Goal: Task Accomplishment & Management: Manage account settings

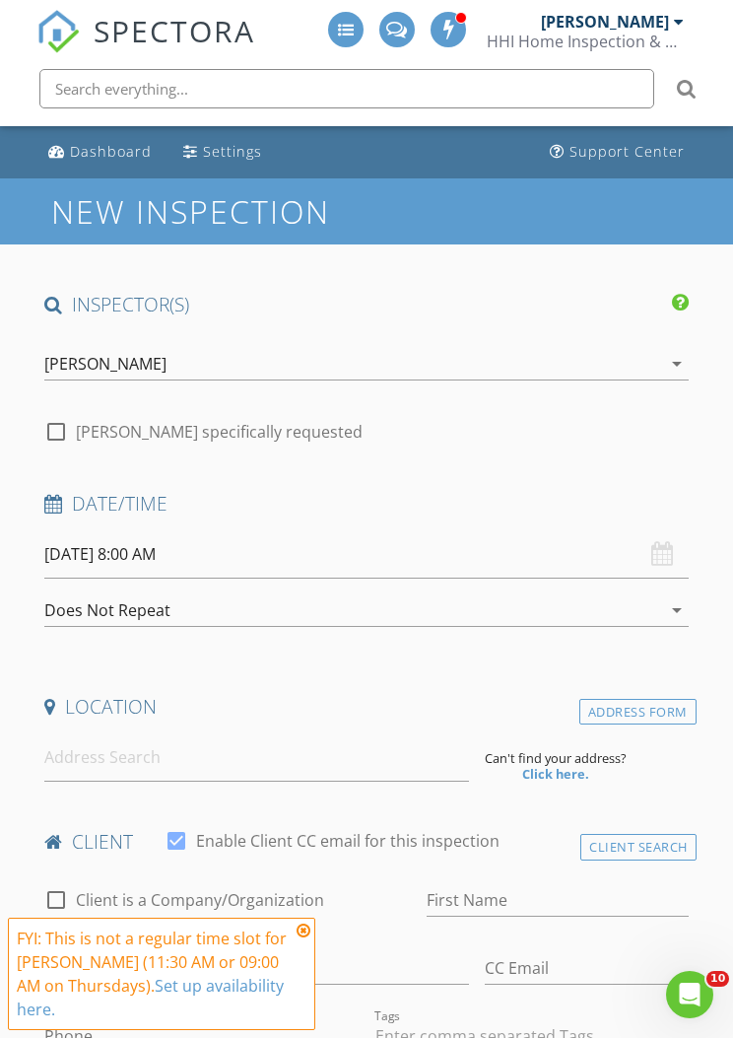
click at [669, 18] on div "[PERSON_NAME]" at bounding box center [612, 22] width 143 height 20
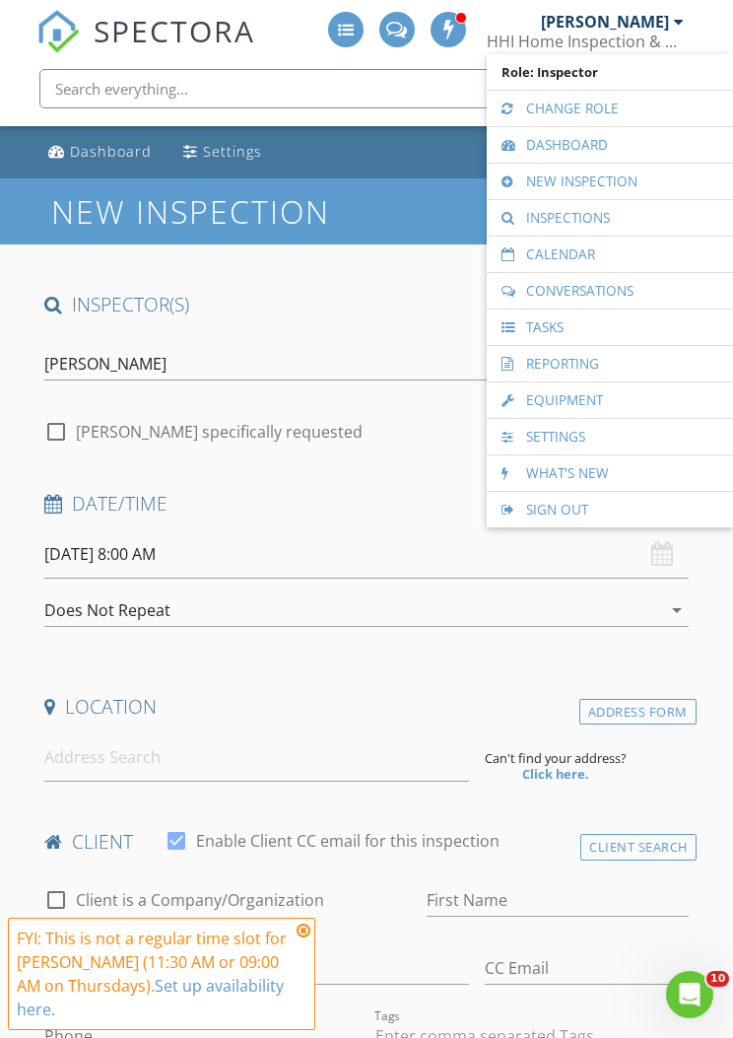
click at [622, 258] on link "Calendar" at bounding box center [610, 254] width 227 height 35
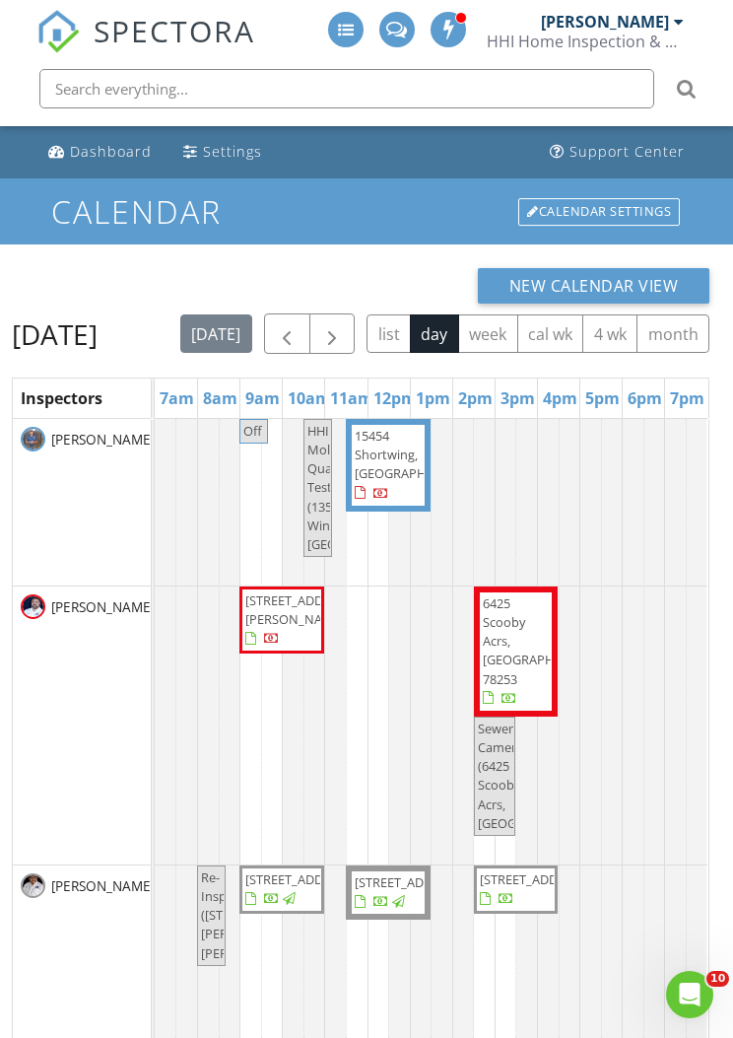
click at [356, 320] on button "button" at bounding box center [333, 333] width 46 height 40
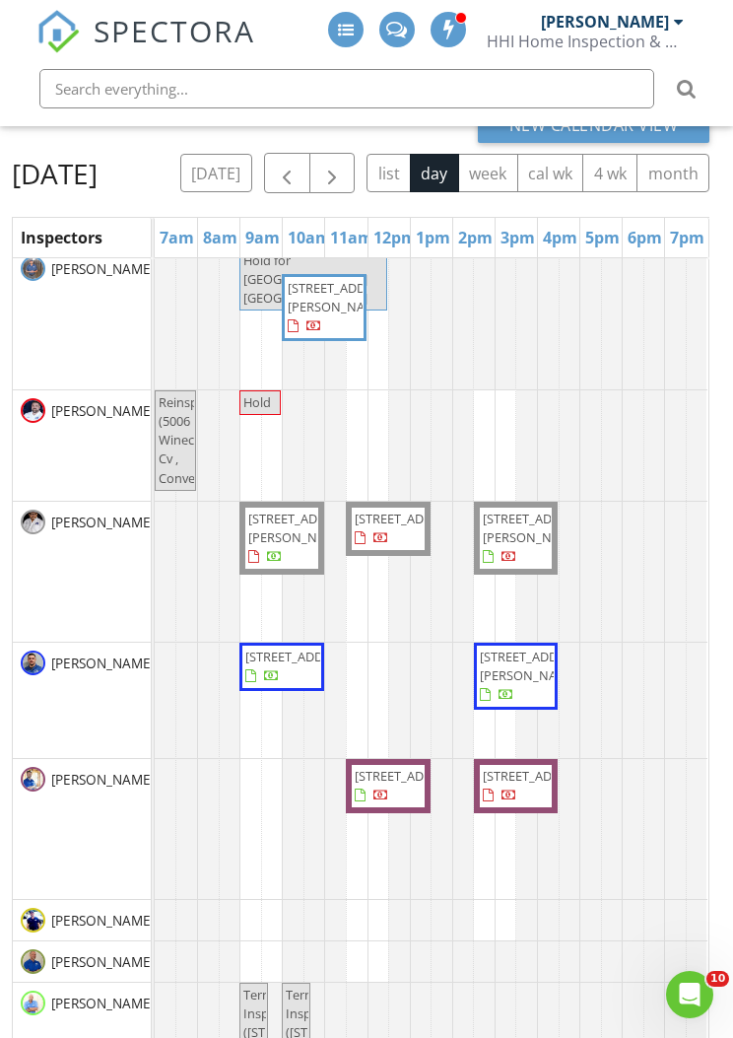
scroll to position [242, 0]
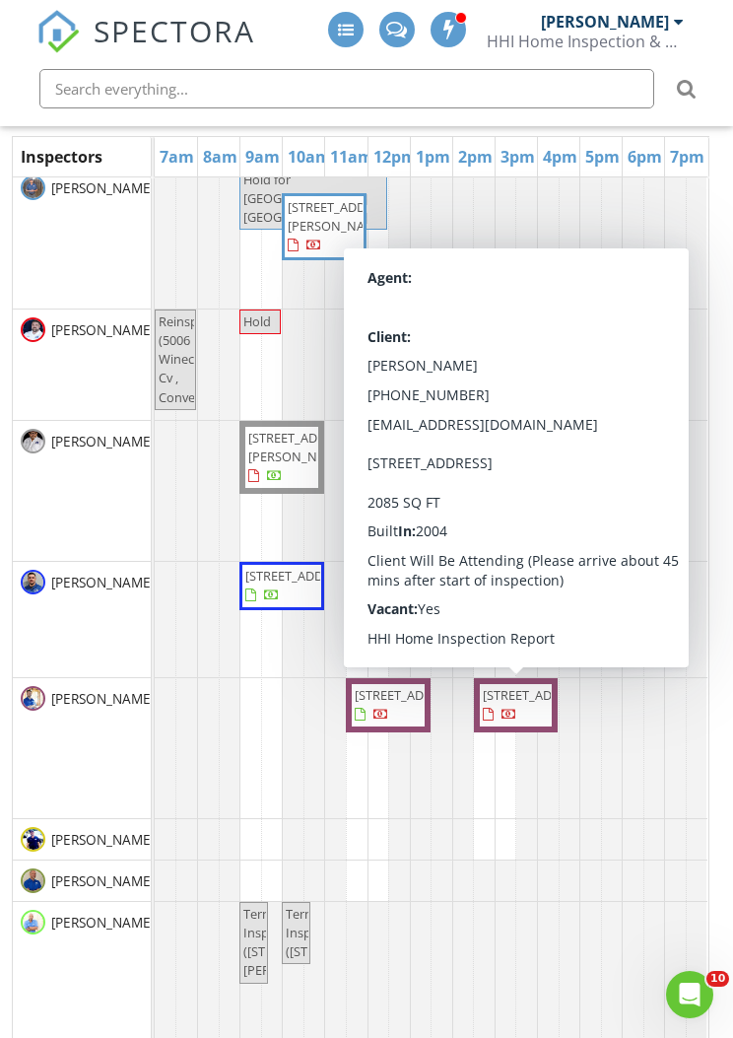
click at [527, 725] on span "9922 Dull Knife Way, San Antonio 78239" at bounding box center [516, 705] width 70 height 38
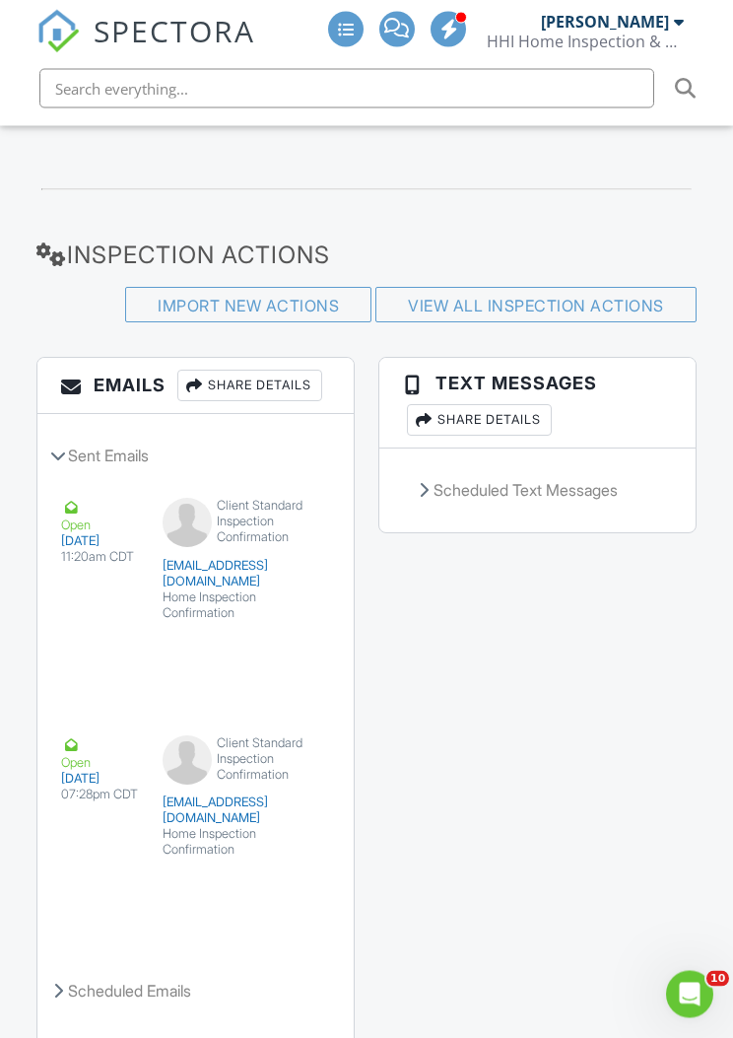
scroll to position [3851, 0]
click at [285, 860] on button "View Email" at bounding box center [263, 878] width 105 height 37
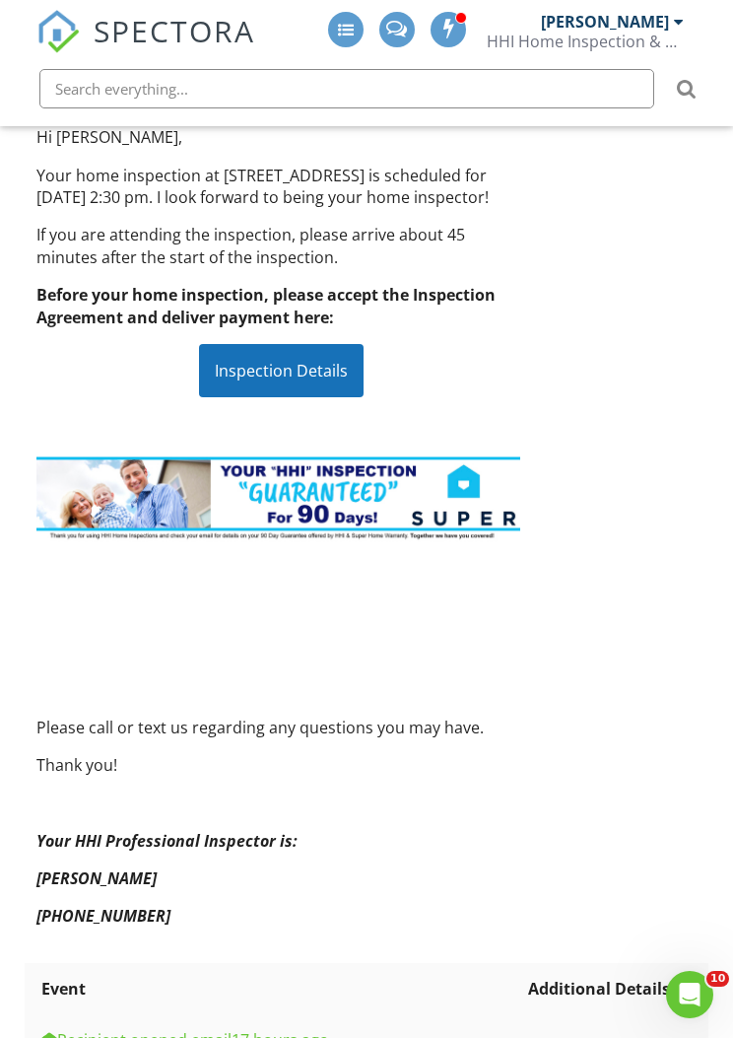
scroll to position [219, 0]
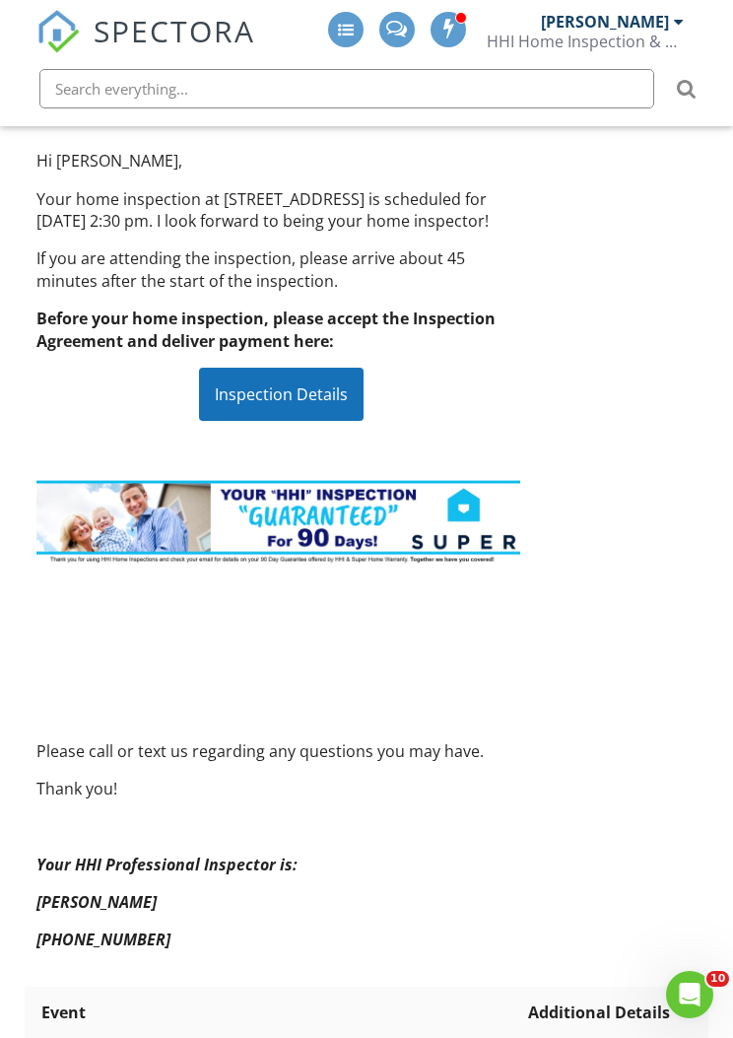
click at [318, 403] on div "Inspection Details" at bounding box center [281, 394] width 165 height 53
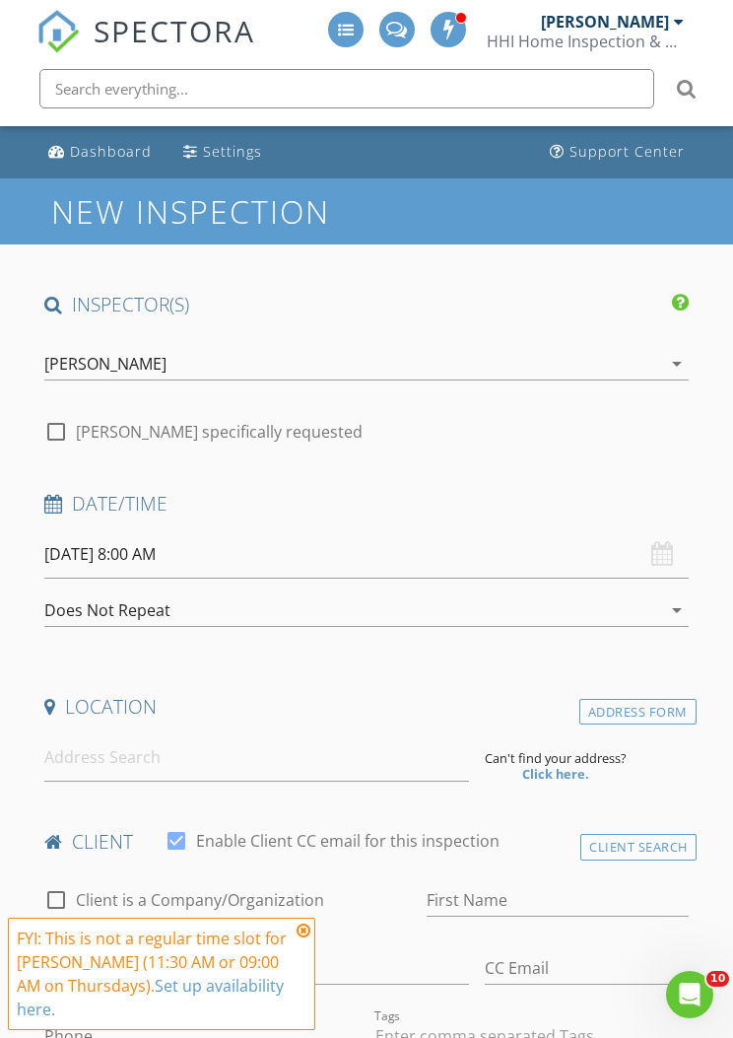
click at [667, 23] on div "[PERSON_NAME]" at bounding box center [605, 22] width 128 height 20
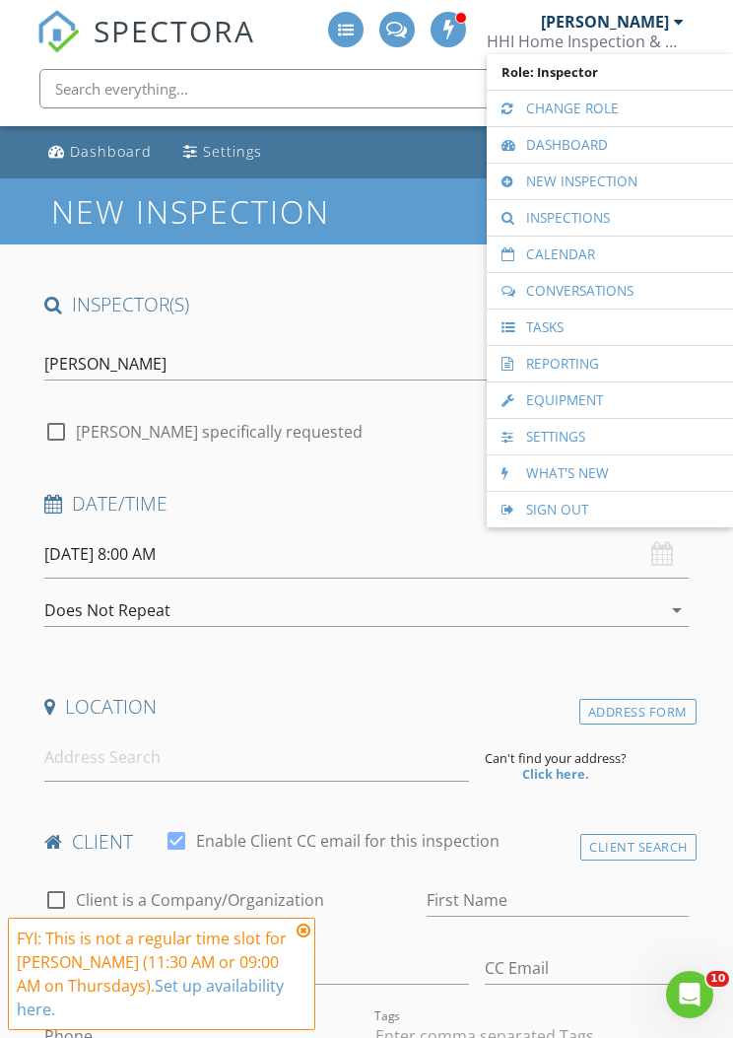
click at [613, 253] on link "Calendar" at bounding box center [610, 254] width 227 height 35
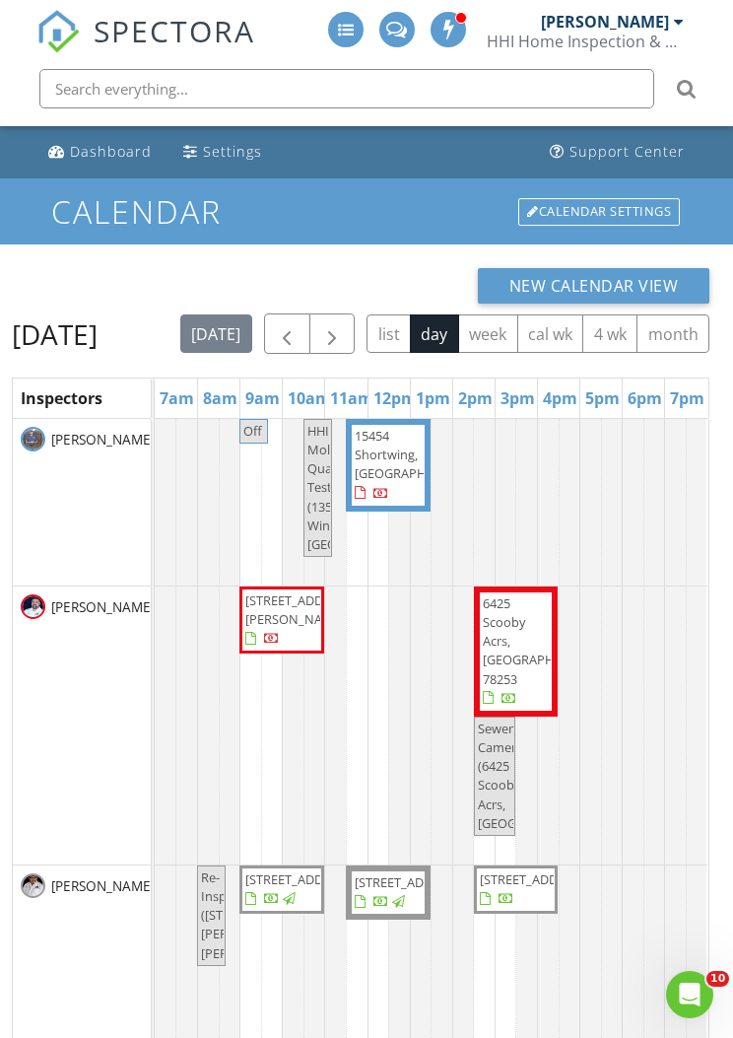
click at [344, 346] on span "button" at bounding box center [332, 334] width 24 height 24
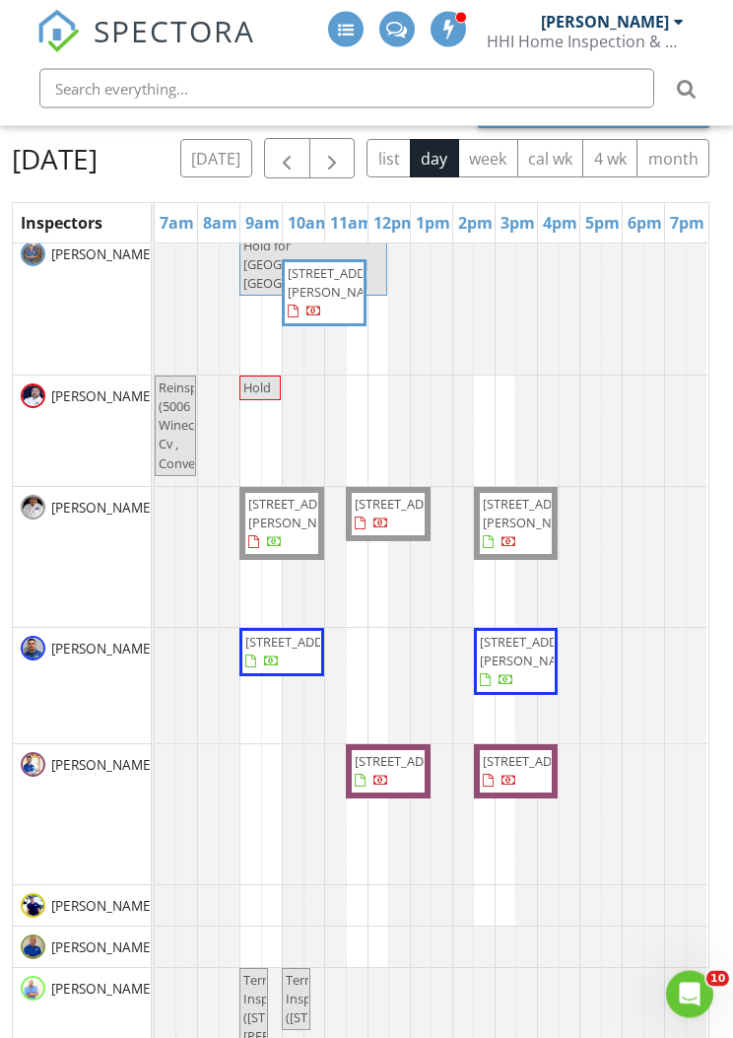
scroll to position [176, 0]
click at [699, 171] on div "today list day week cal wk 4 wk month" at bounding box center [444, 157] width 529 height 40
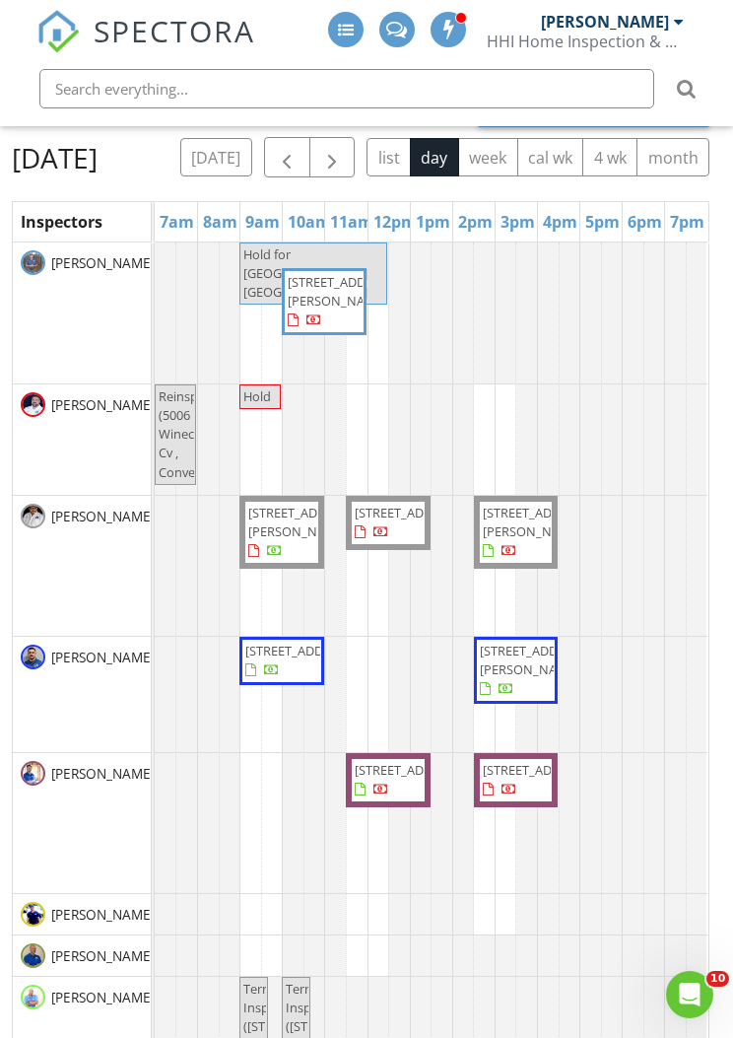
scroll to position [0, 0]
click at [356, 140] on button "button" at bounding box center [333, 157] width 46 height 40
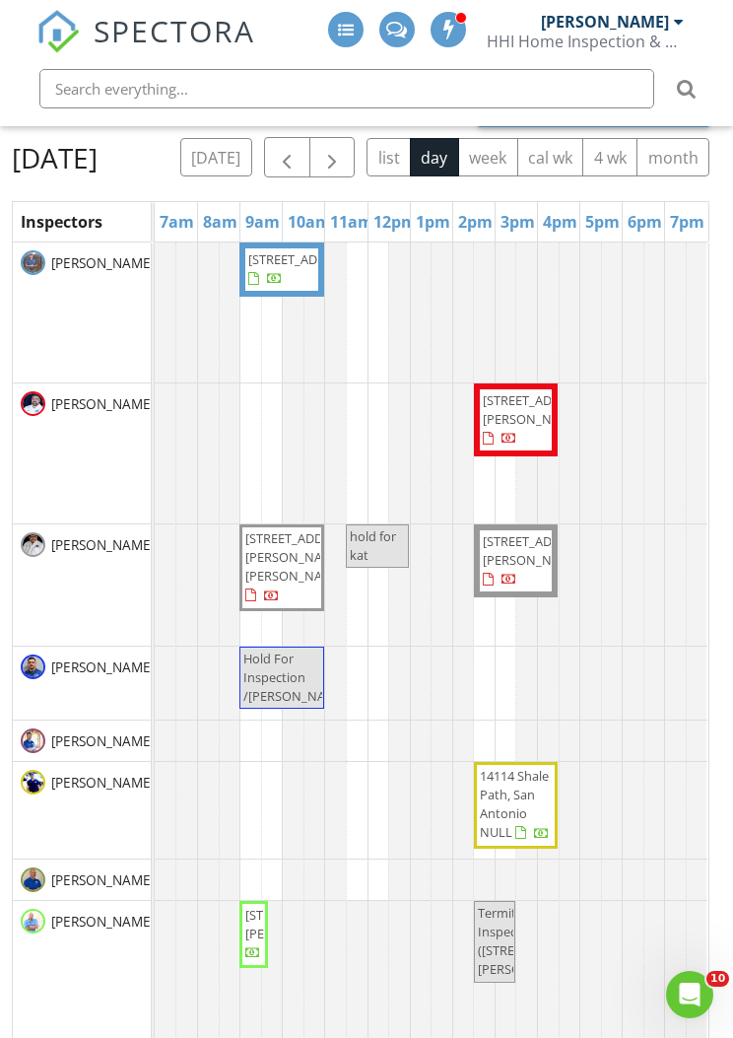
click at [356, 157] on button "button" at bounding box center [333, 157] width 46 height 40
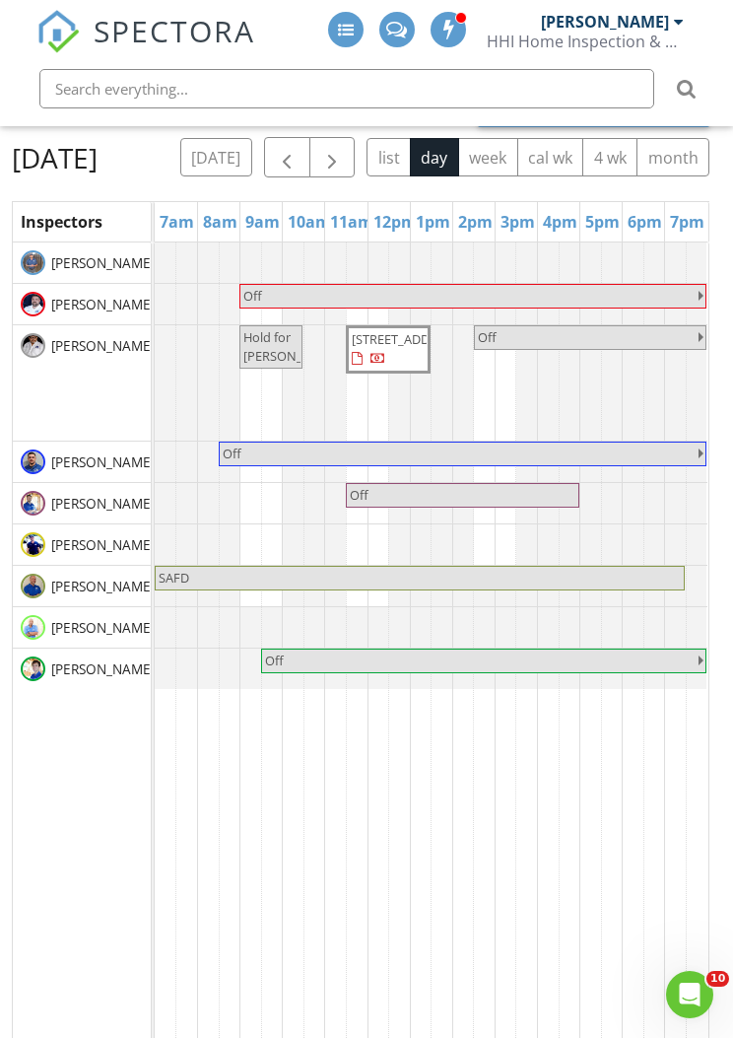
click at [356, 150] on button "button" at bounding box center [333, 157] width 46 height 40
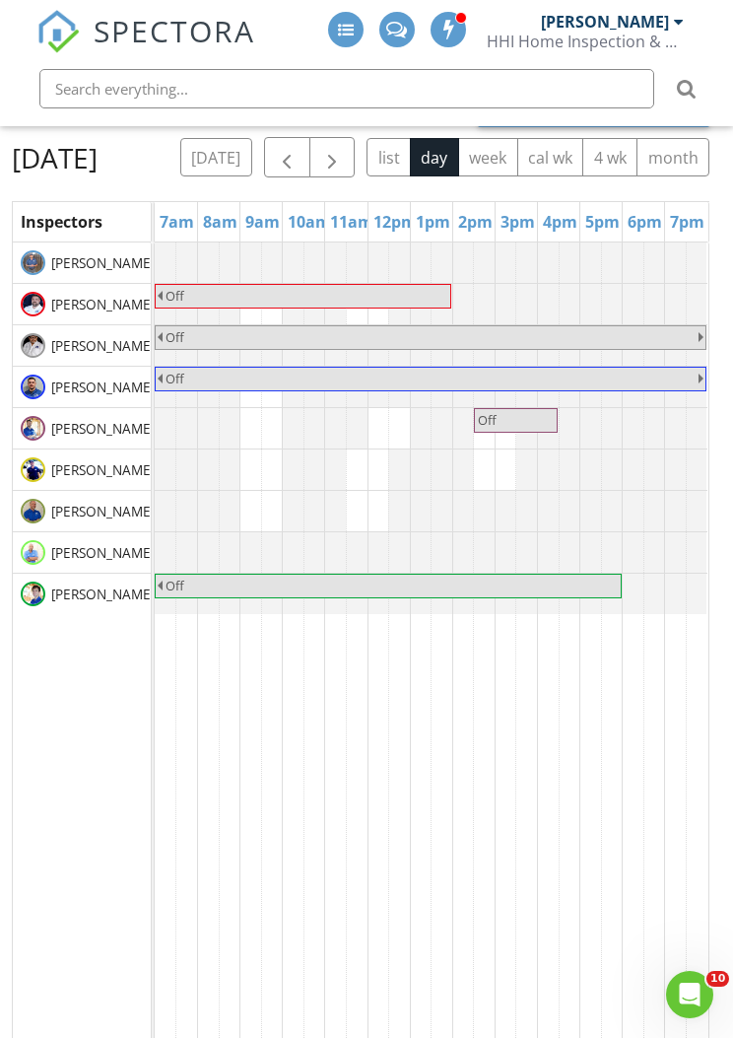
click at [283, 94] on input "text" at bounding box center [346, 88] width 615 height 39
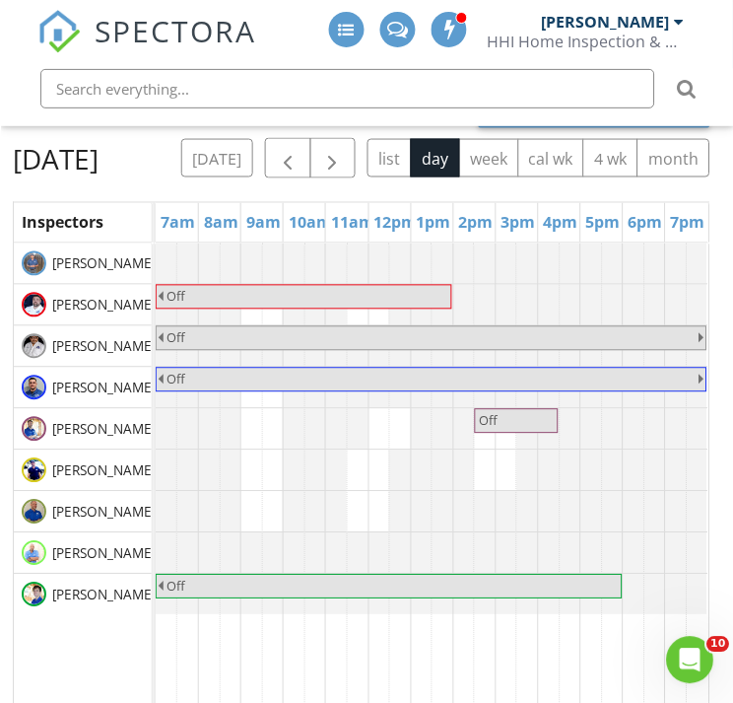
scroll to position [176, 0]
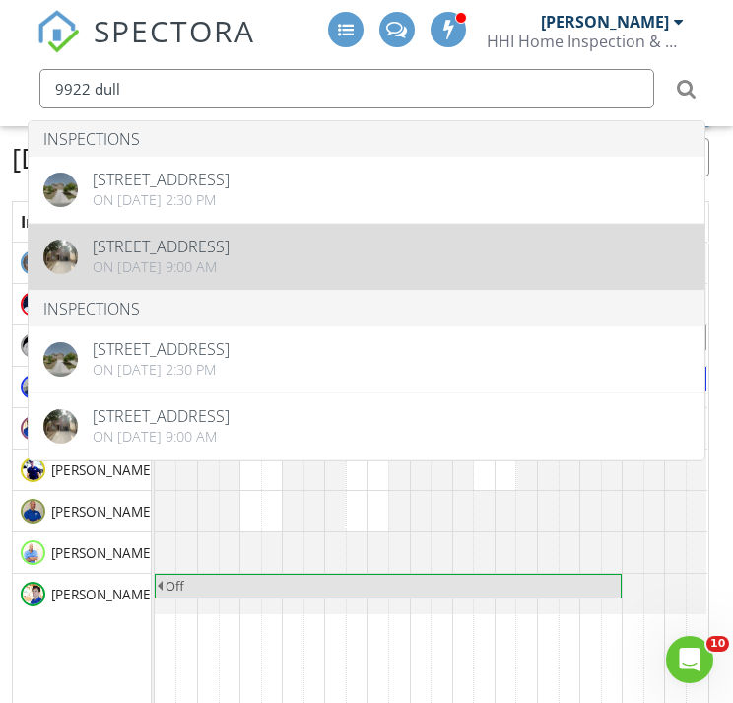
type input "9922 dull"
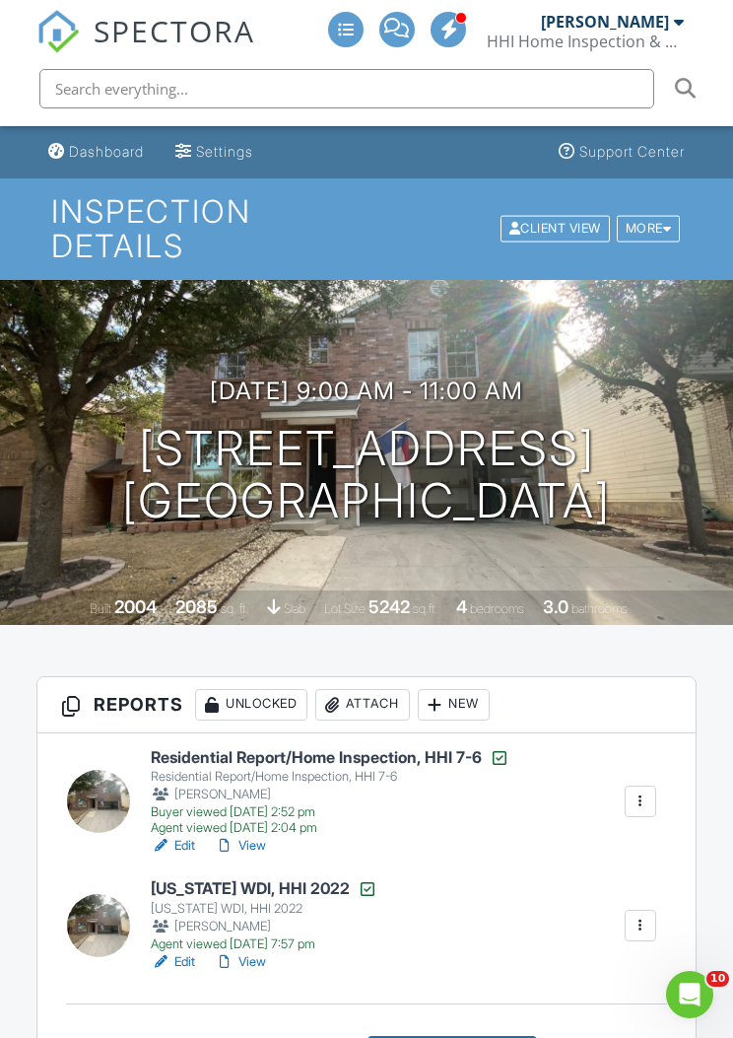
click at [327, 815] on div "Buyer viewed 10/03/2022 2:52 pm" at bounding box center [330, 812] width 359 height 16
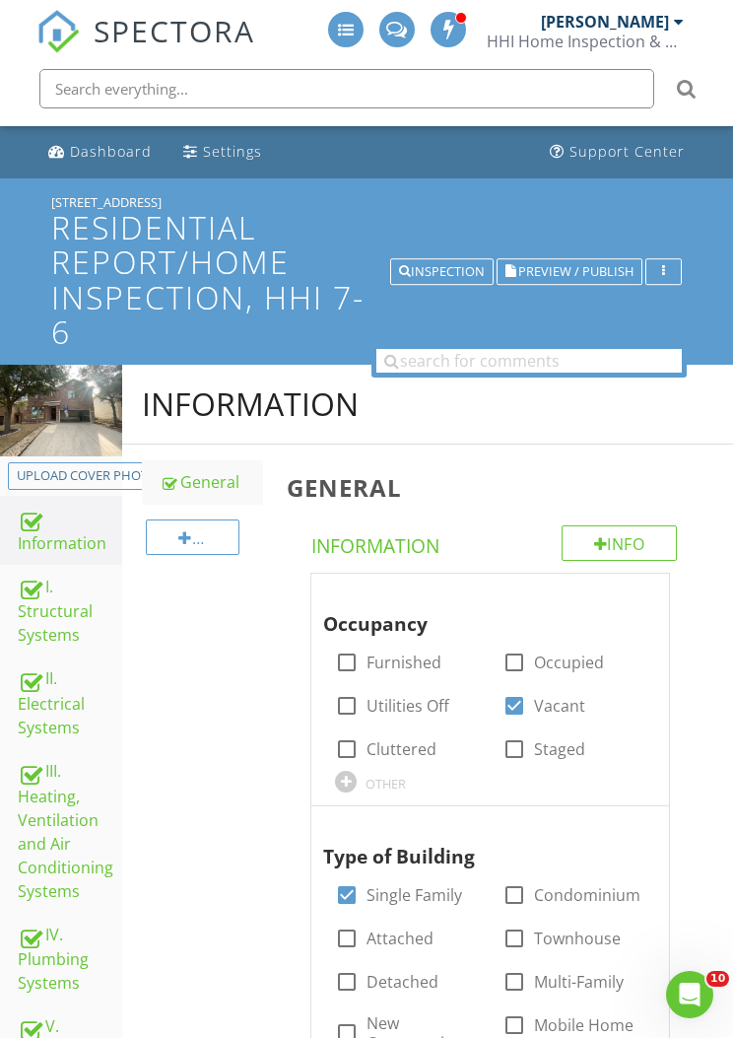
click at [587, 267] on span "Preview / Publish" at bounding box center [575, 271] width 115 height 13
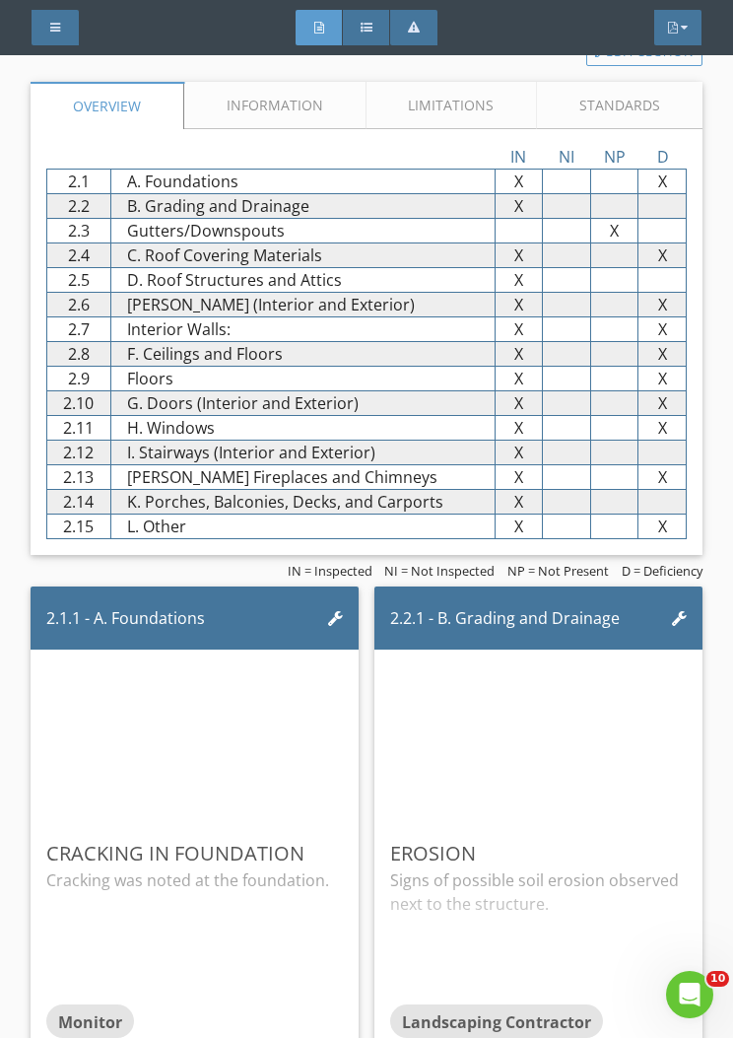
scroll to position [4052, 0]
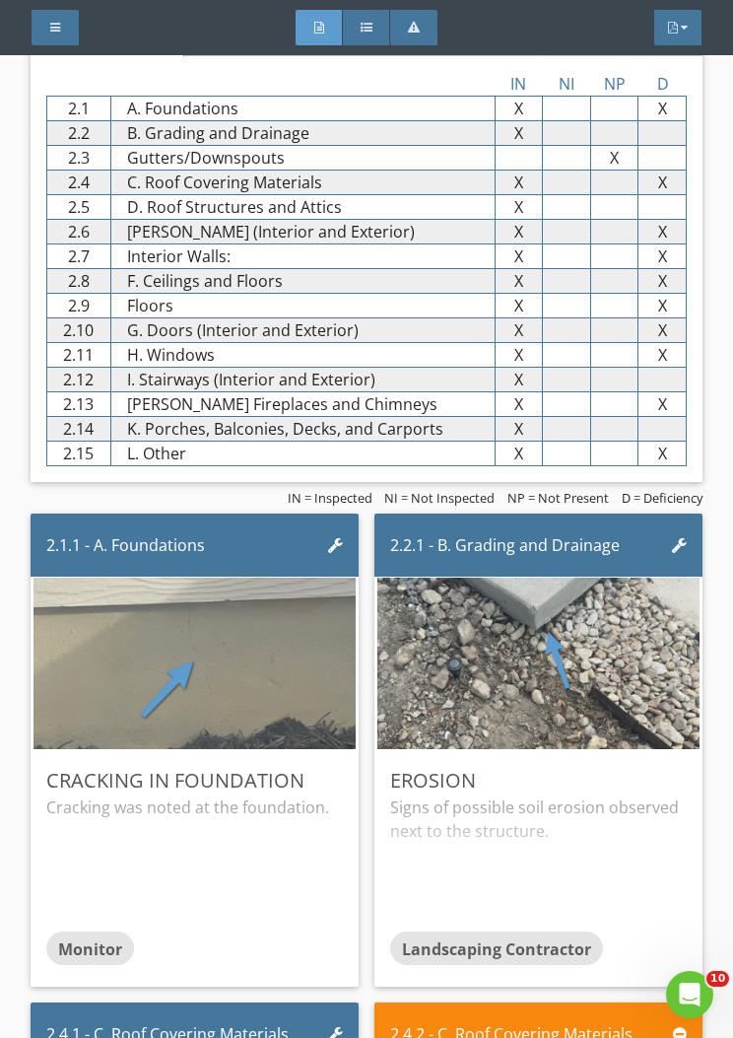
click at [294, 664] on img at bounding box center [194, 663] width 321 height 429
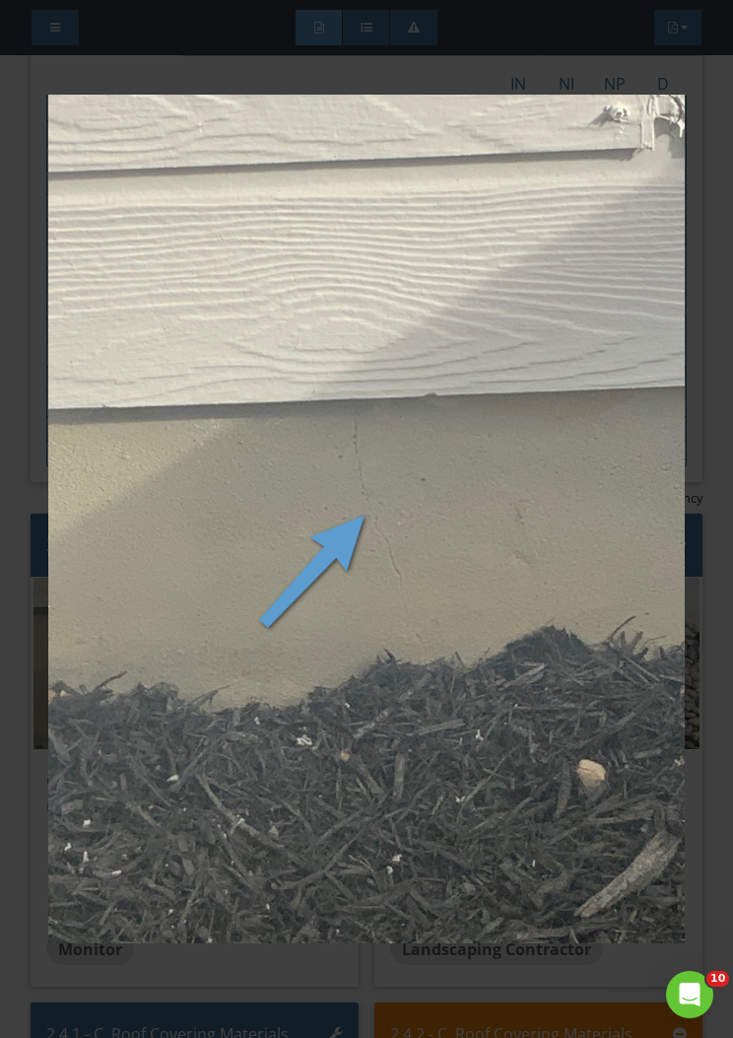
click at [449, 560] on img at bounding box center [366, 519] width 637 height 927
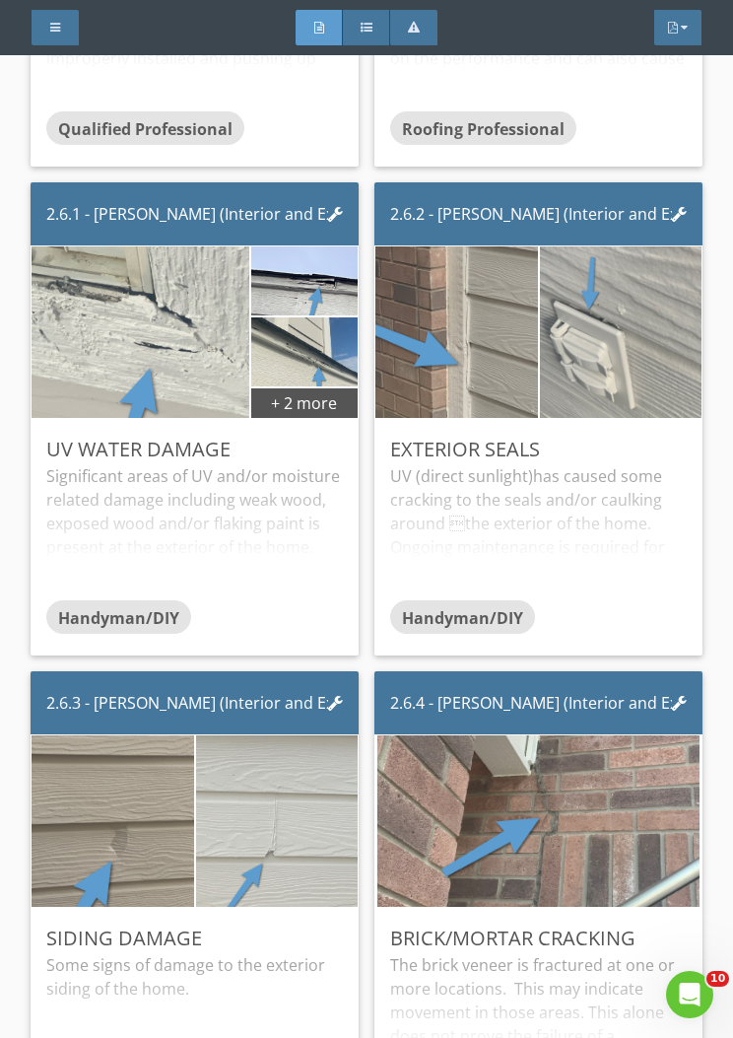
scroll to position [5982, 0]
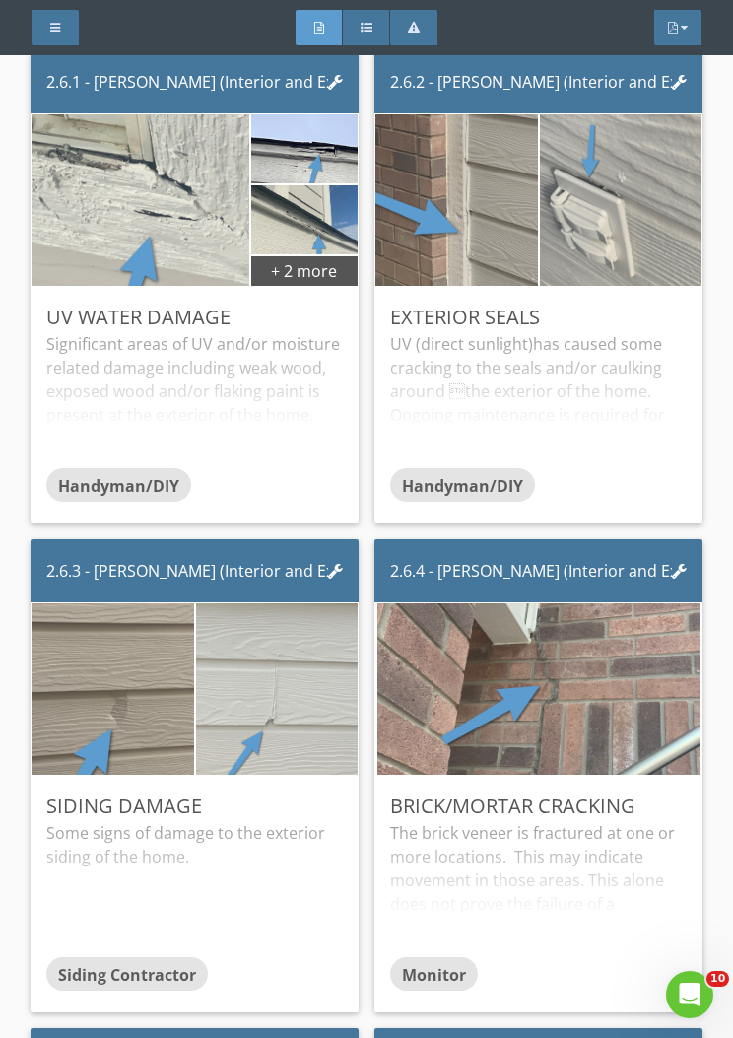
click at [612, 672] on img at bounding box center [538, 688] width 321 height 429
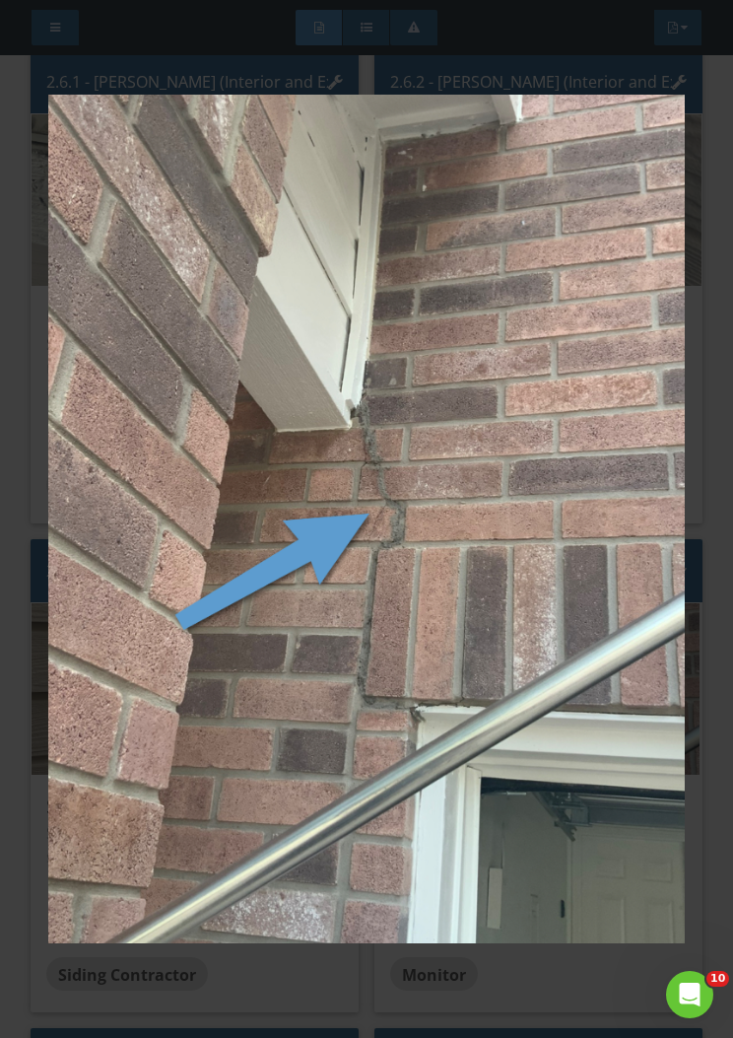
click at [583, 615] on img at bounding box center [366, 519] width 637 height 927
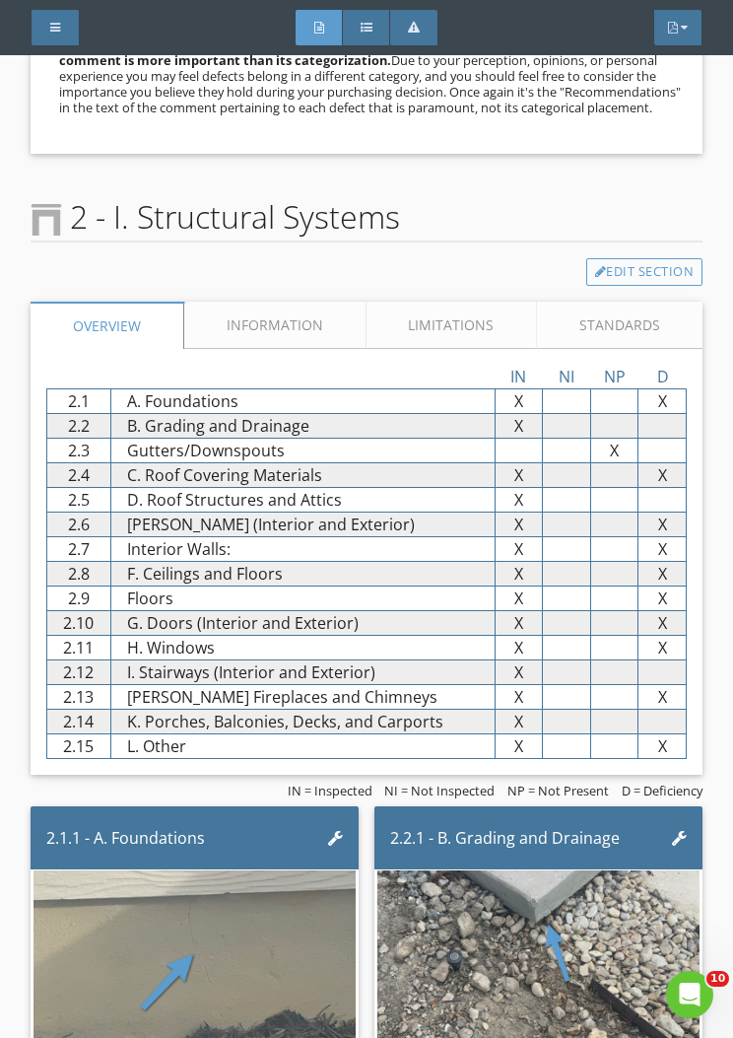
scroll to position [3723, 0]
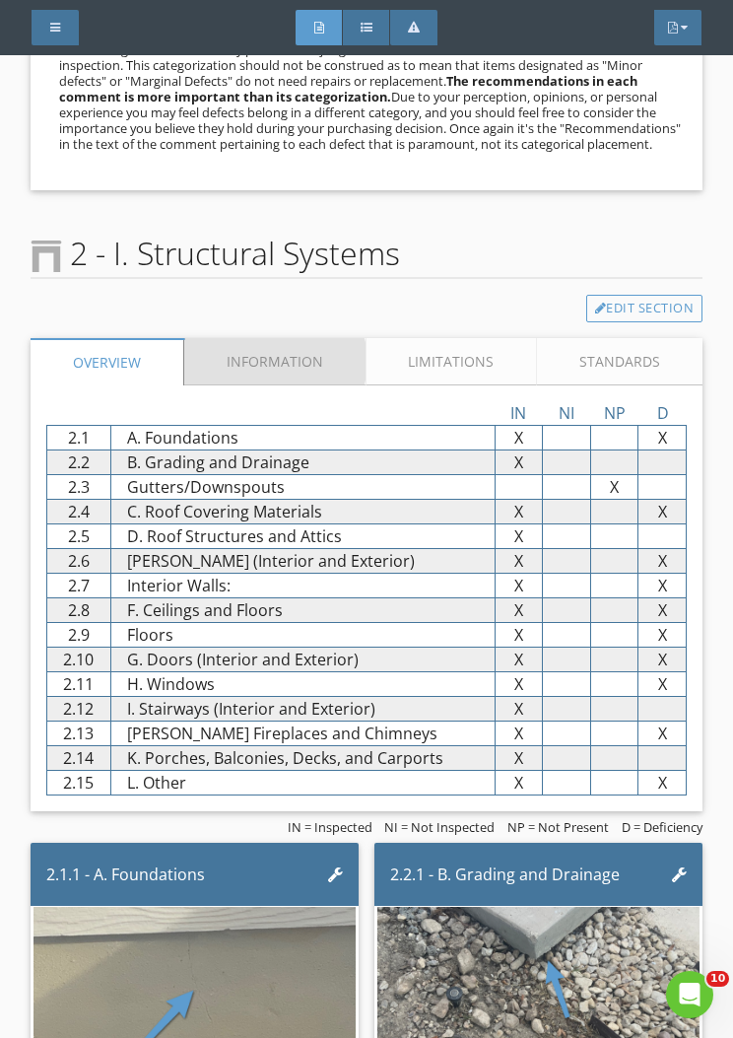
click at [295, 349] on link "Information" at bounding box center [275, 361] width 182 height 47
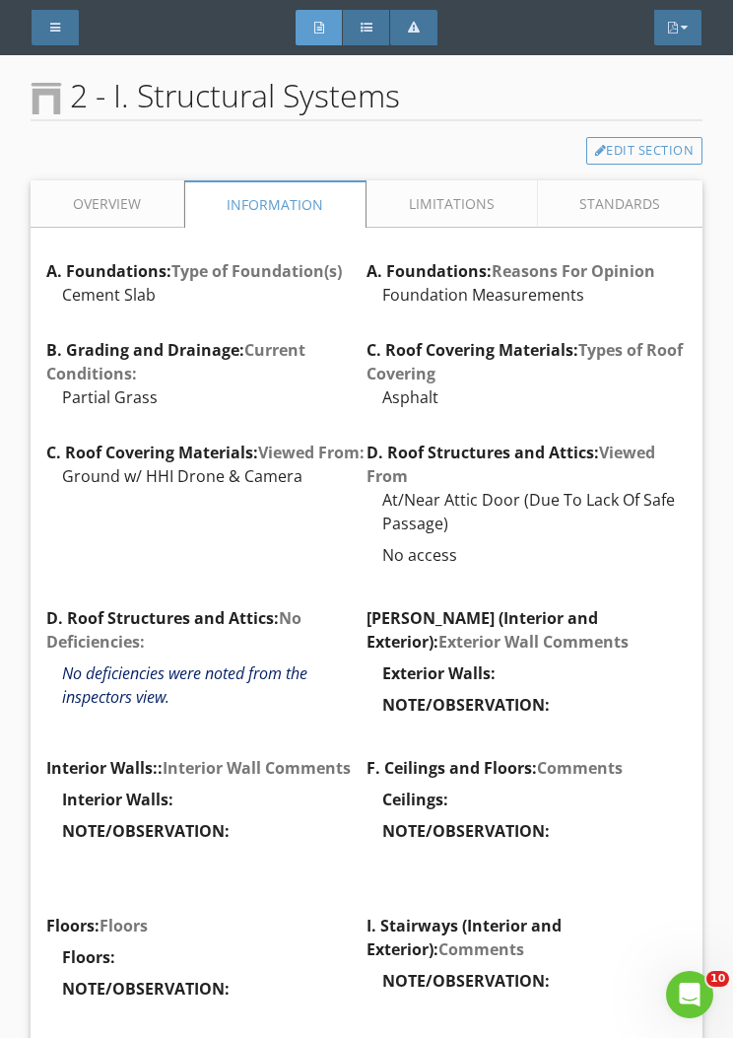
scroll to position [3882, 0]
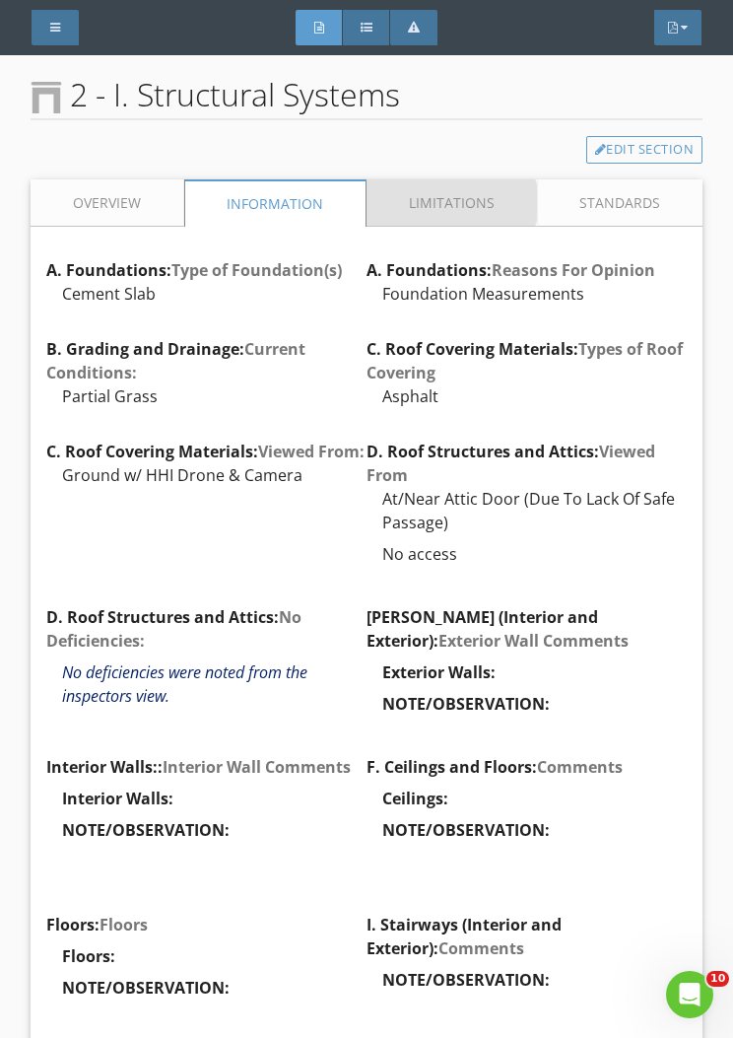
click at [479, 197] on link "Limitations" at bounding box center [453, 202] width 172 height 47
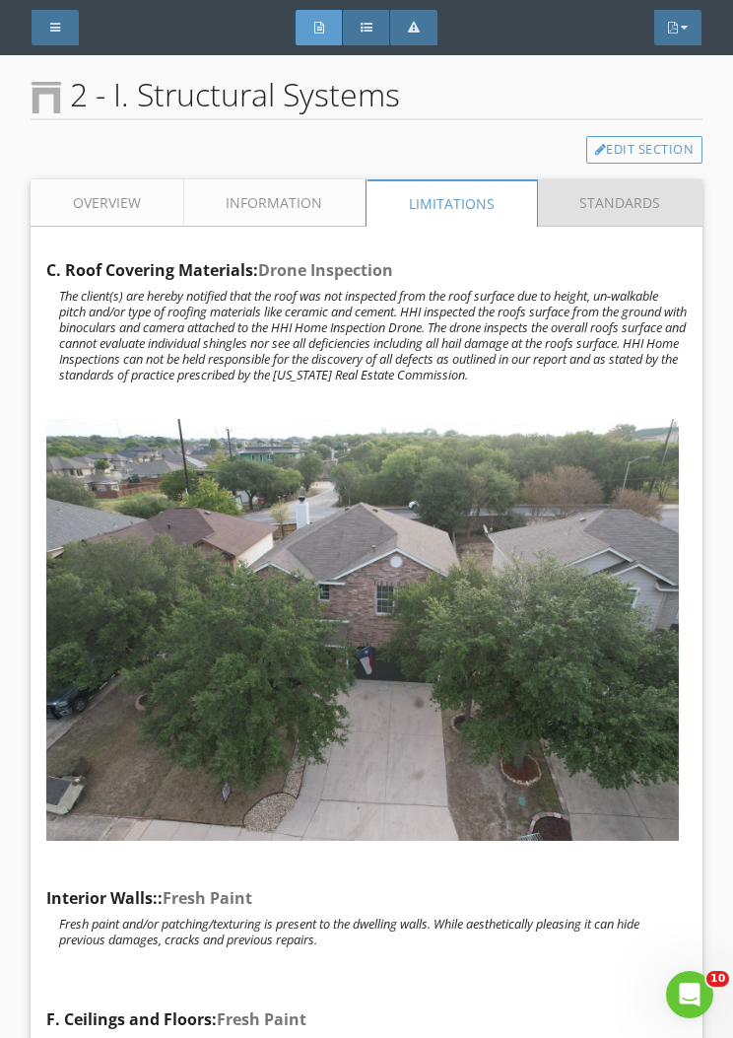
click at [640, 199] on link "Standards" at bounding box center [621, 202] width 166 height 47
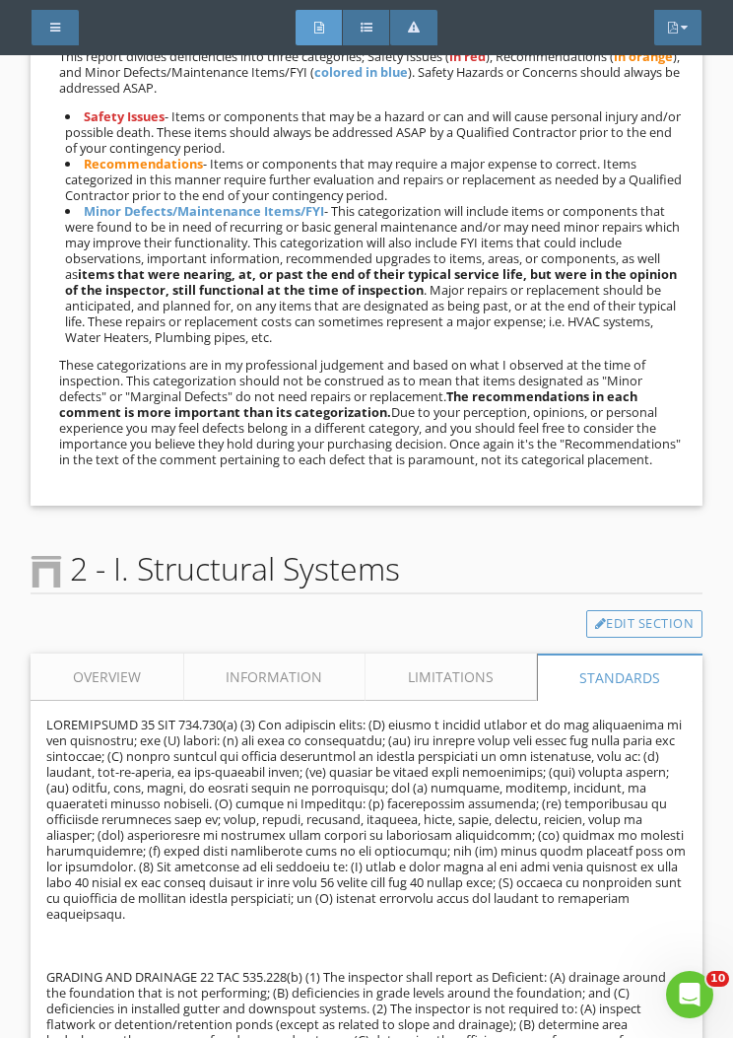
scroll to position [3387, 0]
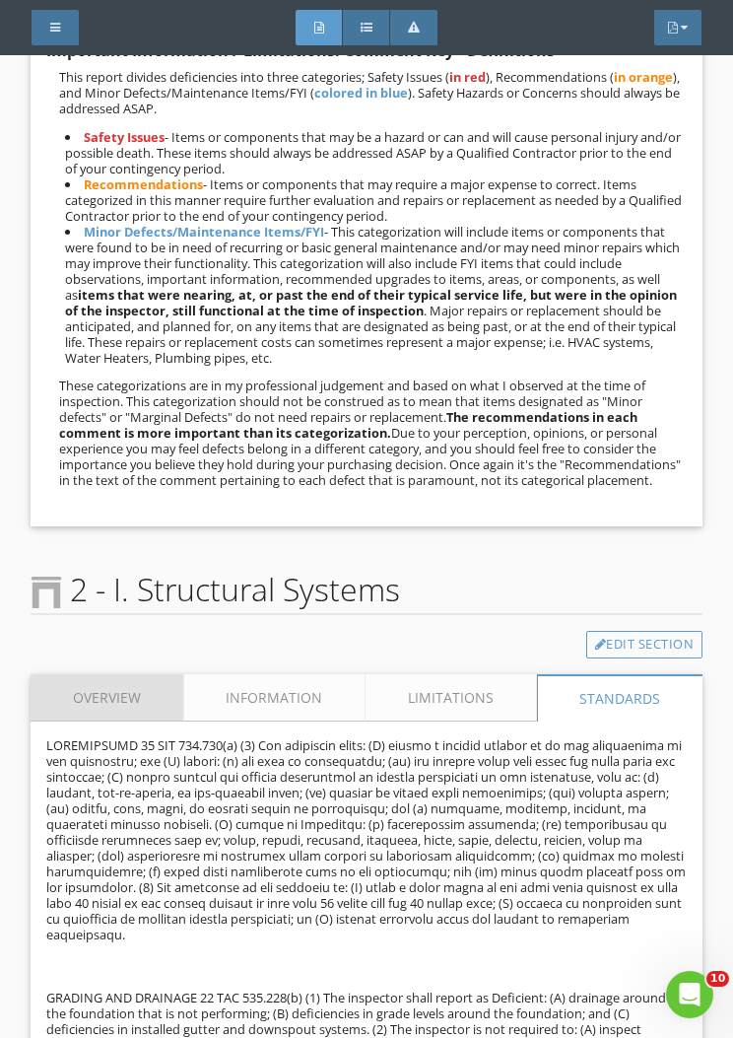
click at [120, 717] on link "Overview" at bounding box center [108, 697] width 154 height 47
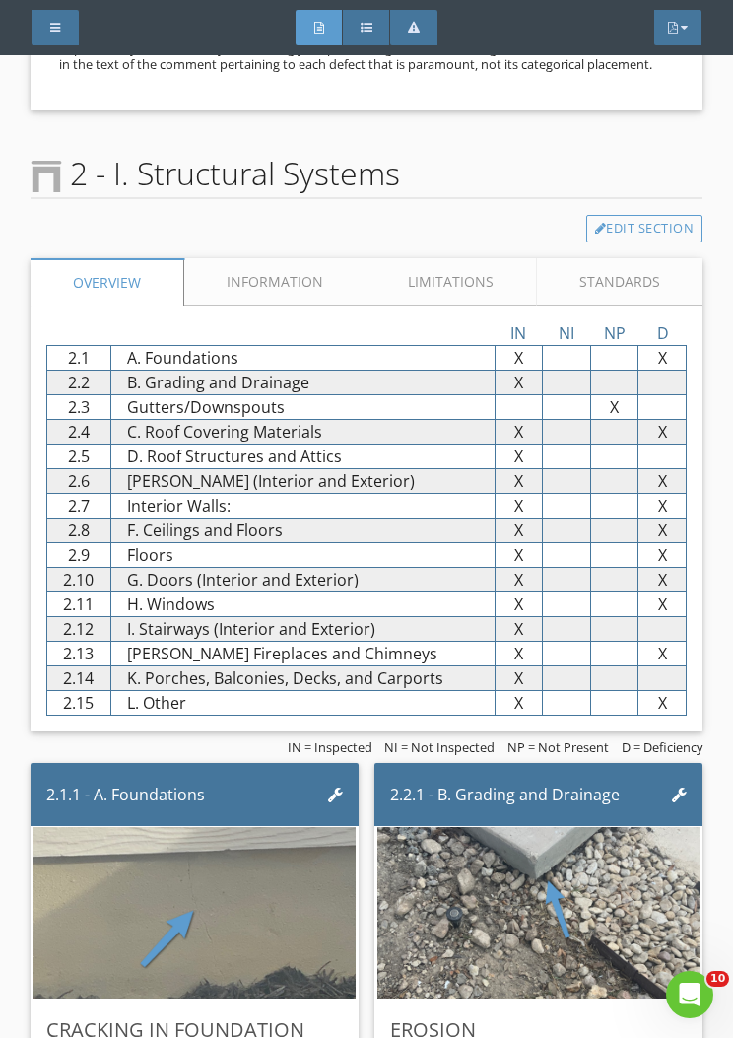
scroll to position [3839, 0]
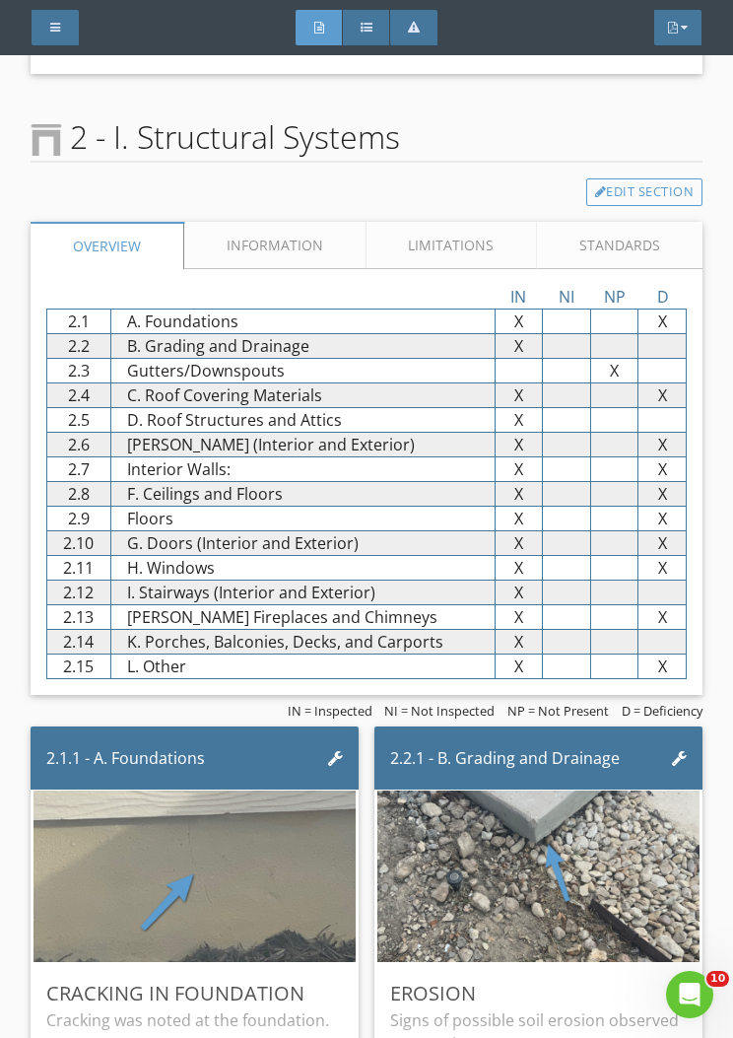
click at [285, 243] on link "Information" at bounding box center [275, 245] width 182 height 47
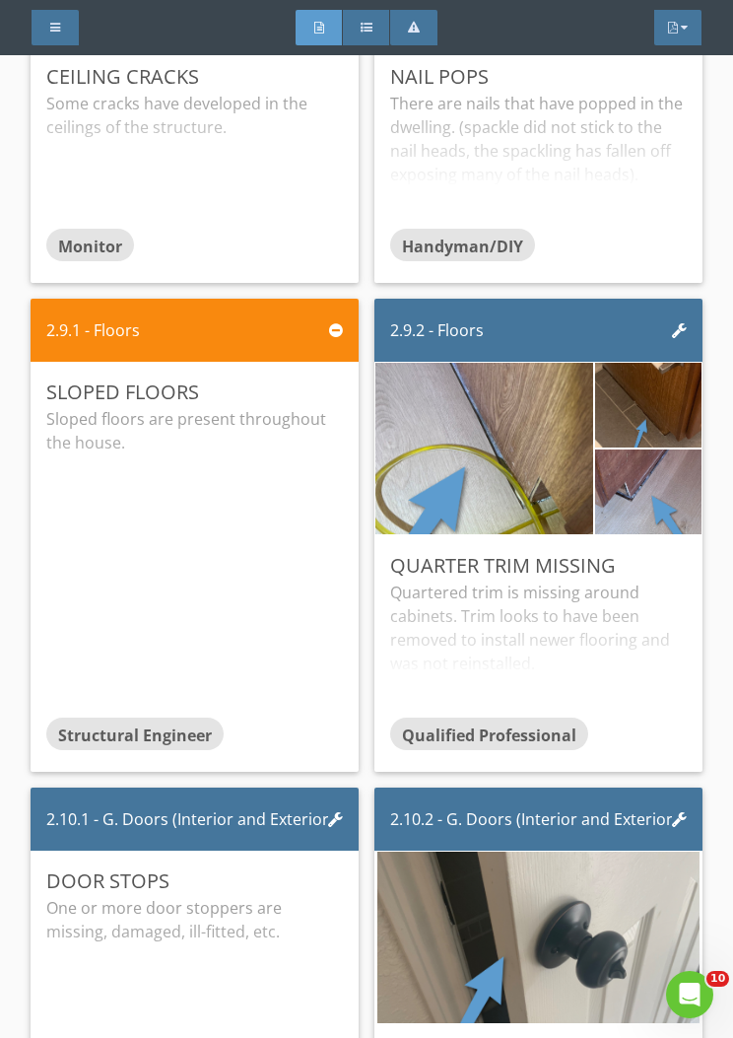
scroll to position [13892, 0]
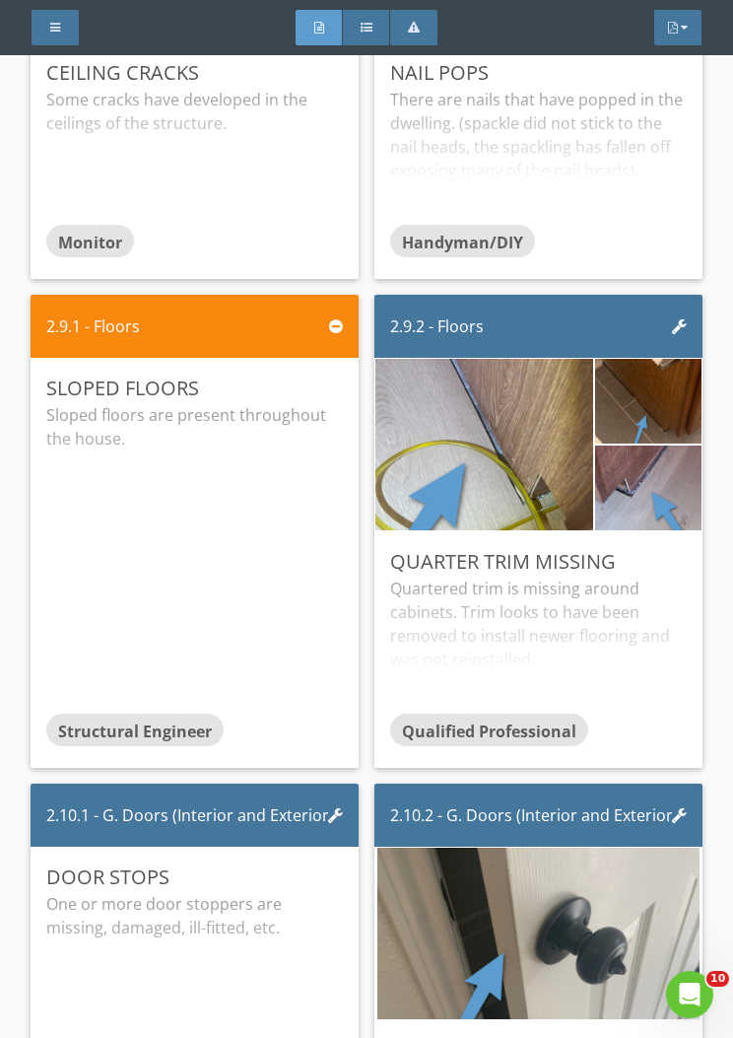
click at [527, 459] on img at bounding box center [483, 445] width 321 height 429
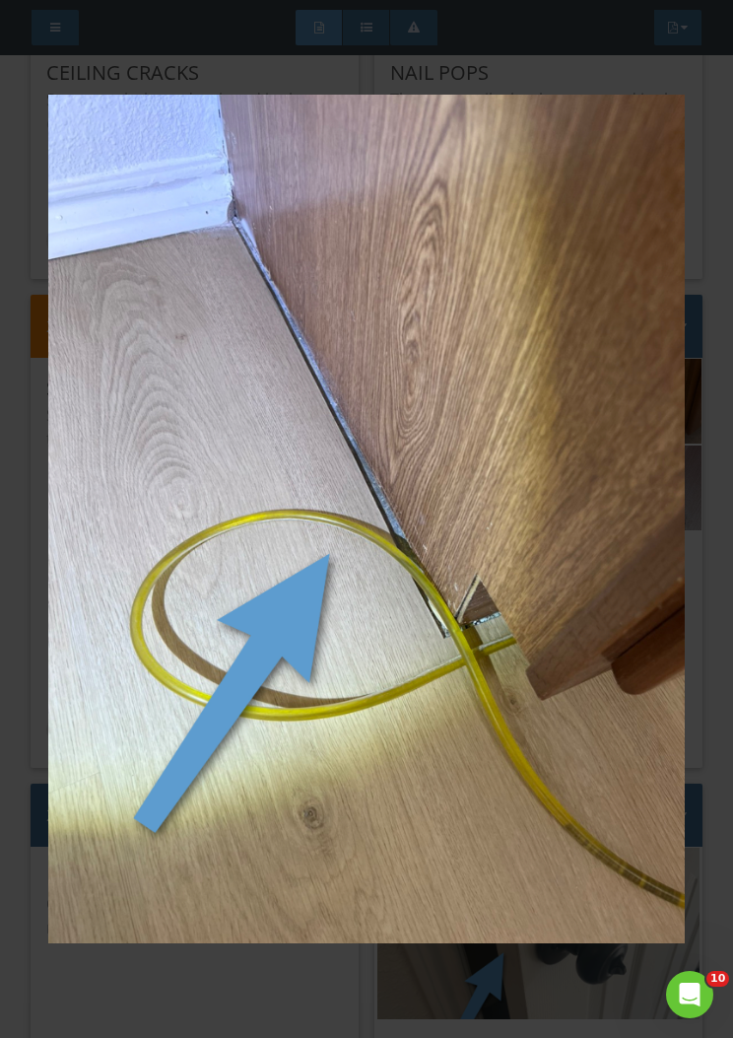
click at [578, 444] on img at bounding box center [366, 519] width 637 height 927
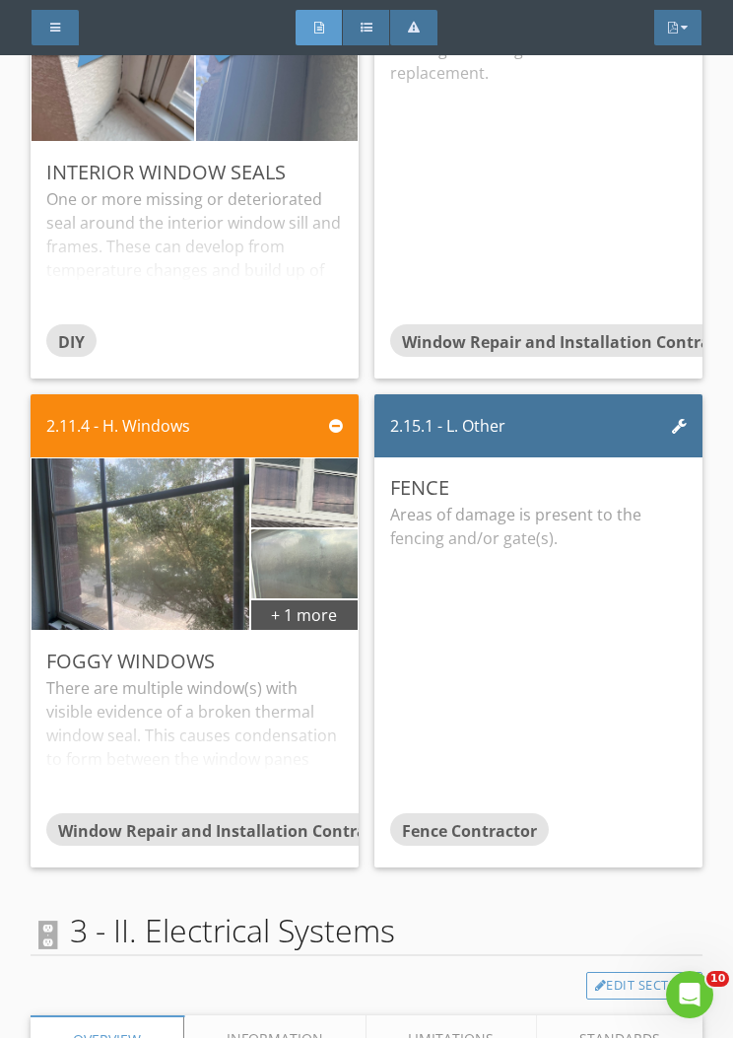
scroll to position [15753, 0]
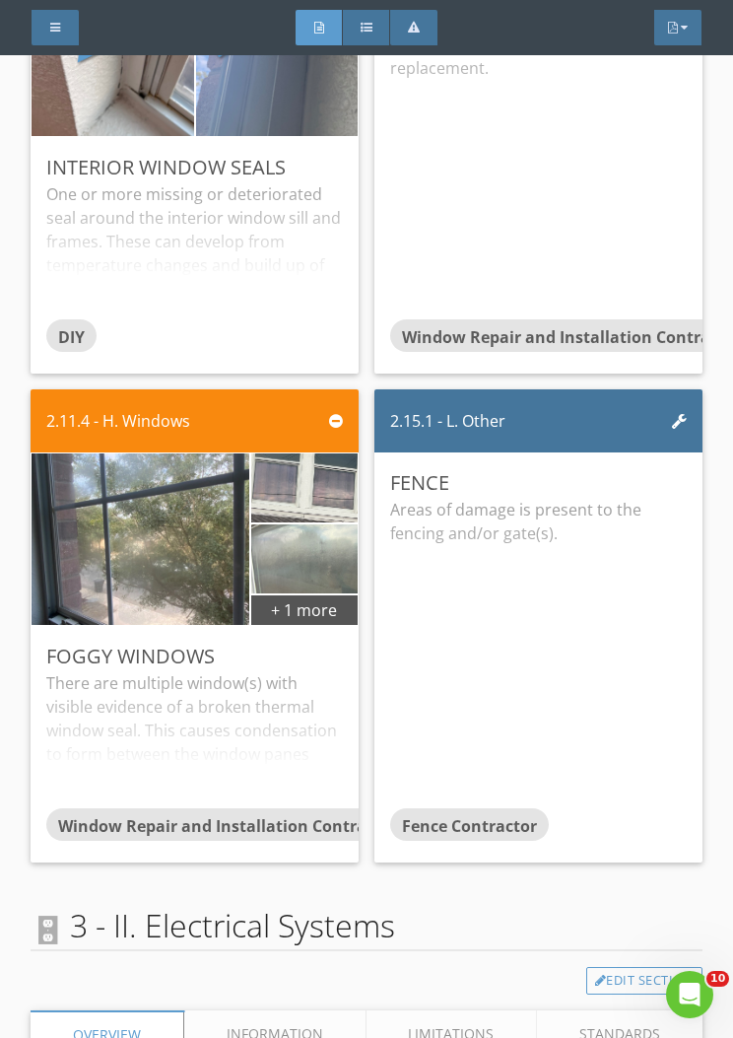
click at [193, 596] on img at bounding box center [139, 539] width 321 height 429
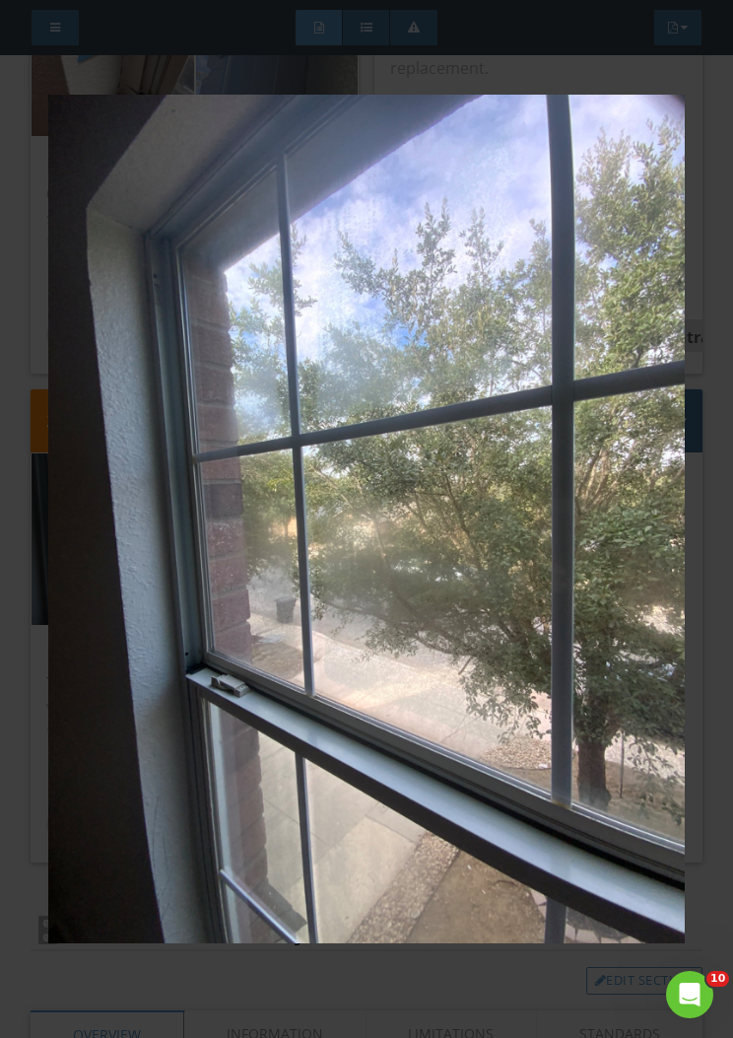
click at [570, 554] on img at bounding box center [366, 519] width 637 height 927
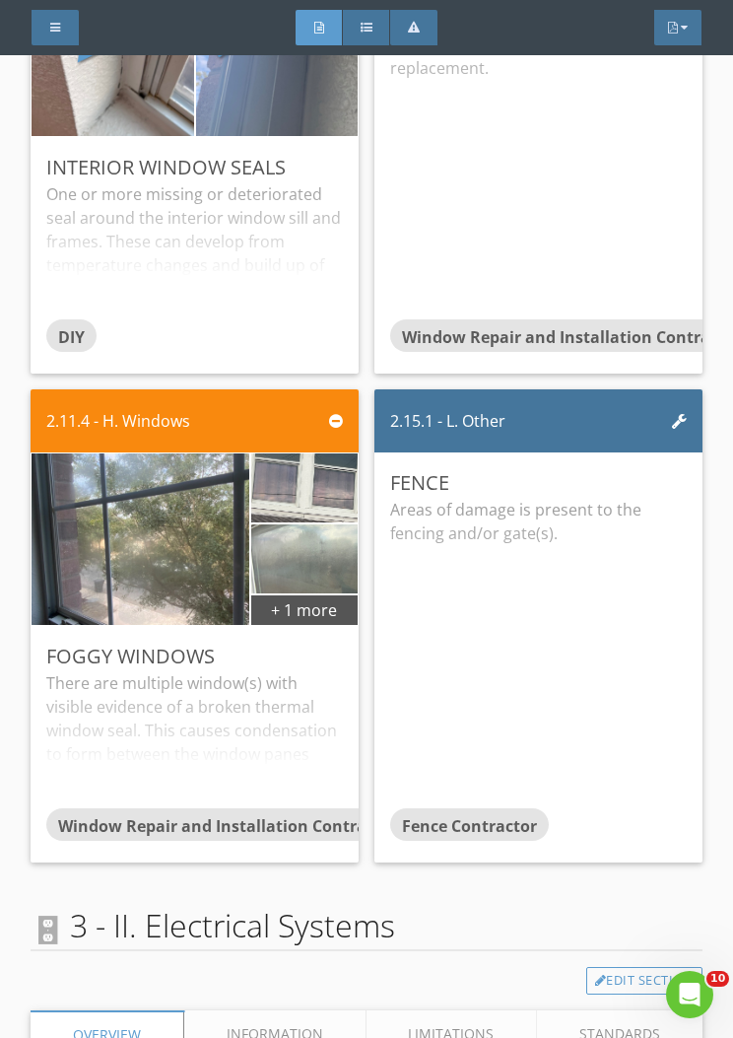
click at [342, 599] on img at bounding box center [304, 559] width 129 height 173
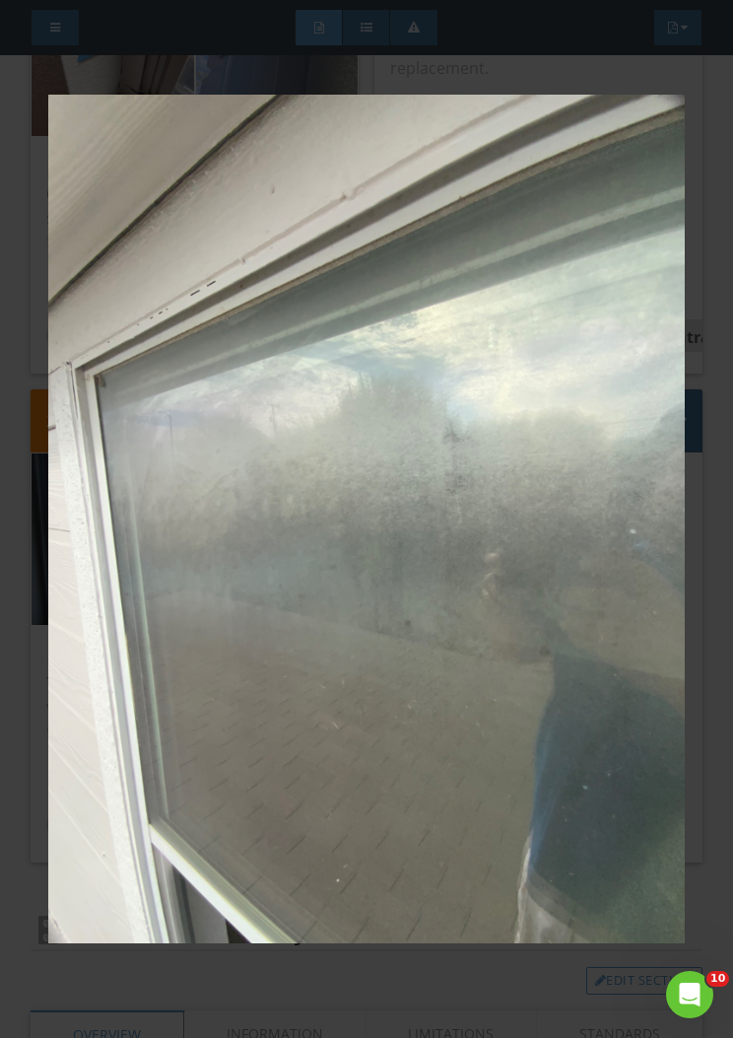
click at [553, 693] on img at bounding box center [366, 519] width 637 height 927
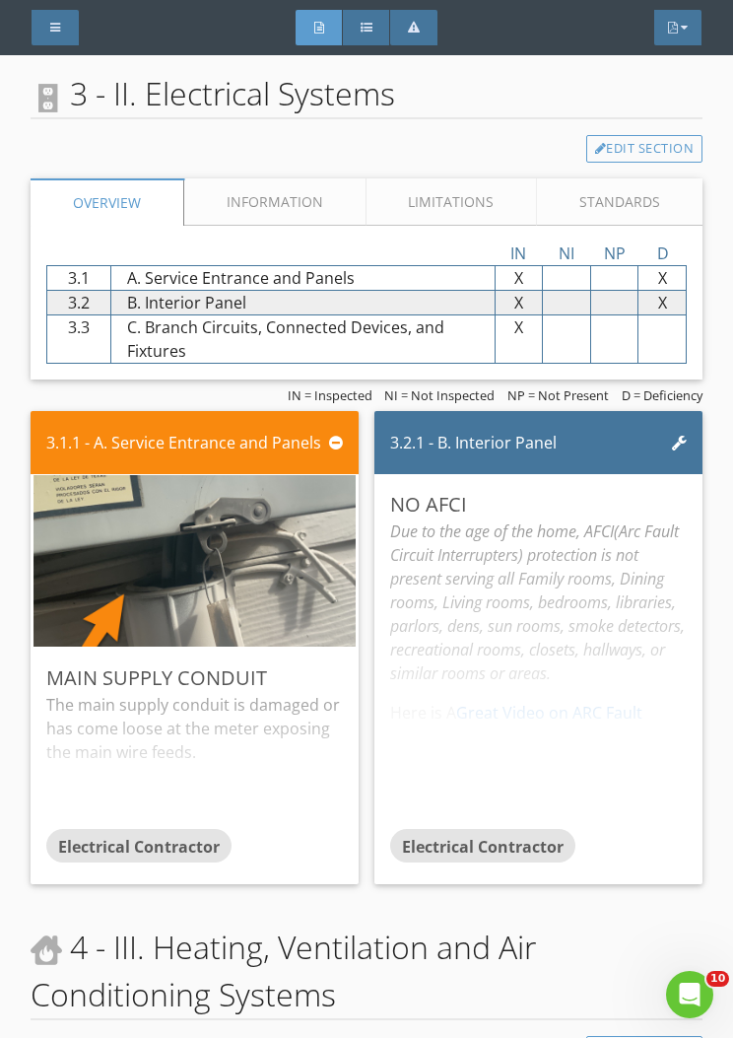
scroll to position [16587, 0]
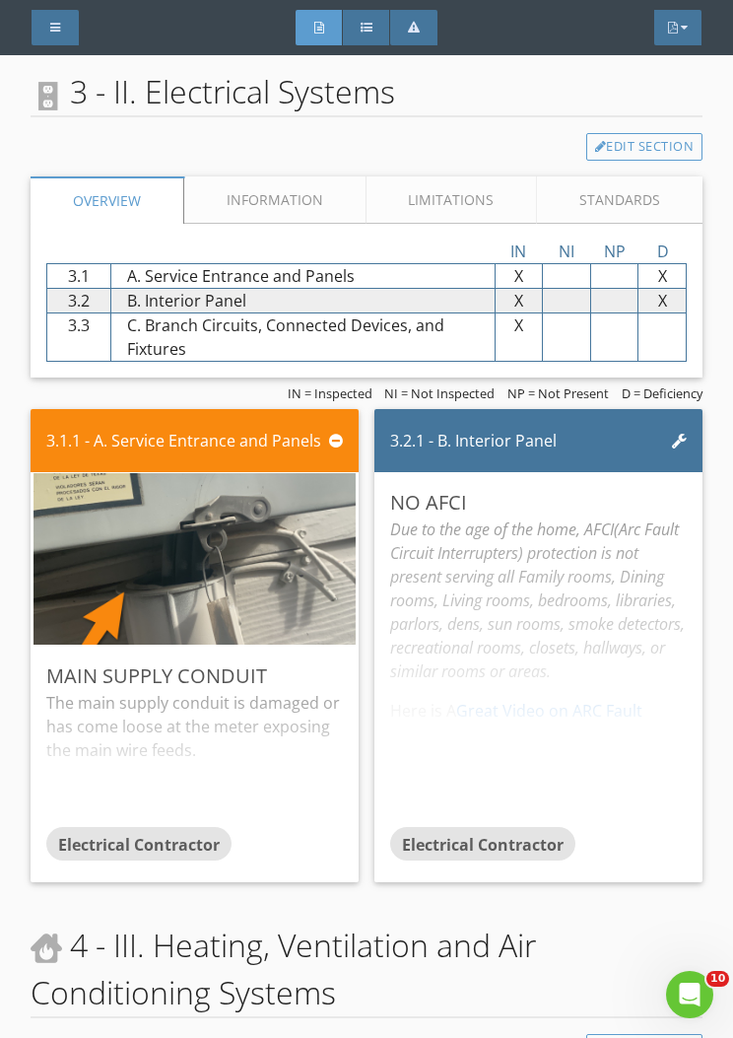
click at [287, 617] on img at bounding box center [194, 559] width 321 height 429
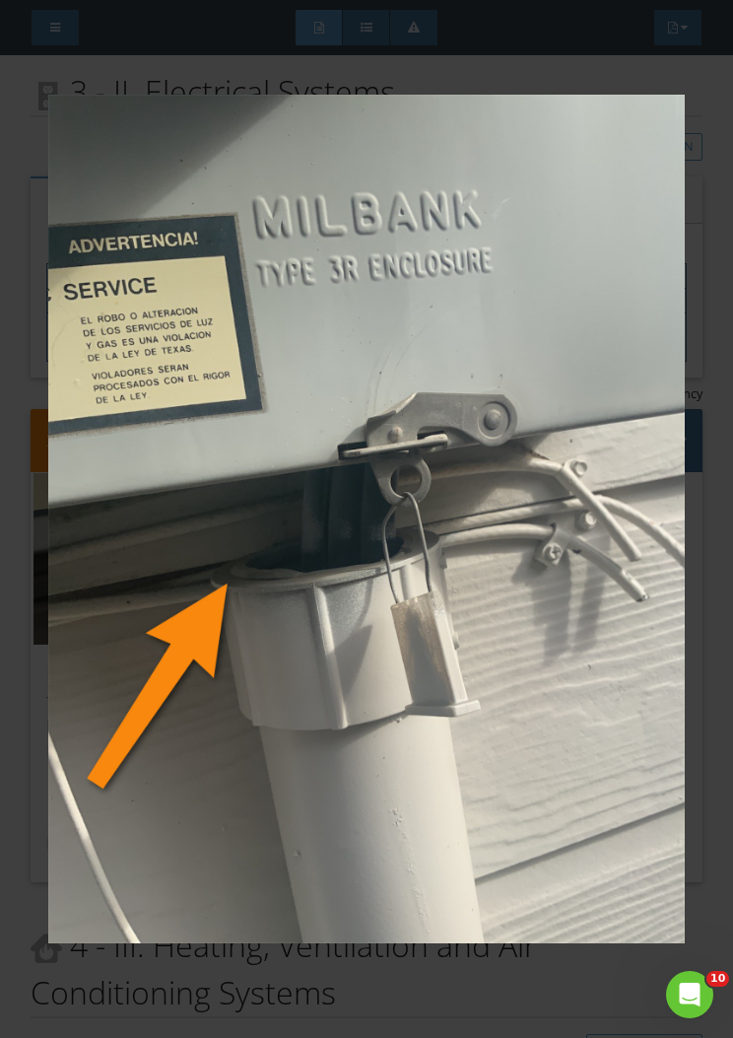
click at [585, 609] on img at bounding box center [366, 519] width 637 height 927
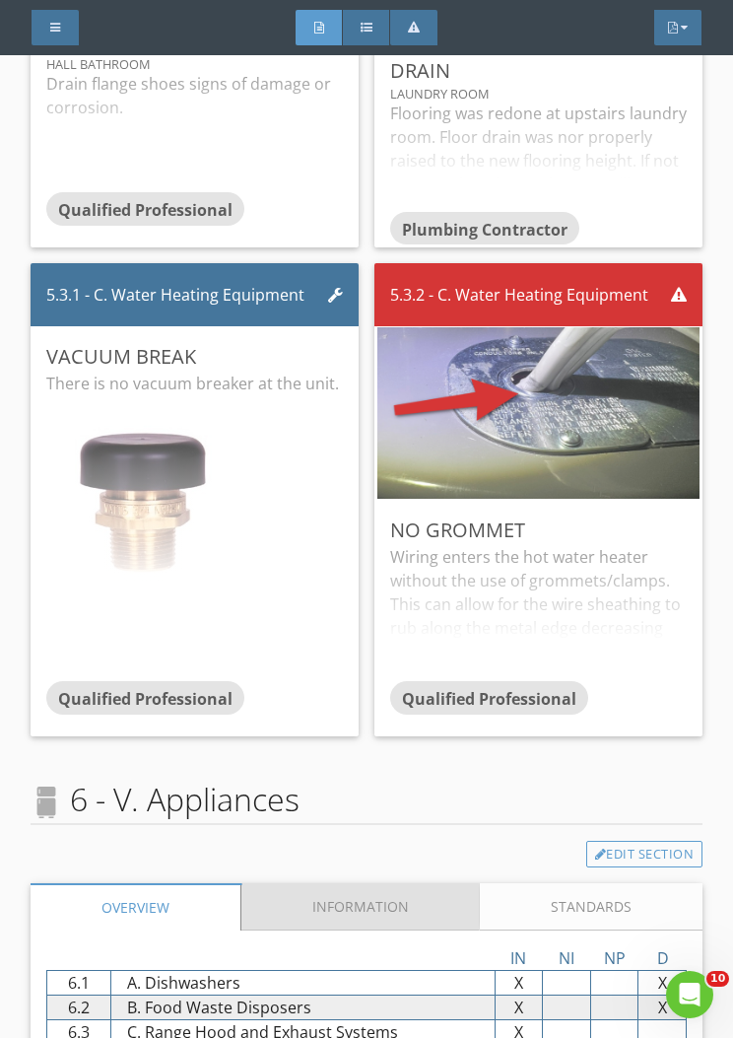
scroll to position [19919, 0]
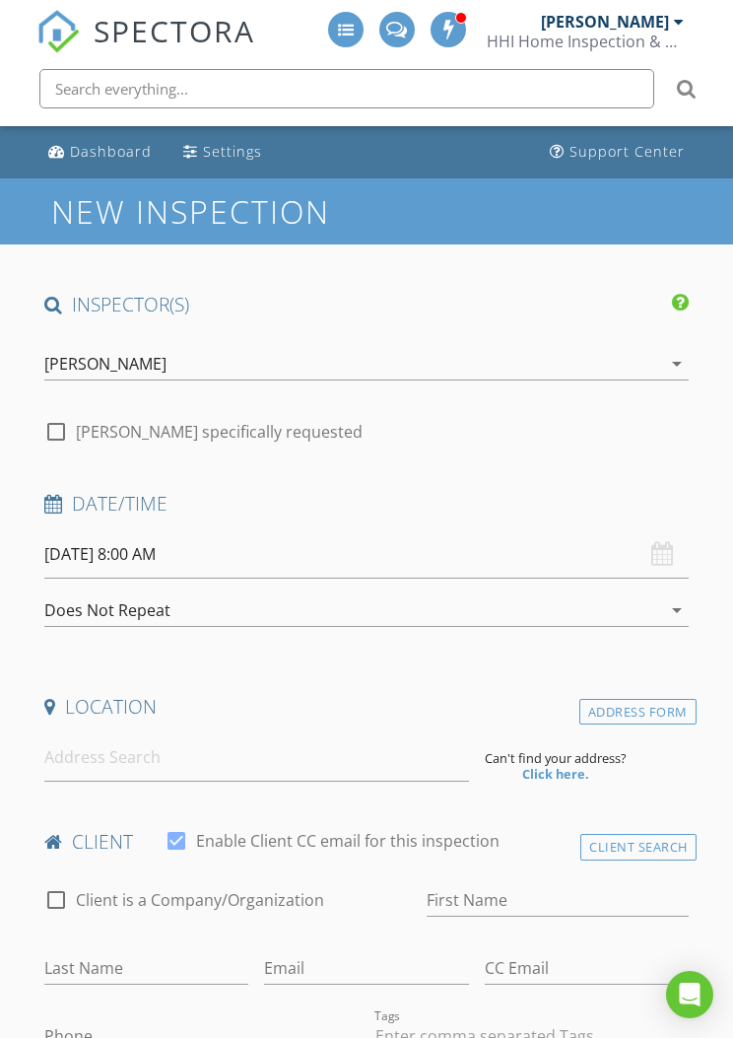
click at [668, 18] on div "[PERSON_NAME]" at bounding box center [605, 22] width 128 height 20
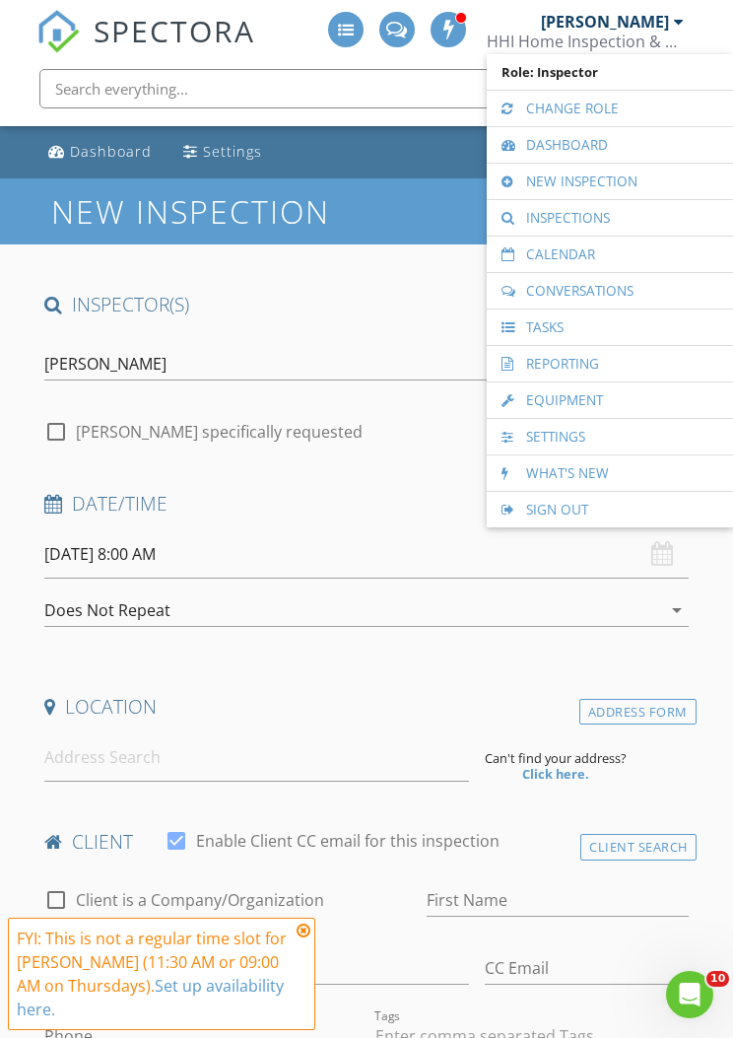
click at [622, 253] on link "Calendar" at bounding box center [610, 254] width 227 height 35
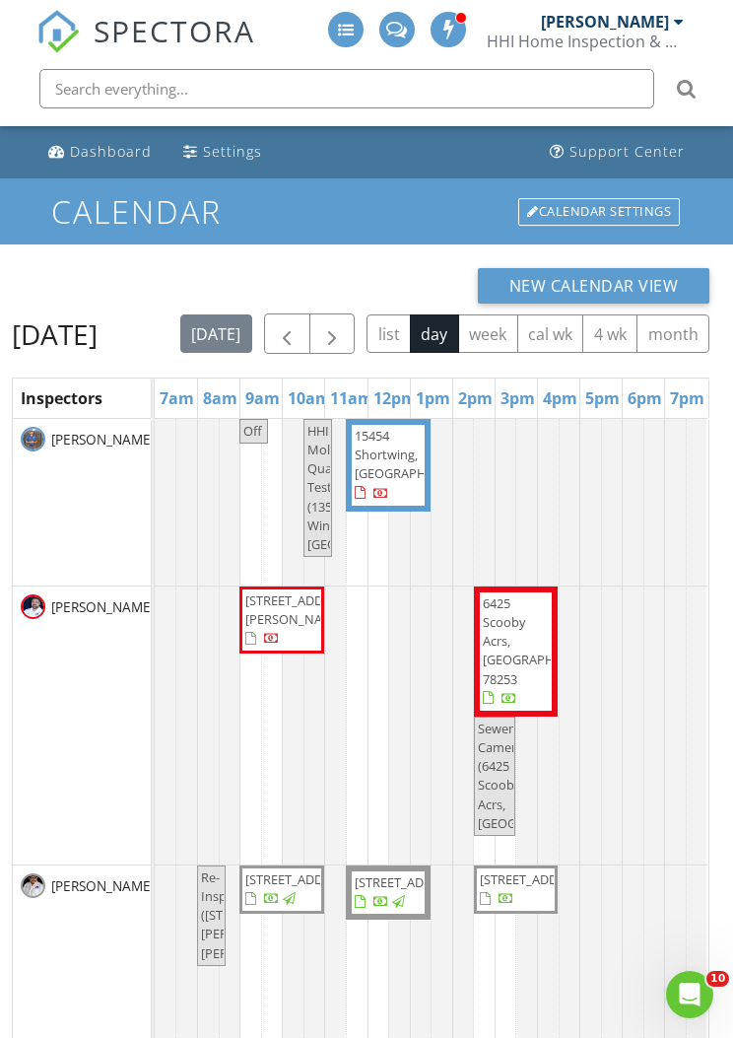
click at [356, 319] on button "button" at bounding box center [333, 333] width 46 height 40
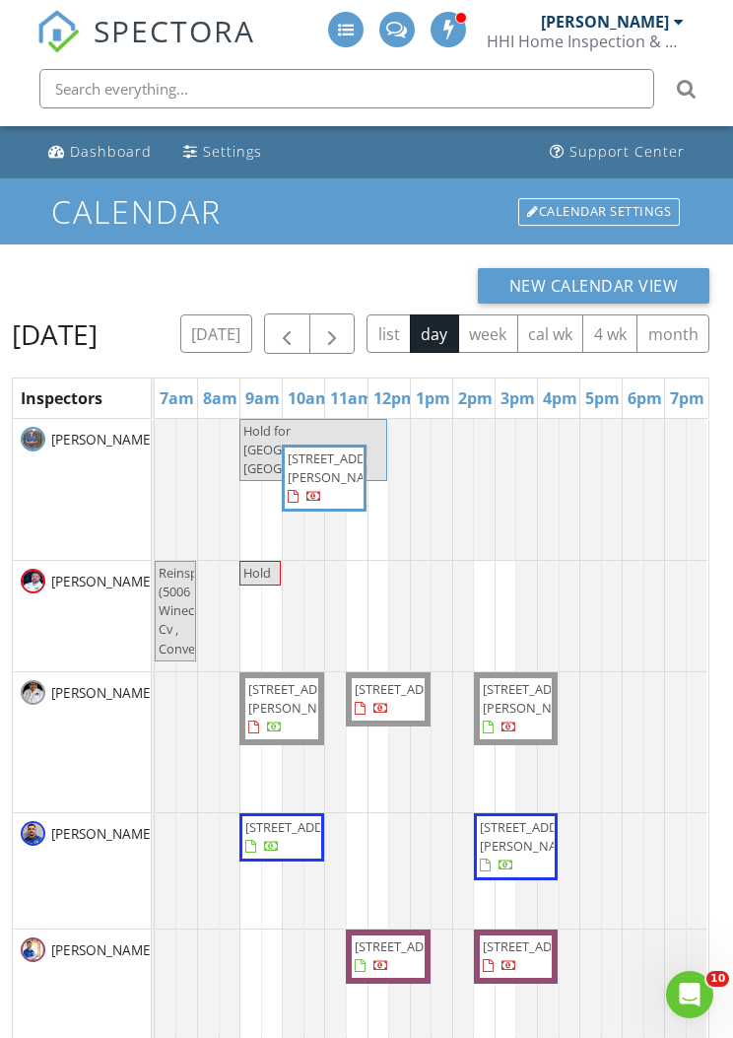
click at [356, 325] on button "button" at bounding box center [333, 333] width 46 height 40
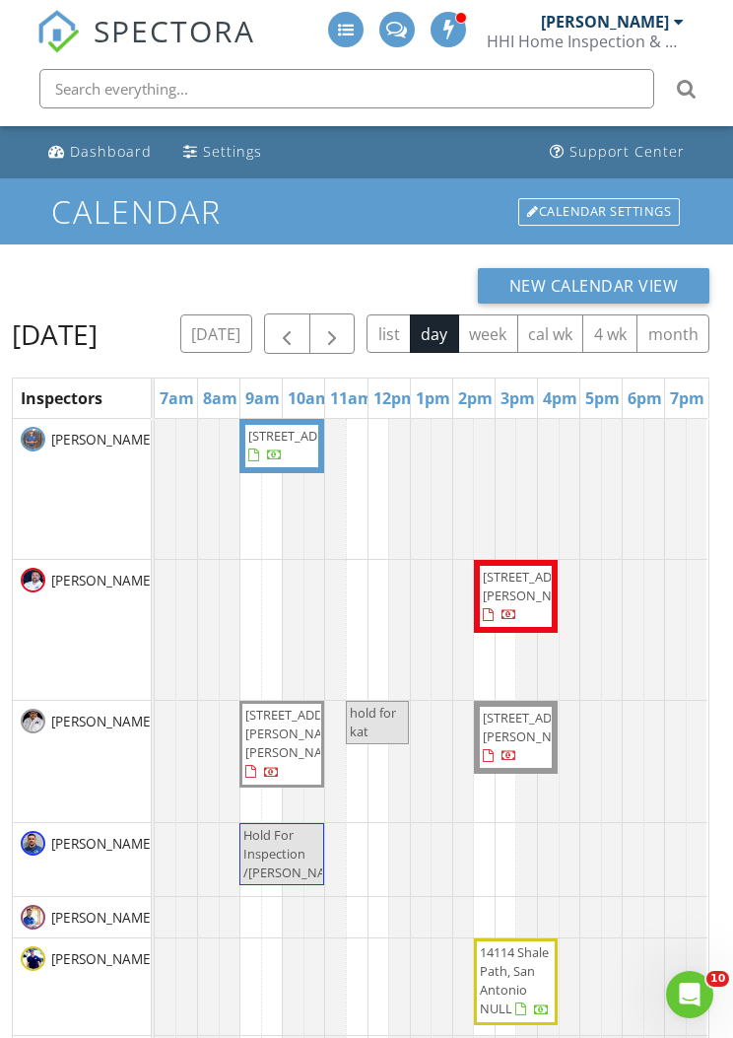
click at [356, 323] on button "button" at bounding box center [333, 333] width 46 height 40
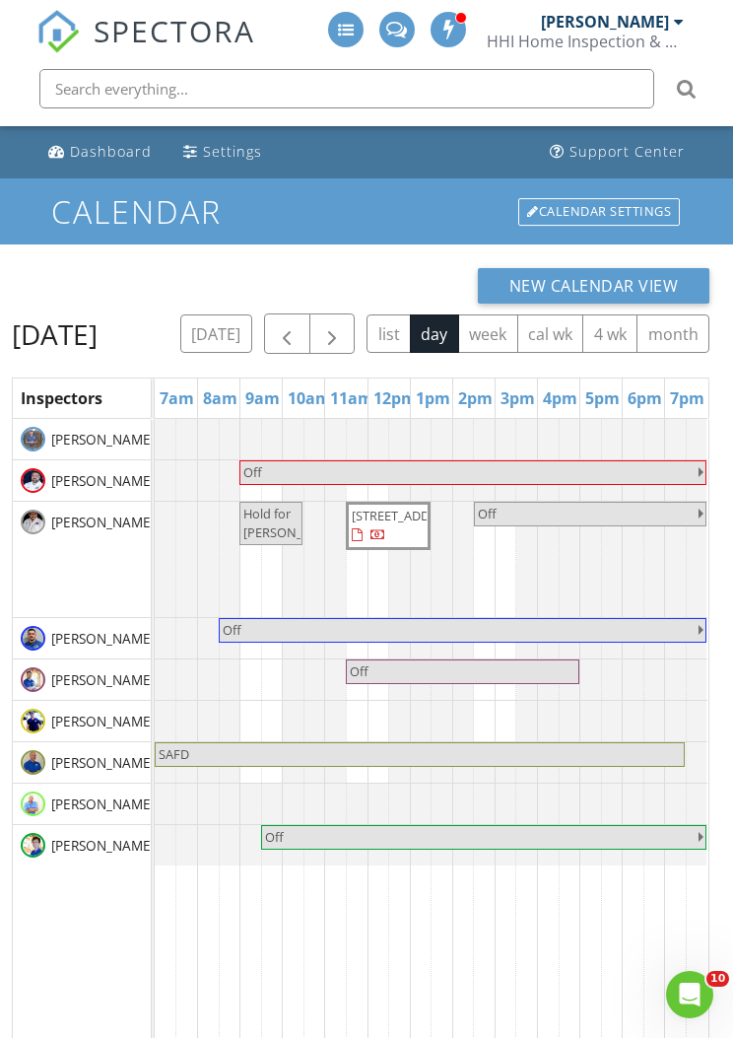
click at [356, 319] on button "button" at bounding box center [333, 333] width 46 height 40
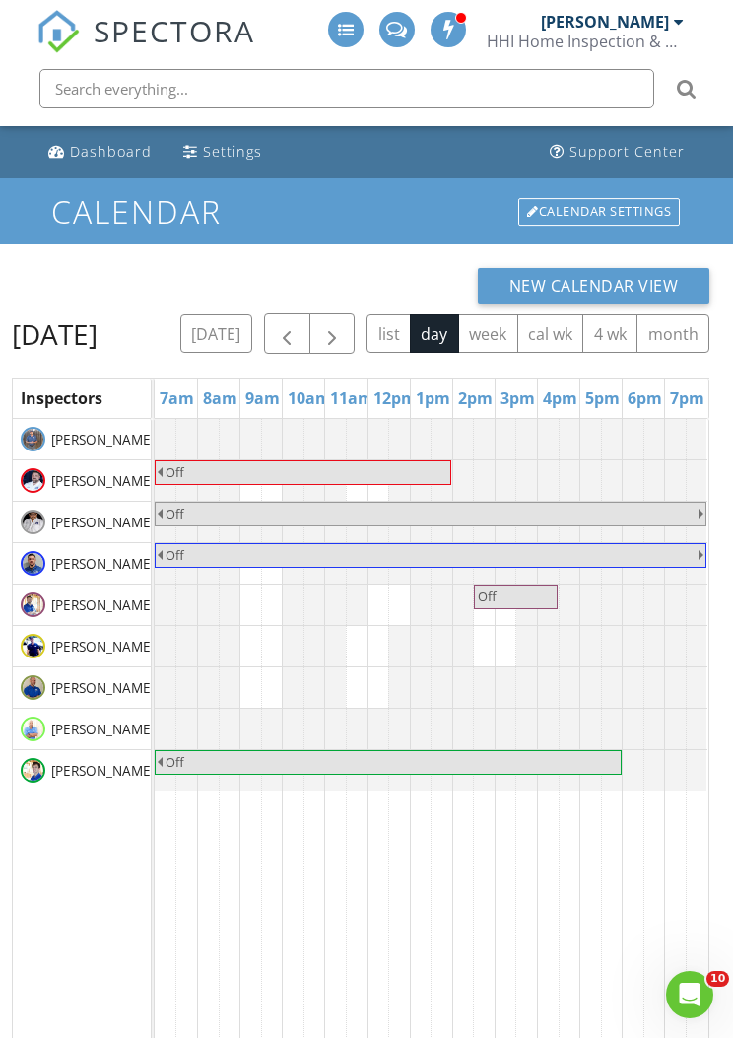
click at [356, 326] on button "button" at bounding box center [333, 333] width 46 height 40
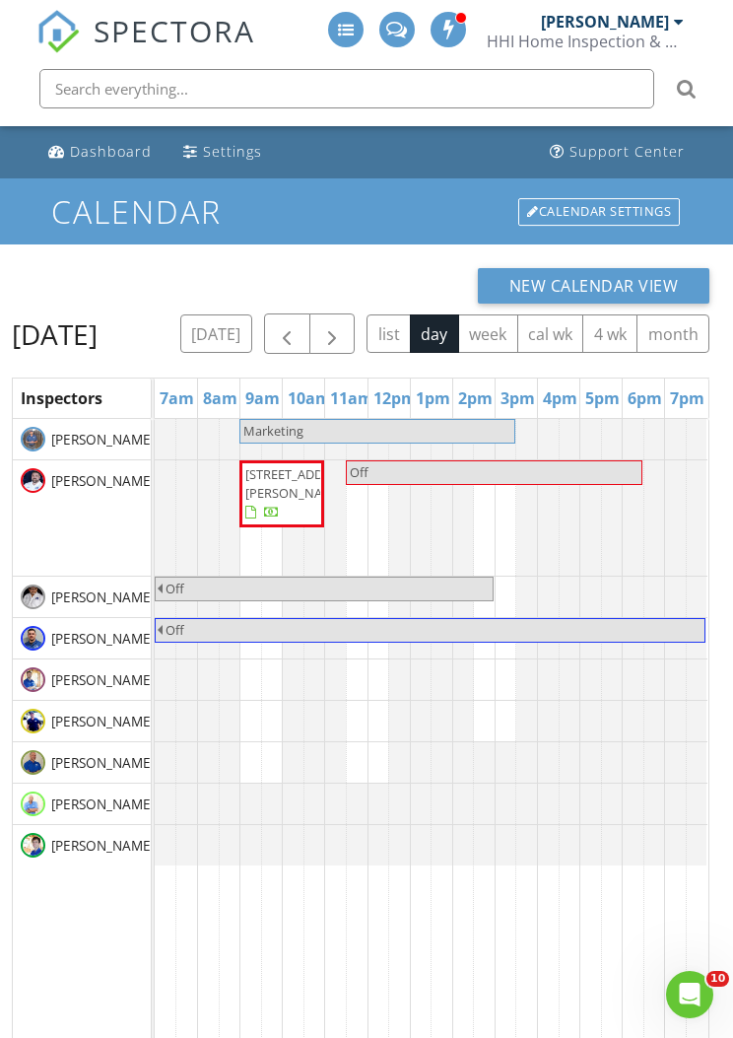
click at [344, 327] on span "button" at bounding box center [332, 334] width 24 height 24
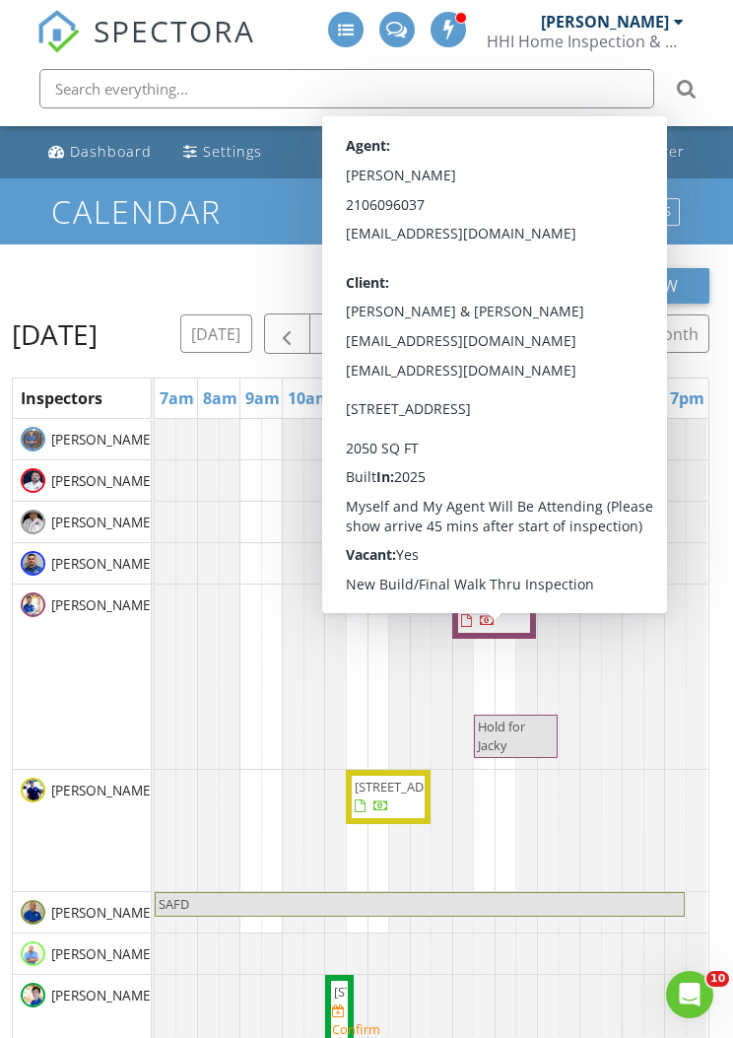
click at [505, 631] on span "[STREET_ADDRESS]" at bounding box center [494, 611] width 70 height 38
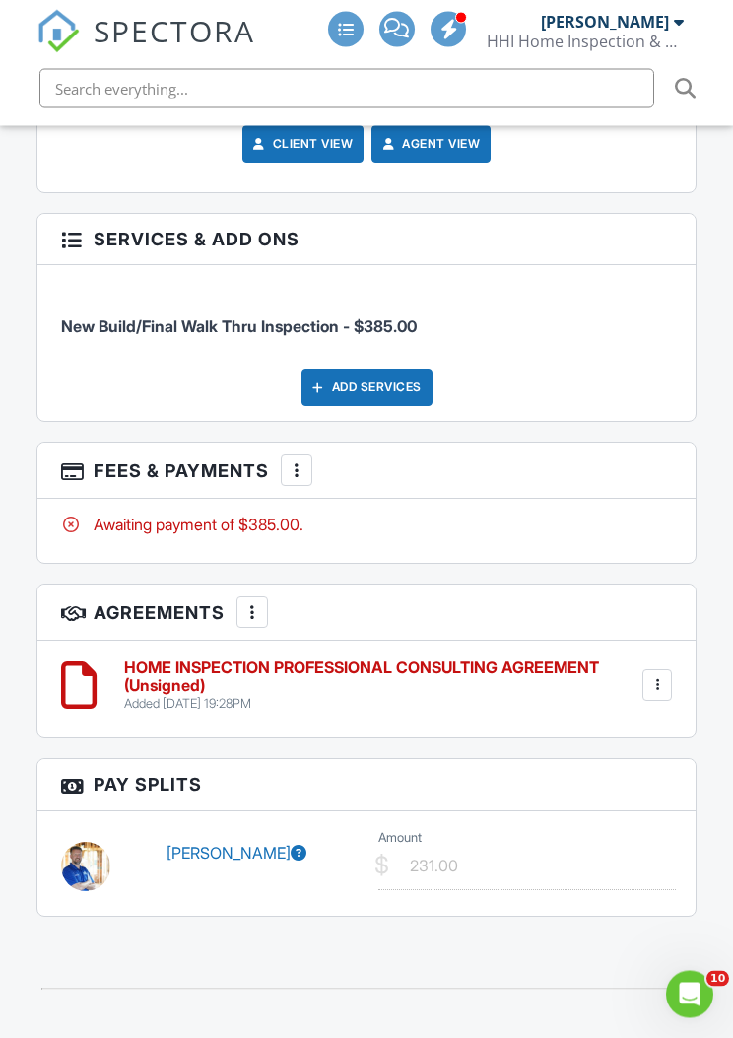
scroll to position [3081, 0]
click at [302, 470] on div at bounding box center [297, 471] width 20 height 20
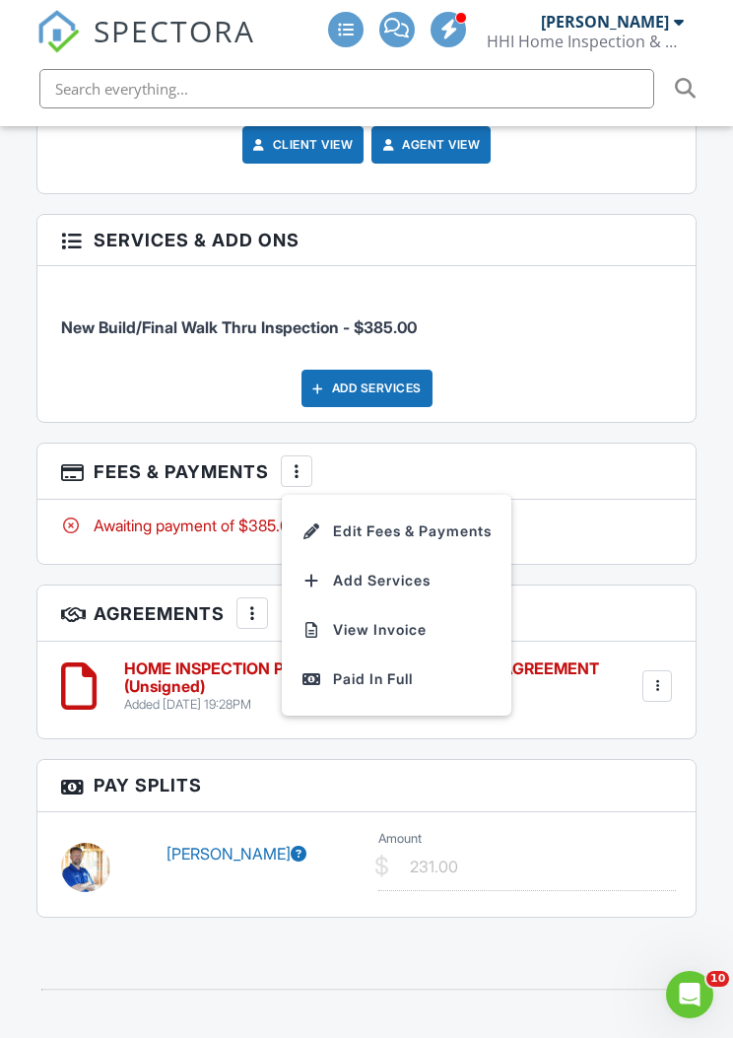
click at [441, 525] on li "Edit Fees & Payments" at bounding box center [397, 531] width 206 height 49
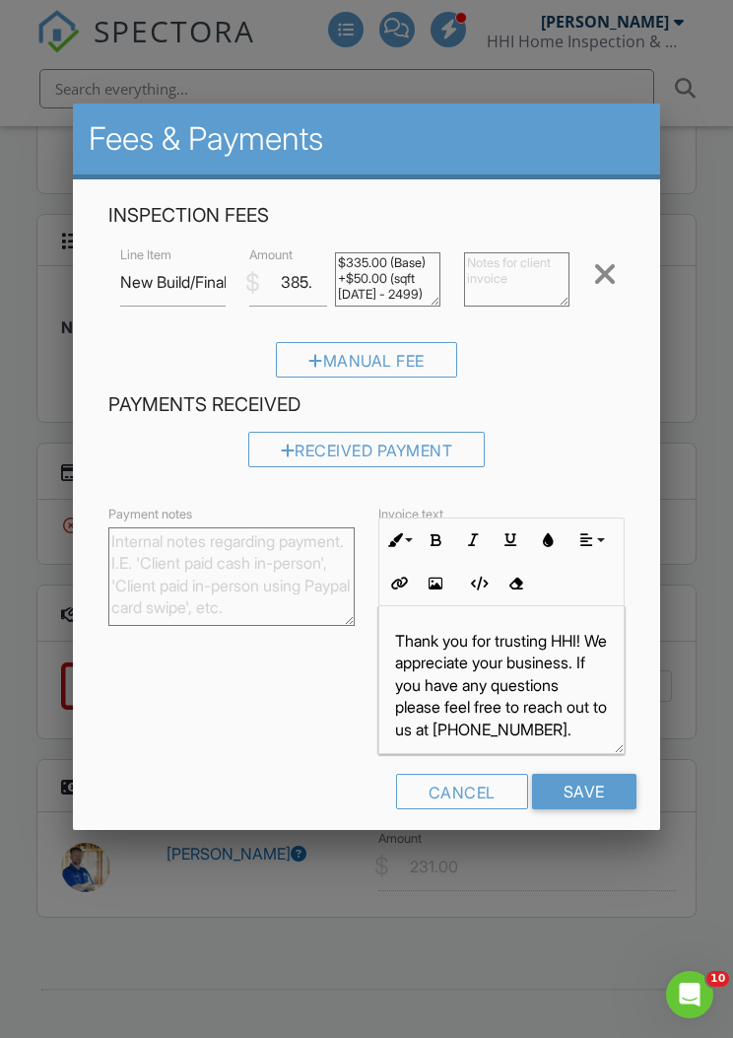
click at [615, 267] on div at bounding box center [605, 274] width 24 height 32
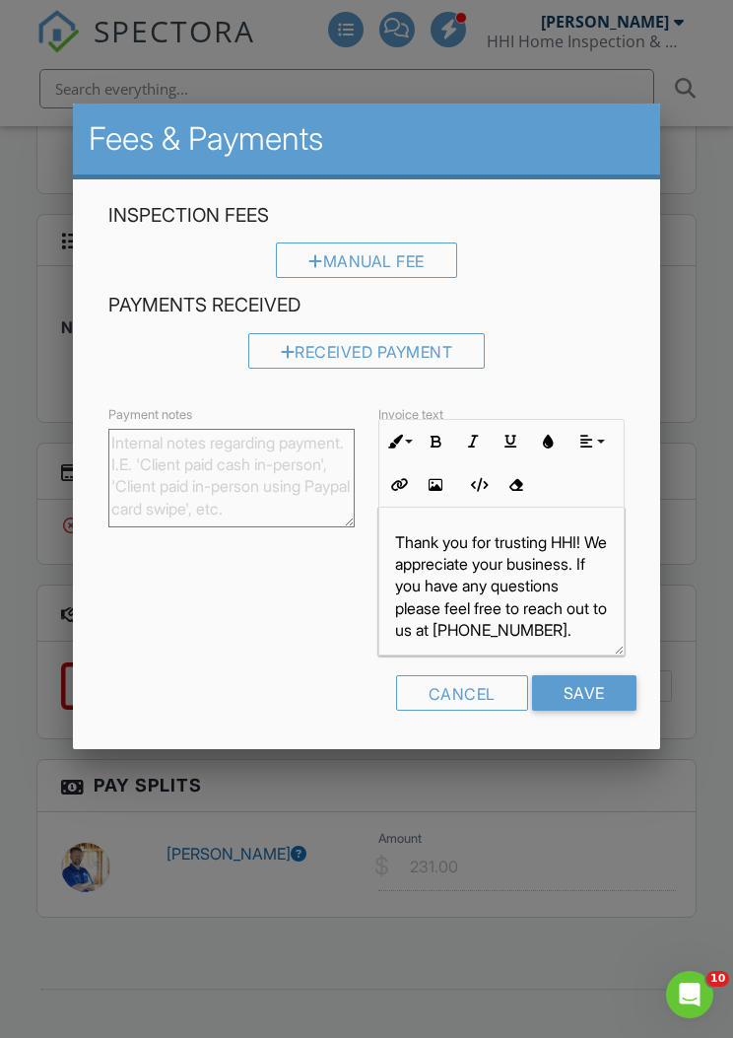
click at [717, 297] on div at bounding box center [366, 549] width 733 height 1297
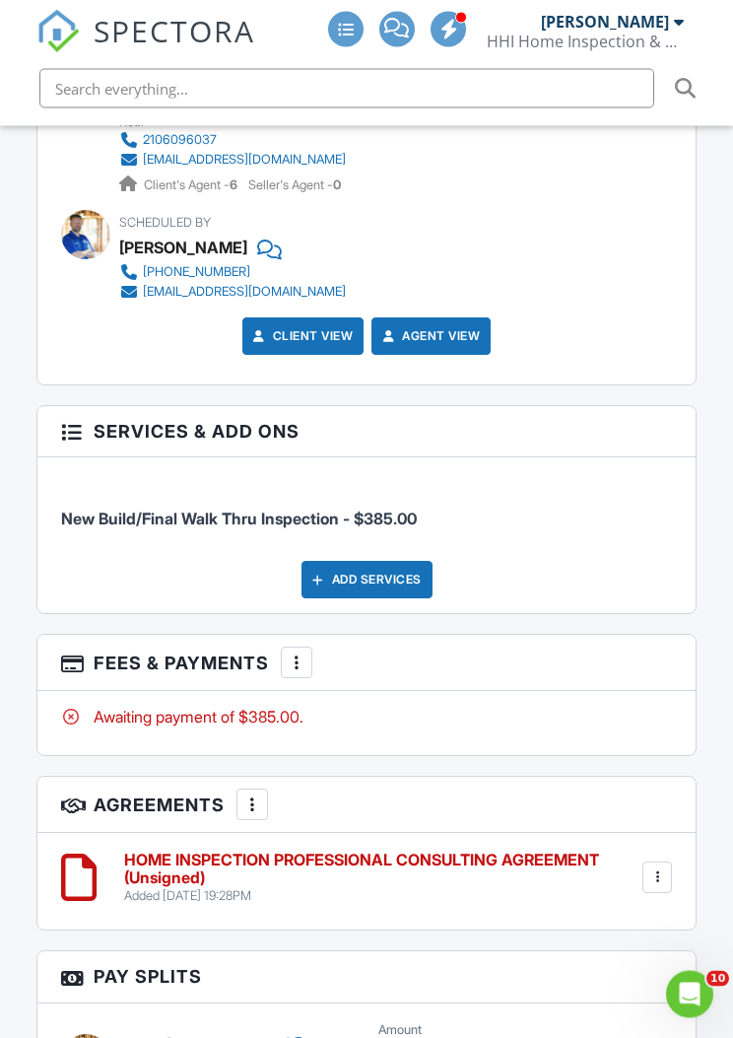
scroll to position [2890, 0]
click at [404, 568] on div "Add Services" at bounding box center [367, 579] width 131 height 37
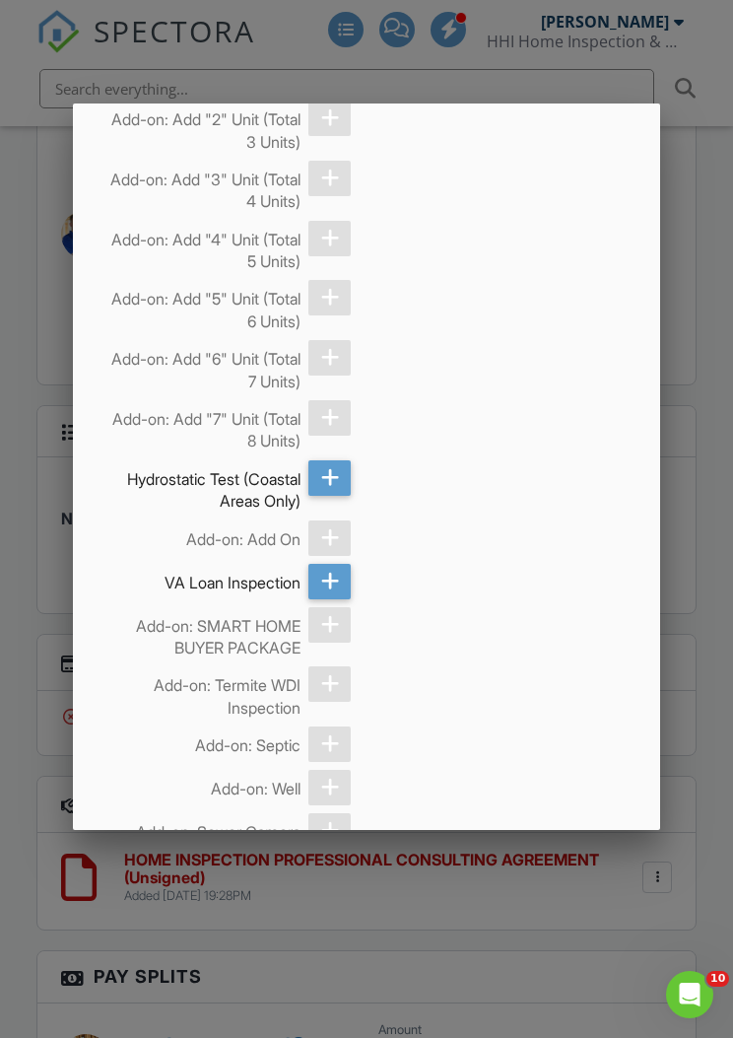
scroll to position [765, 0]
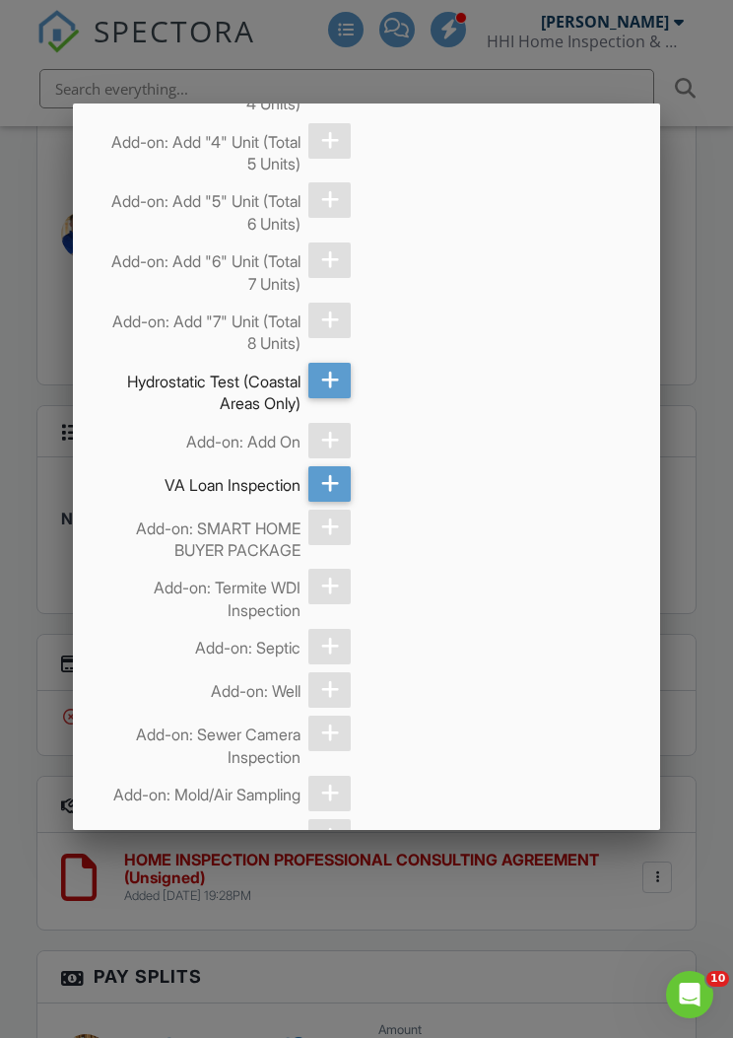
click at [335, 487] on icon at bounding box center [330, 483] width 19 height 35
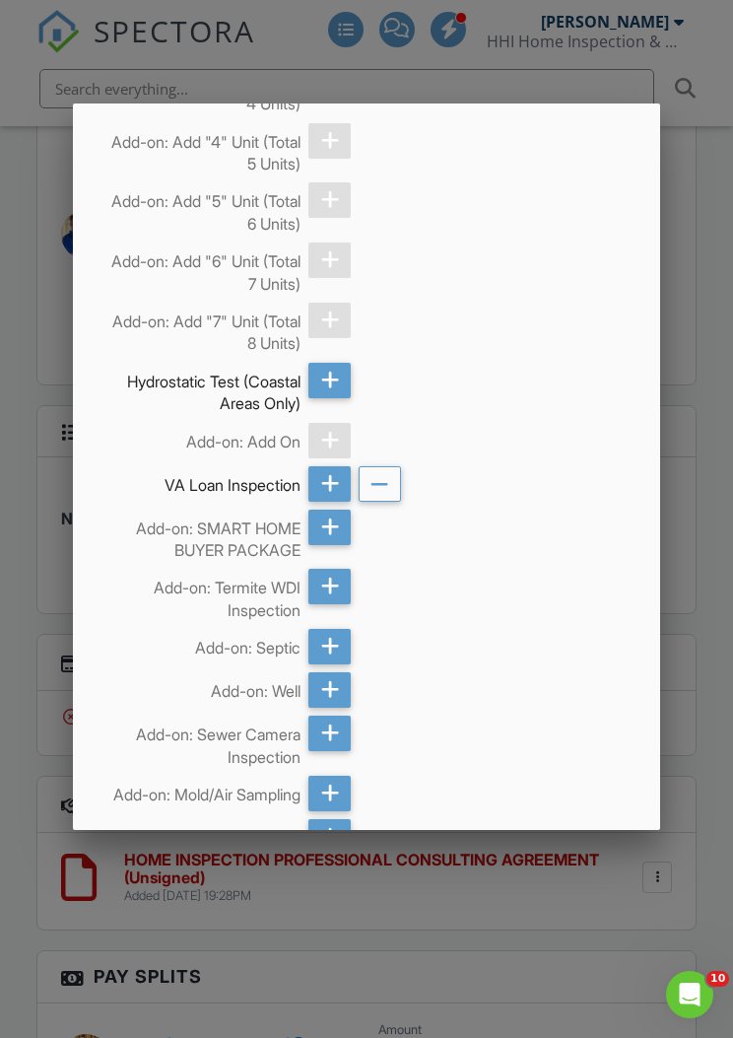
click at [680, 403] on div at bounding box center [366, 549] width 733 height 1297
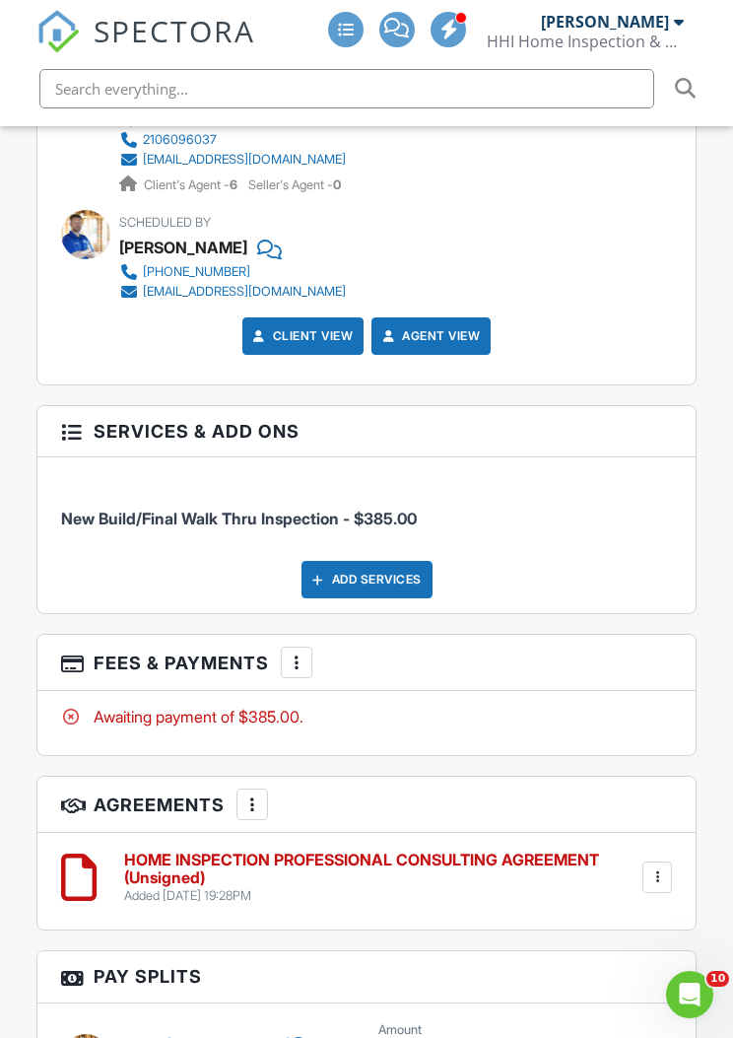
click at [411, 584] on div "Add Services" at bounding box center [367, 579] width 131 height 37
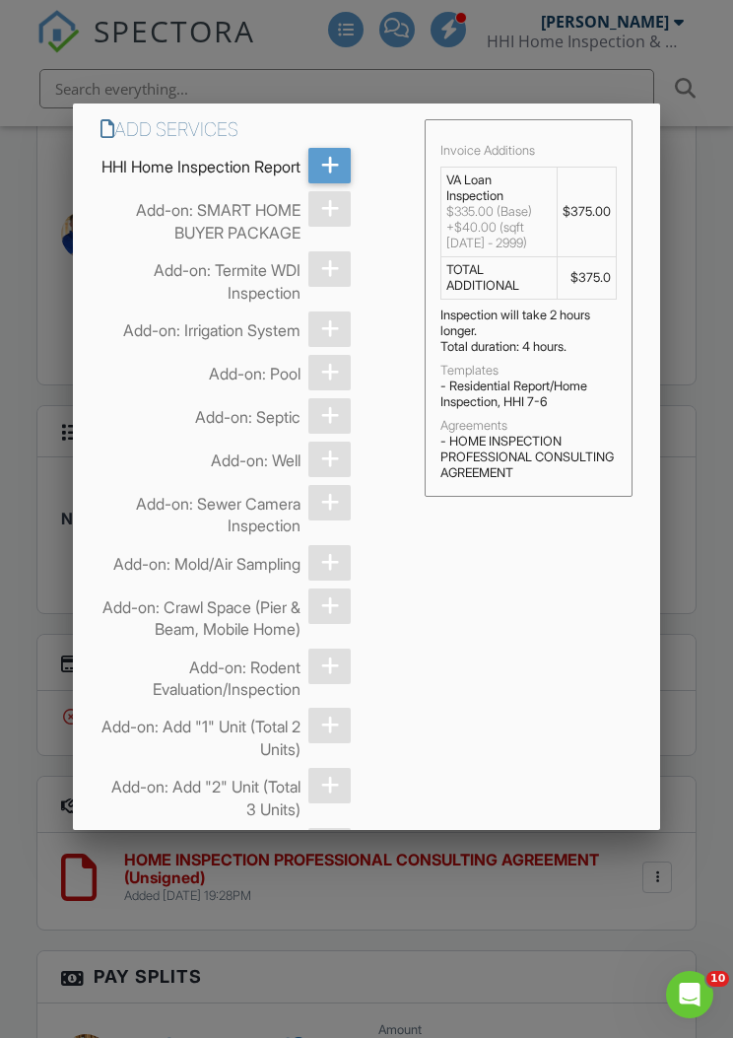
scroll to position [-2, 0]
click at [726, 366] on div at bounding box center [366, 549] width 733 height 1297
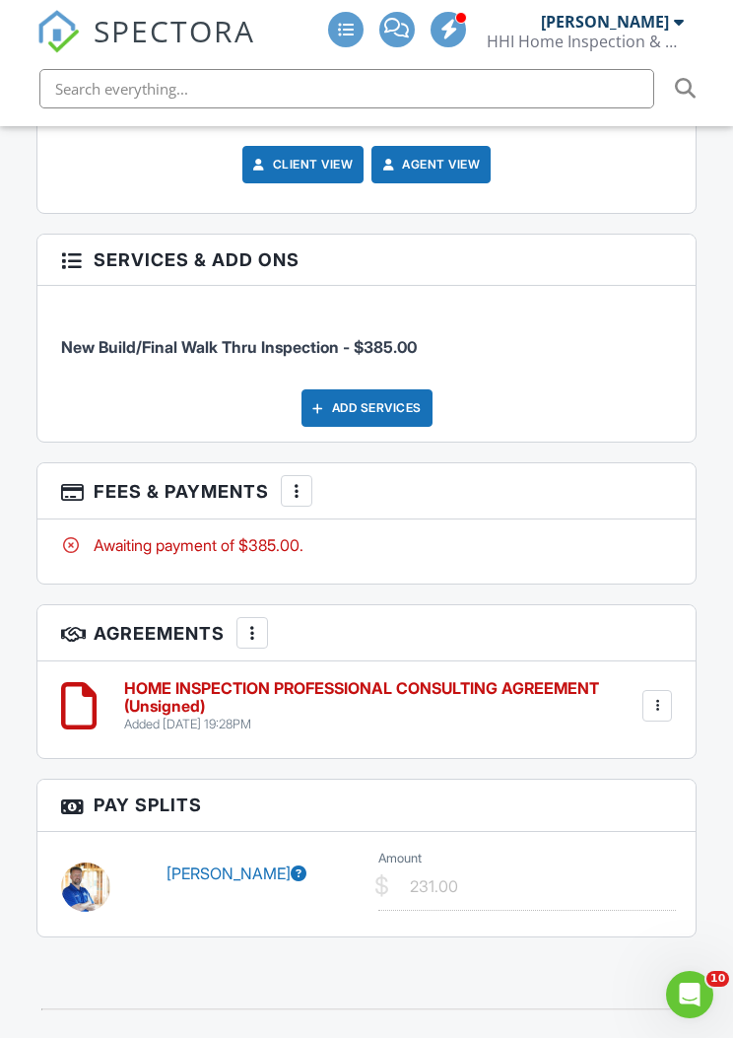
scroll to position [2871, 0]
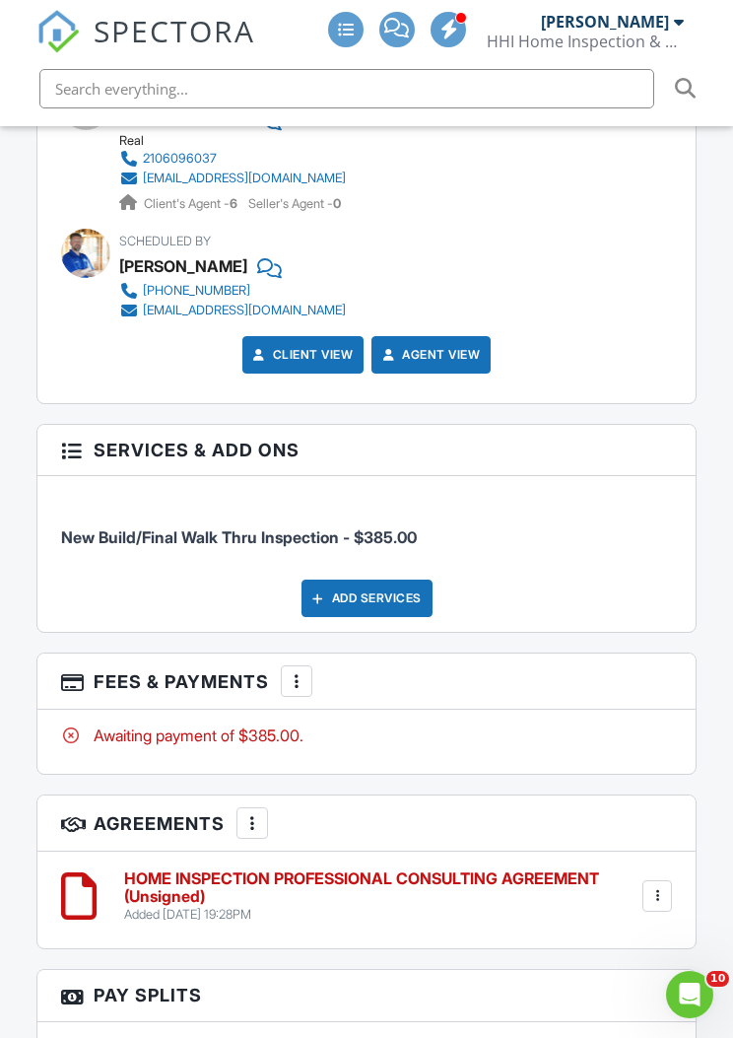
click at [307, 677] on div at bounding box center [297, 681] width 20 height 20
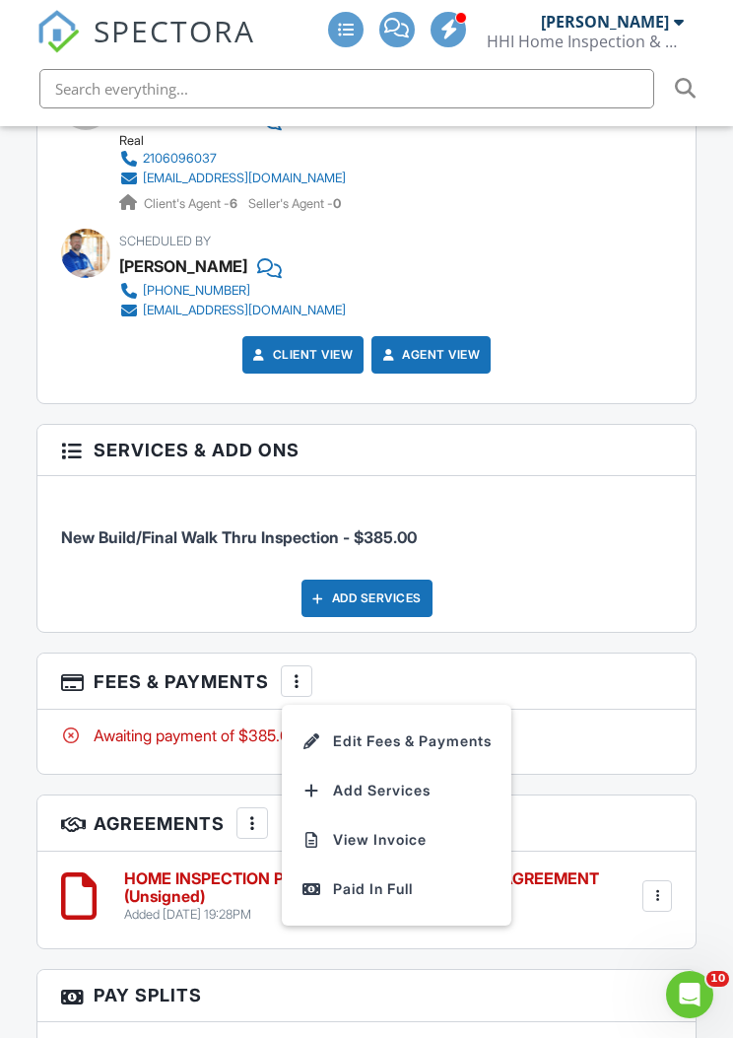
click at [446, 742] on li "Edit Fees & Payments" at bounding box center [397, 741] width 206 height 49
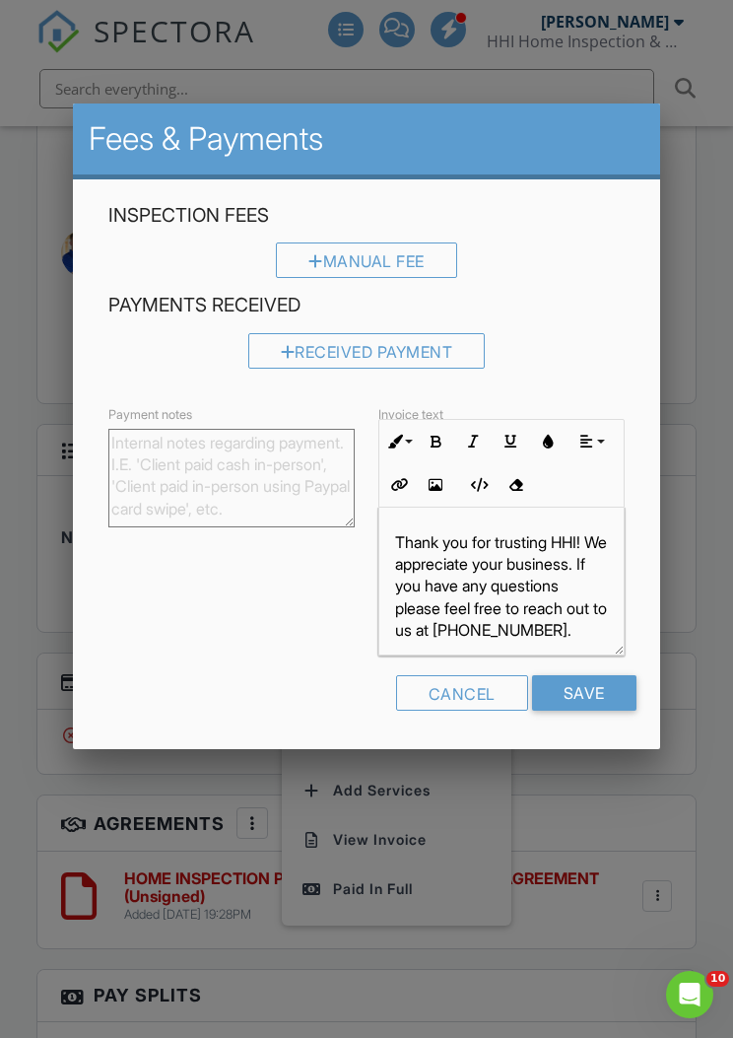
click at [723, 338] on div at bounding box center [366, 549] width 733 height 1297
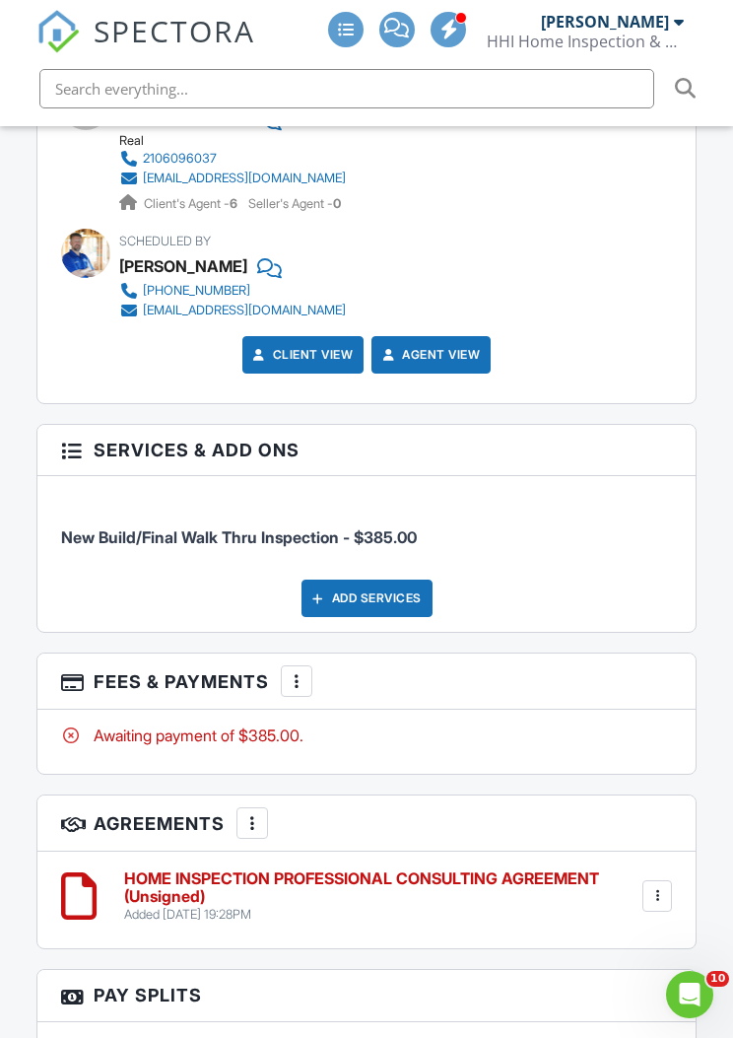
click at [297, 675] on div at bounding box center [297, 681] width 20 height 20
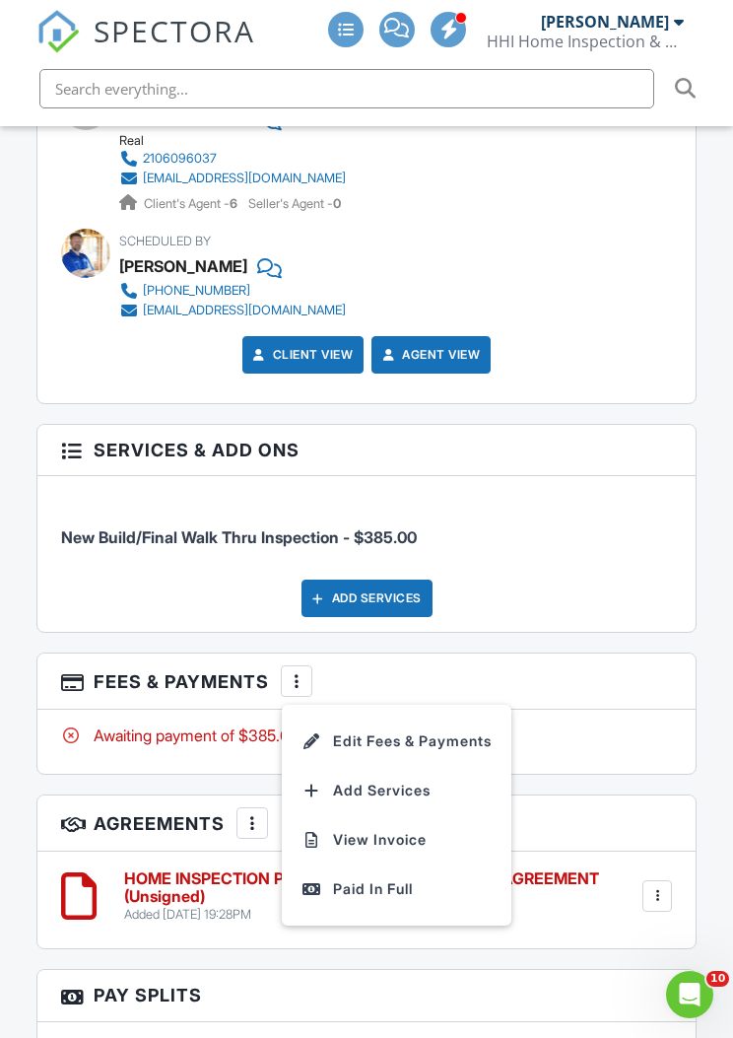
click at [417, 718] on li "Edit Fees & Payments" at bounding box center [397, 741] width 206 height 49
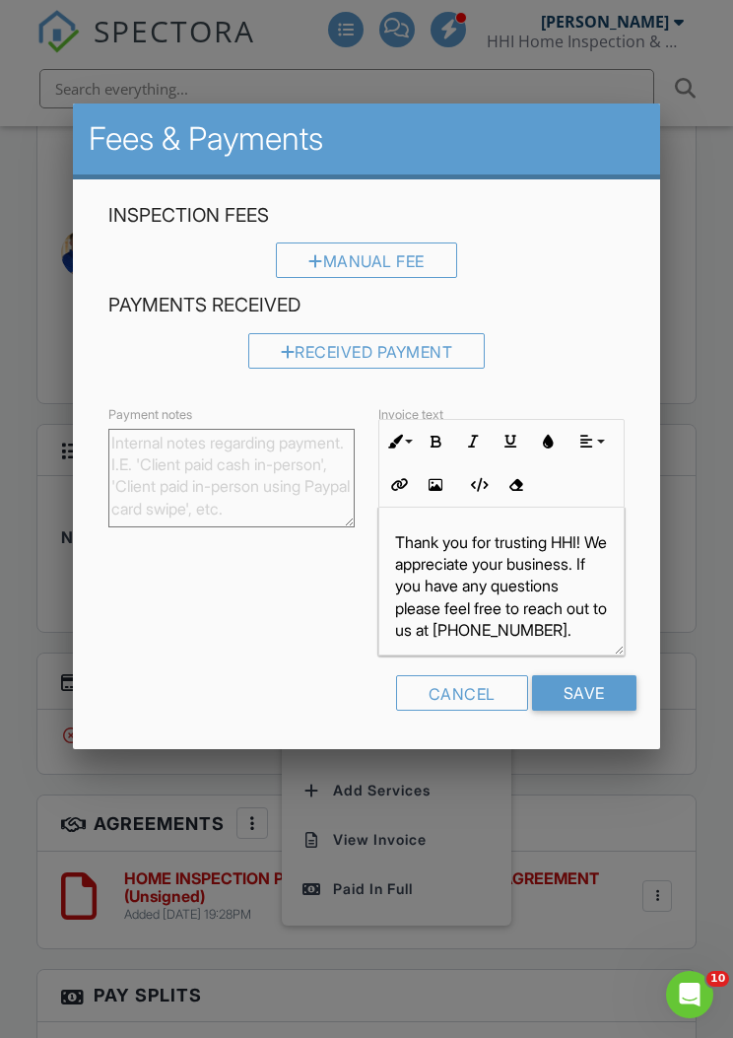
scroll to position [0, 0]
click at [720, 320] on div at bounding box center [366, 549] width 733 height 1297
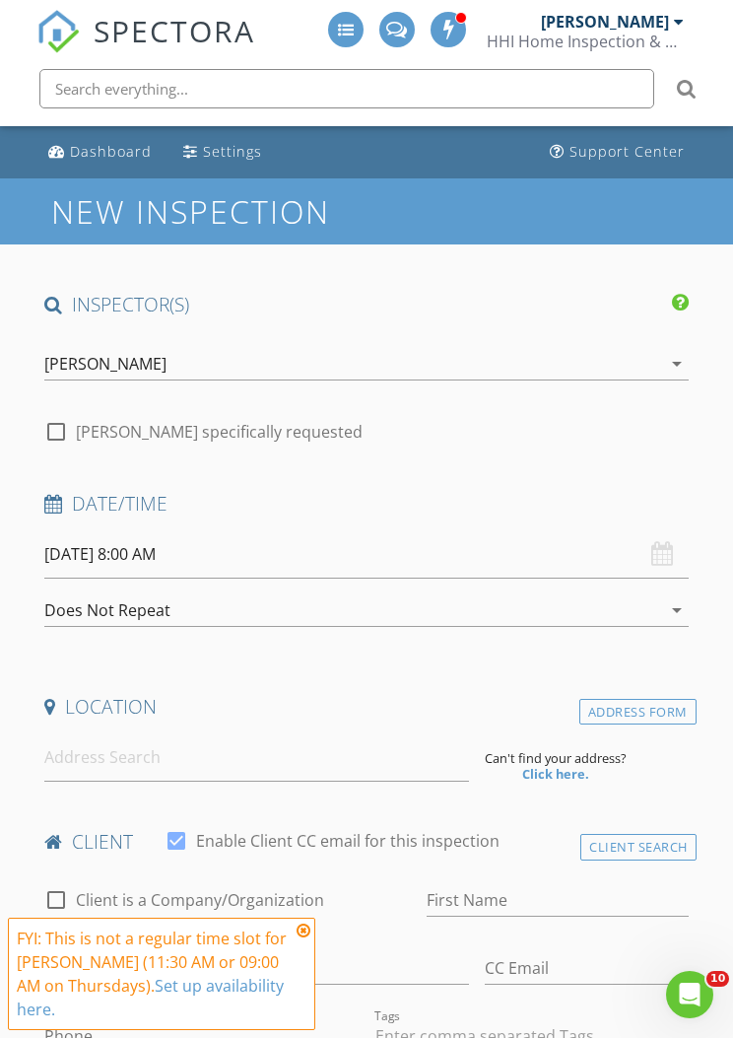
click at [656, 27] on div "[PERSON_NAME]" at bounding box center [605, 22] width 128 height 20
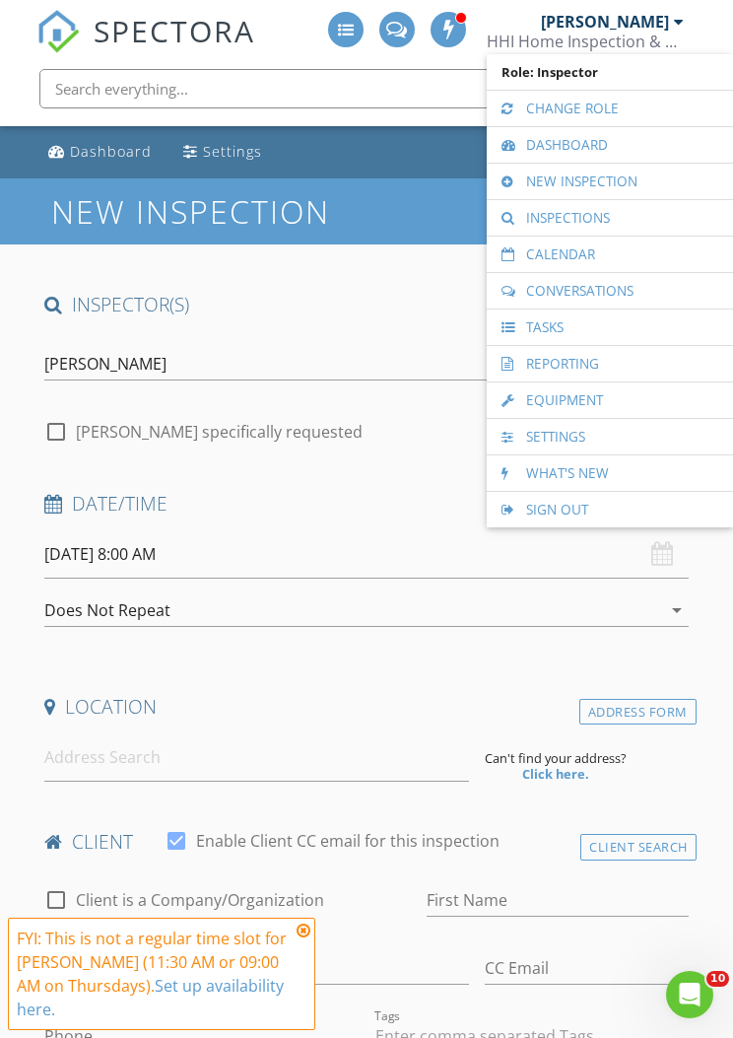
click at [608, 265] on link "Calendar" at bounding box center [610, 254] width 227 height 35
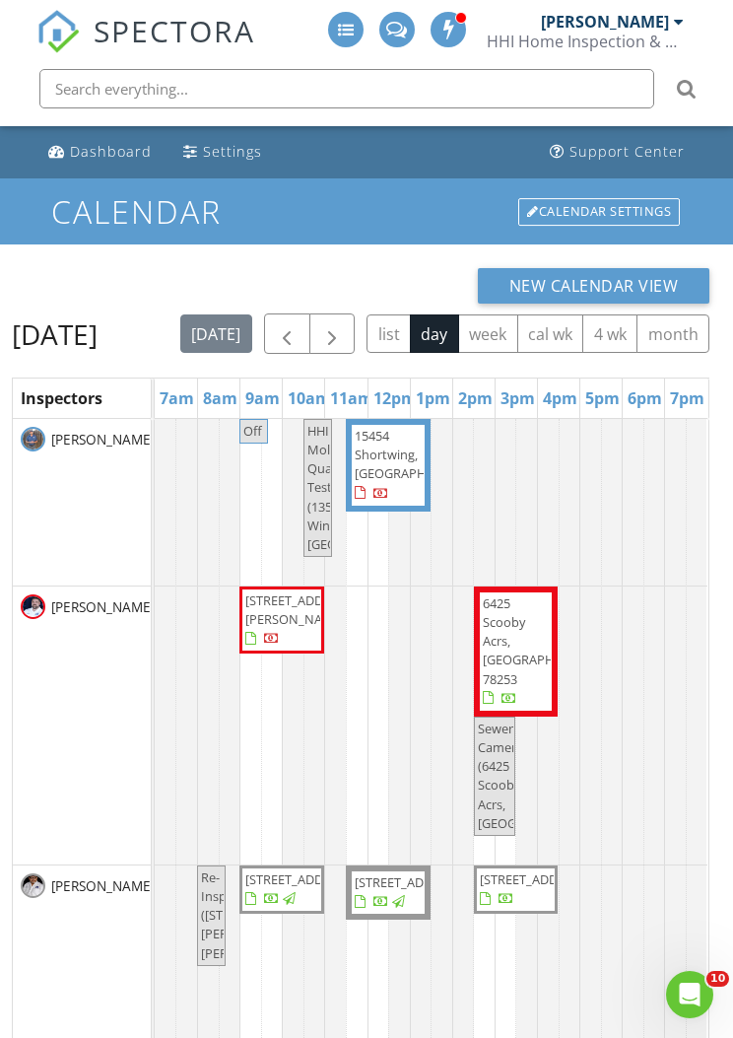
click at [344, 326] on span "button" at bounding box center [332, 334] width 24 height 24
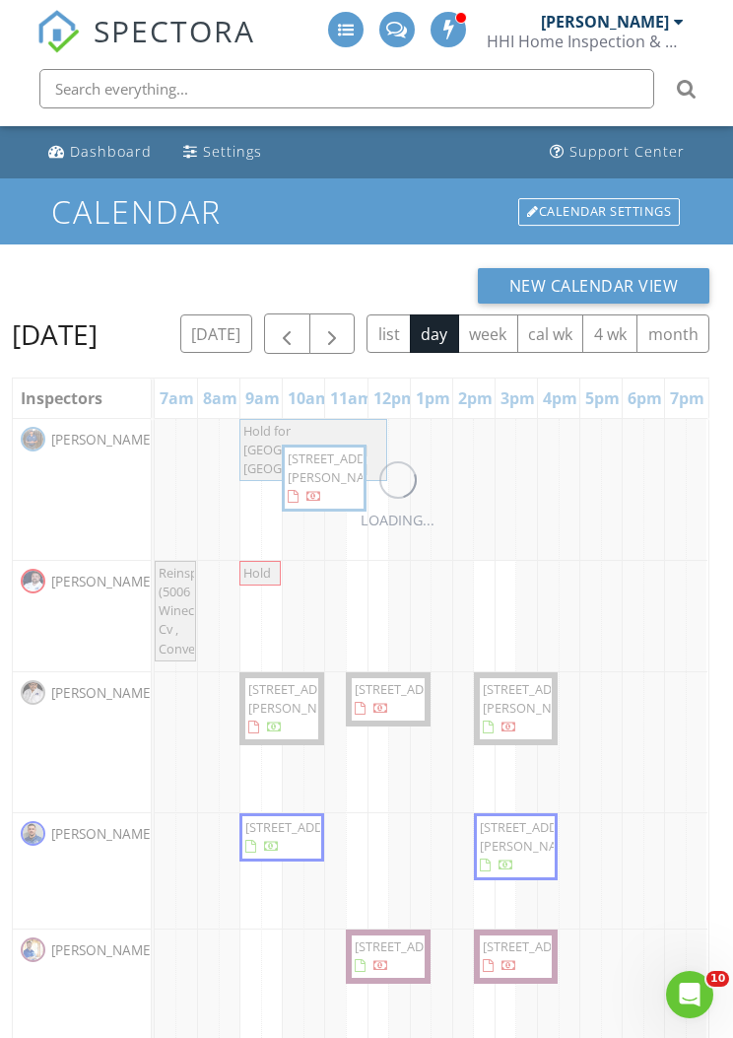
click at [344, 324] on span "button" at bounding box center [332, 334] width 24 height 24
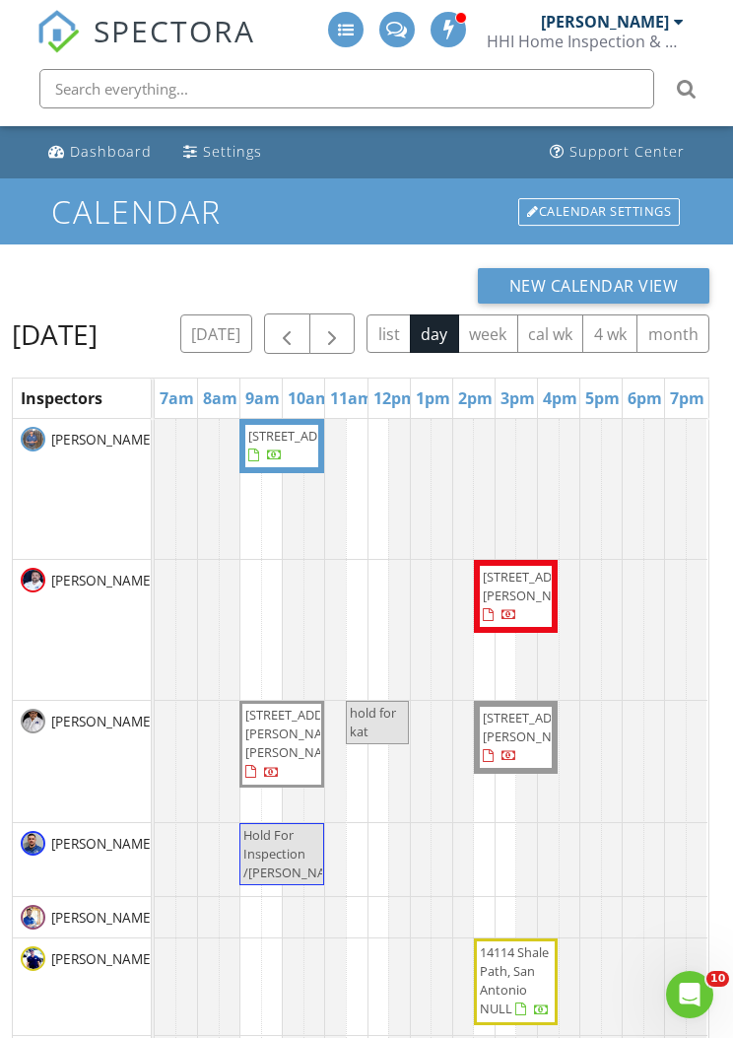
click at [344, 322] on span "button" at bounding box center [332, 334] width 24 height 24
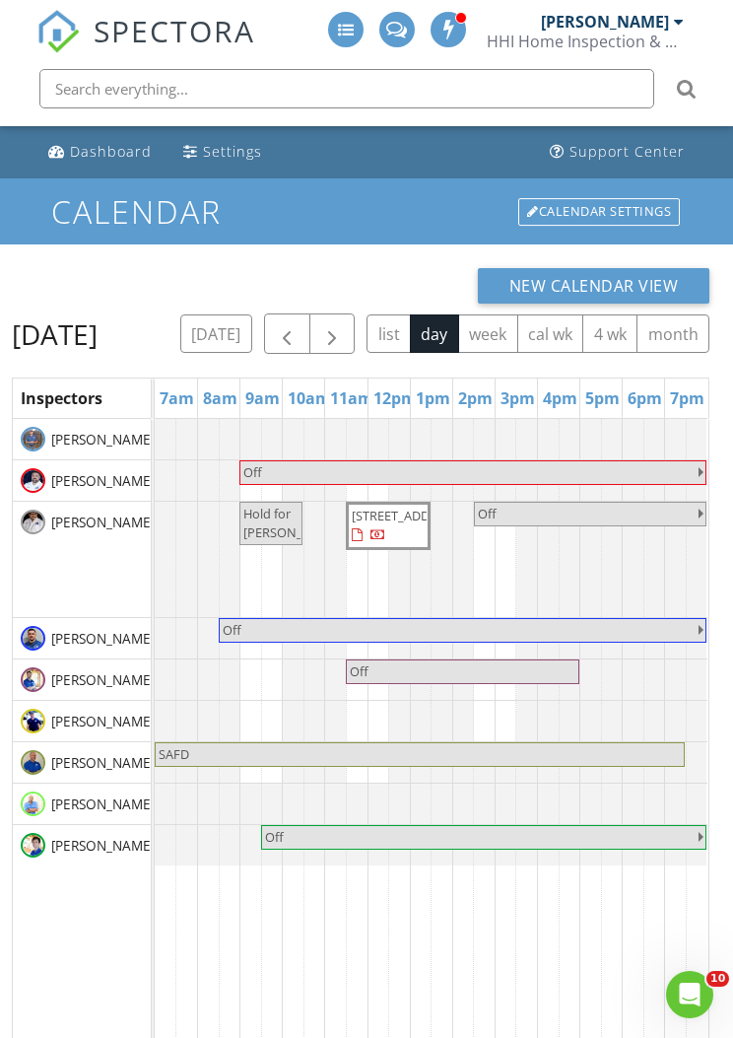
click at [344, 326] on span "button" at bounding box center [332, 334] width 24 height 24
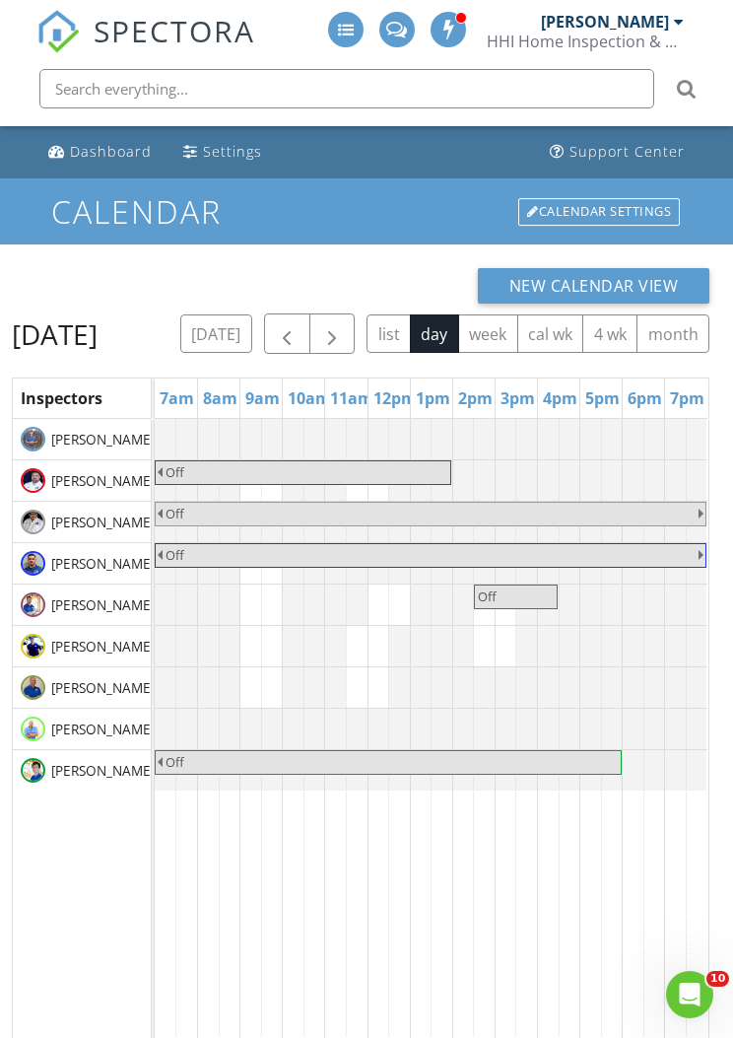
click at [356, 321] on button "button" at bounding box center [333, 333] width 46 height 40
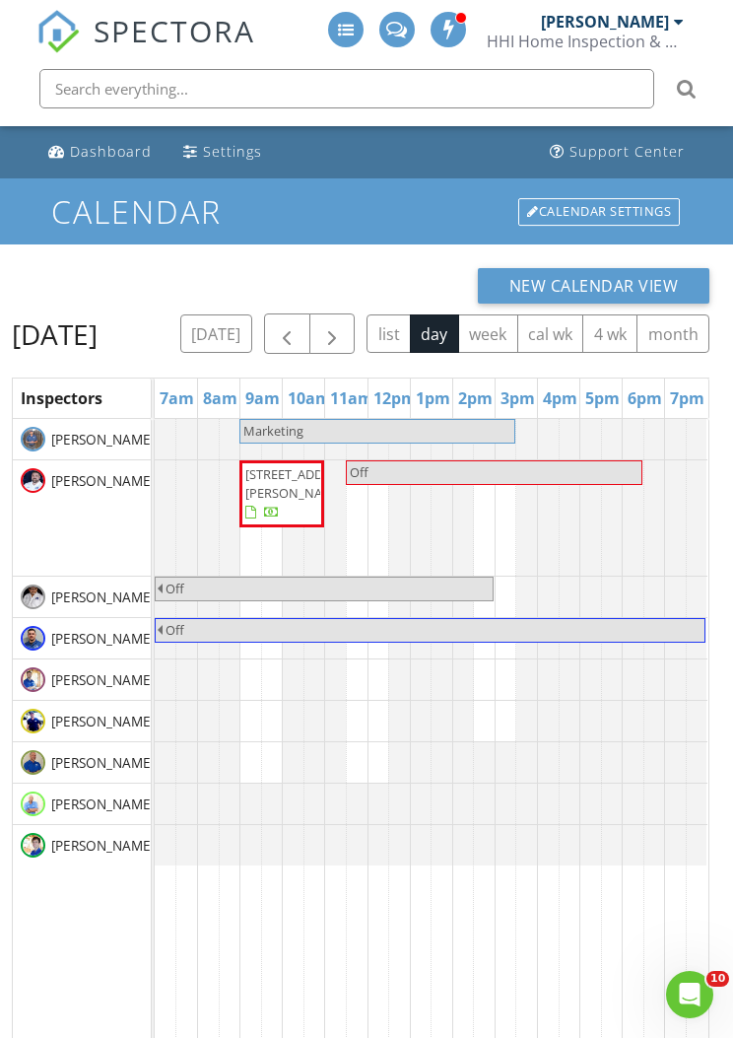
click at [356, 326] on button "button" at bounding box center [333, 333] width 46 height 40
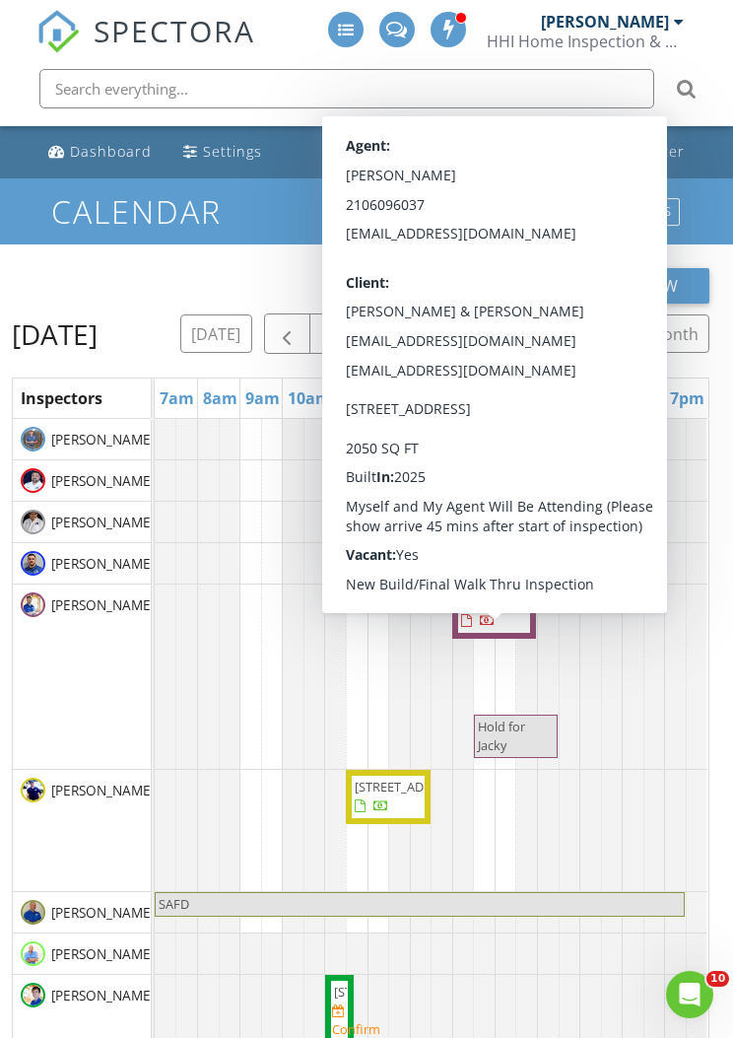
click at [500, 631] on span "[STREET_ADDRESS]" at bounding box center [494, 611] width 70 height 38
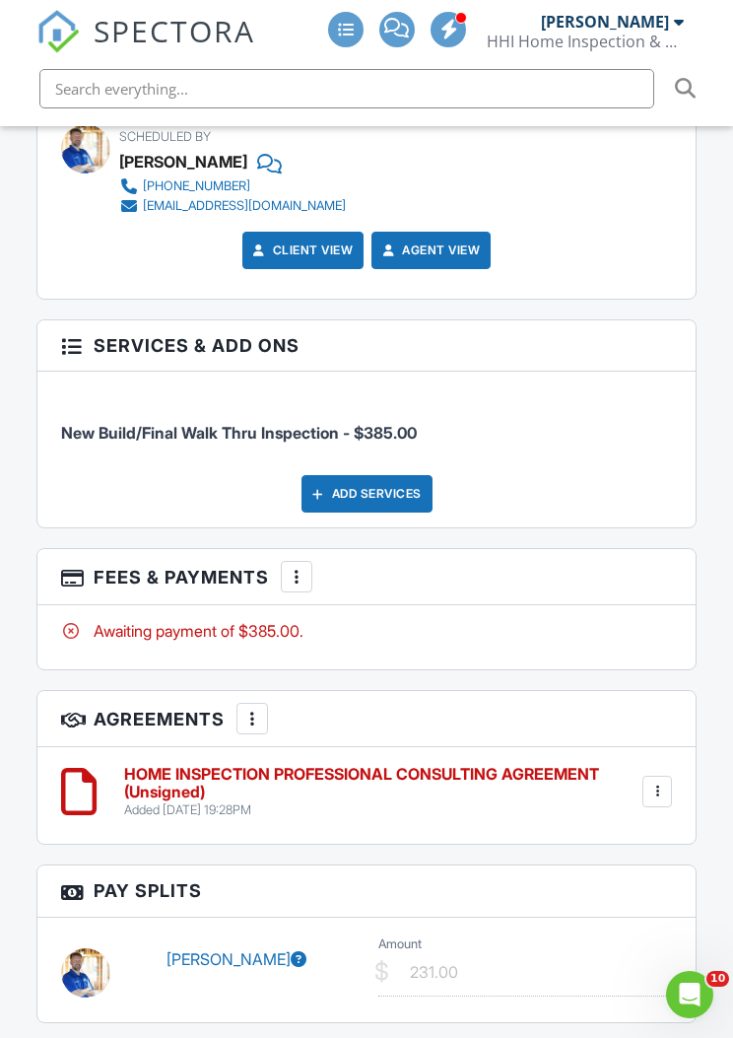
scroll to position [2984, 0]
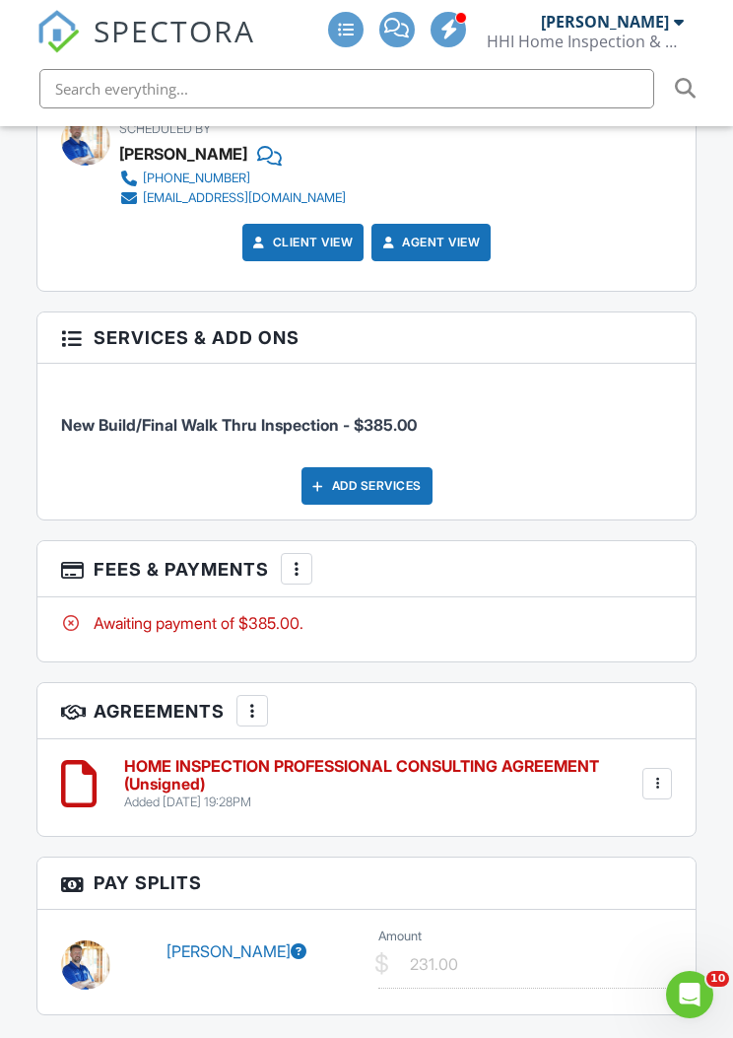
click at [295, 571] on div at bounding box center [297, 569] width 20 height 20
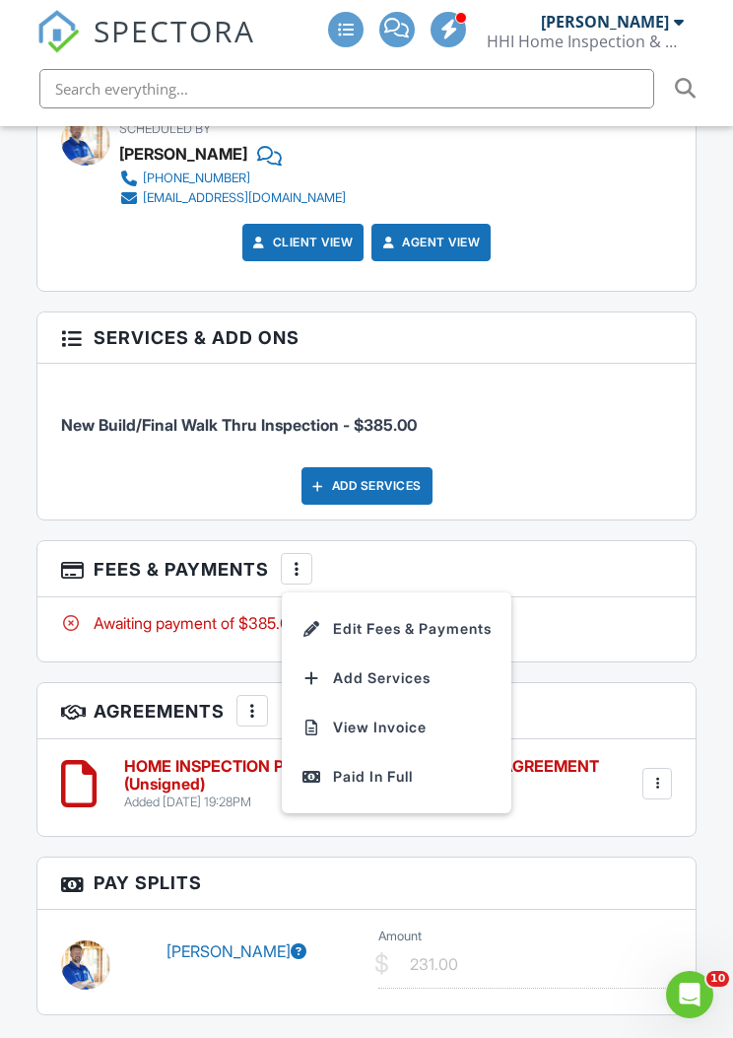
click at [378, 617] on li "Edit Fees & Payments" at bounding box center [397, 628] width 206 height 49
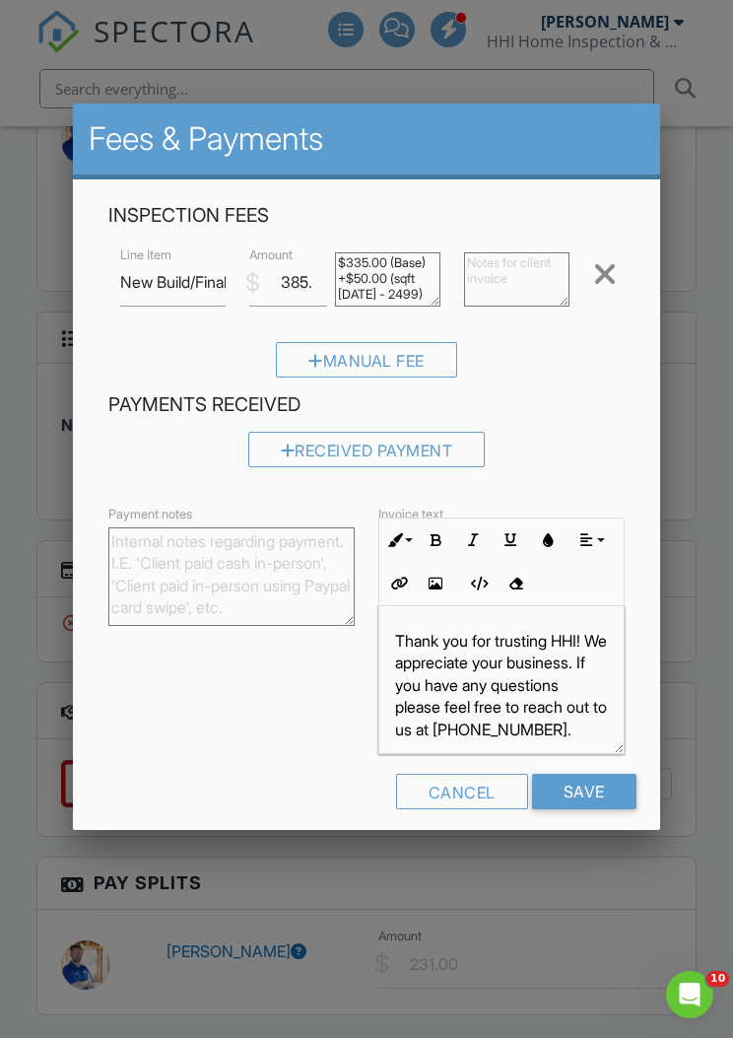
click at [703, 348] on div at bounding box center [366, 549] width 733 height 1297
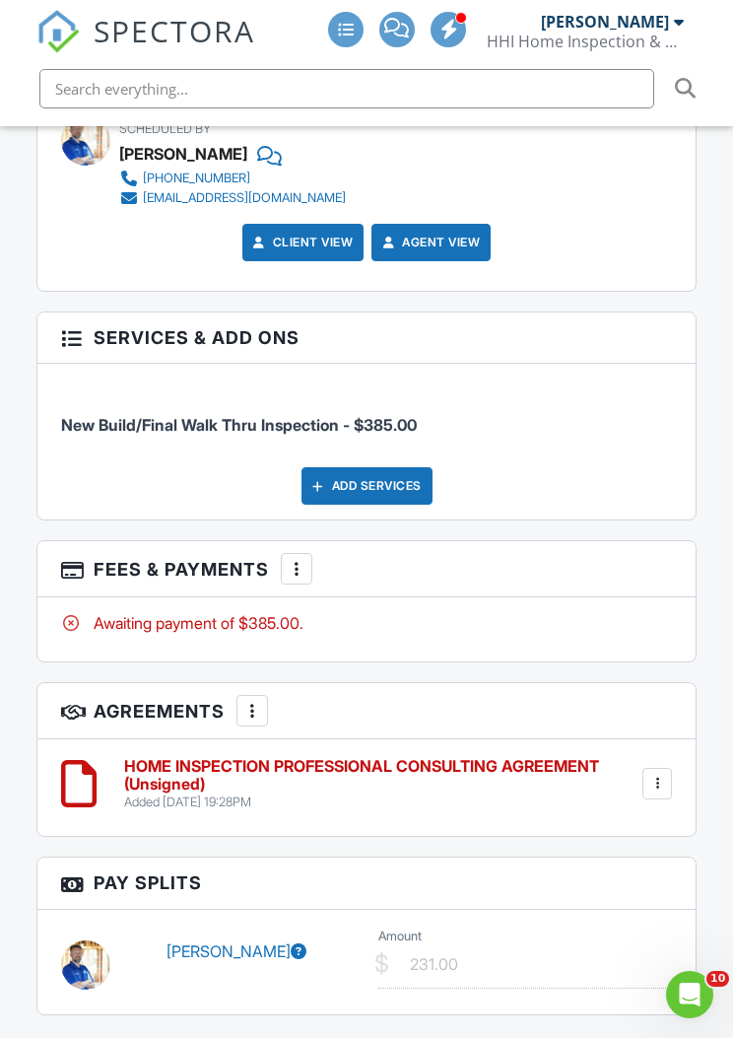
click at [391, 476] on div "Add Services" at bounding box center [367, 485] width 131 height 37
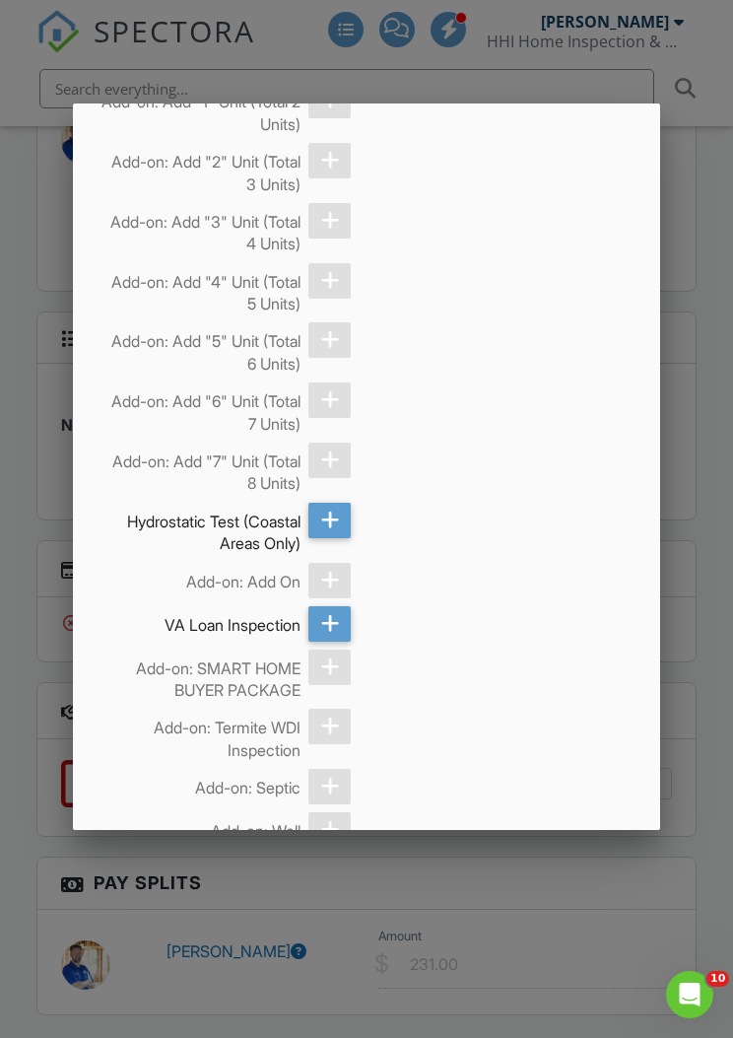
scroll to position [623, 0]
click at [348, 626] on div at bounding box center [330, 625] width 42 height 35
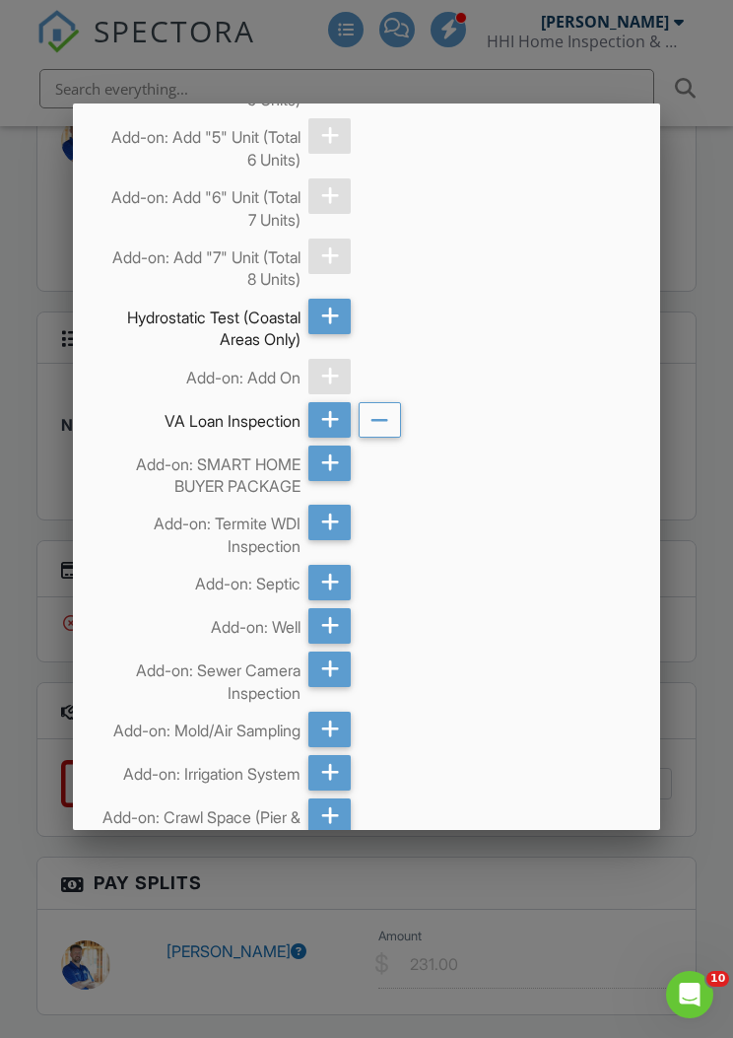
scroll to position [833, 0]
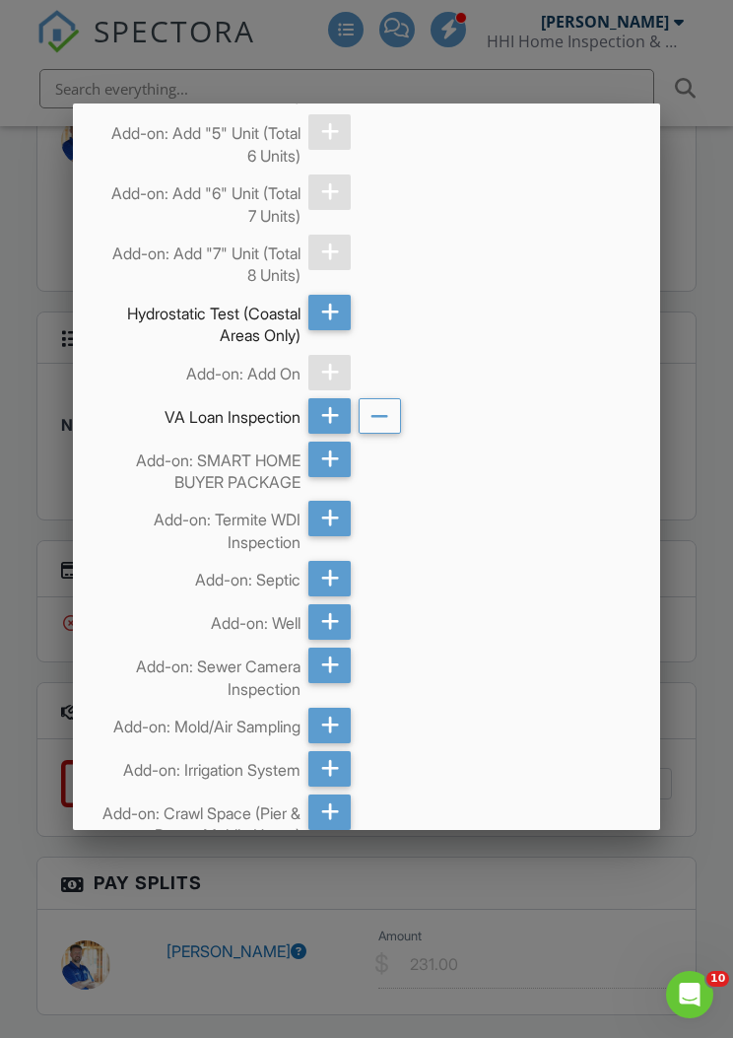
click at [393, 417] on div at bounding box center [380, 415] width 42 height 35
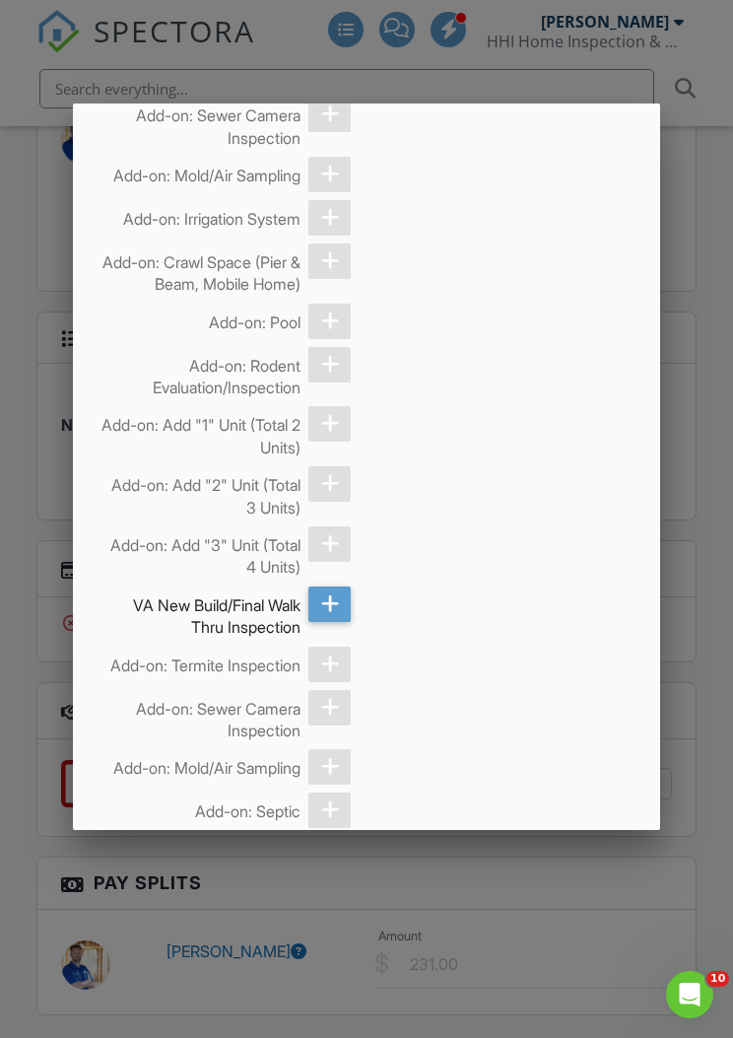
scroll to position [1478, 0]
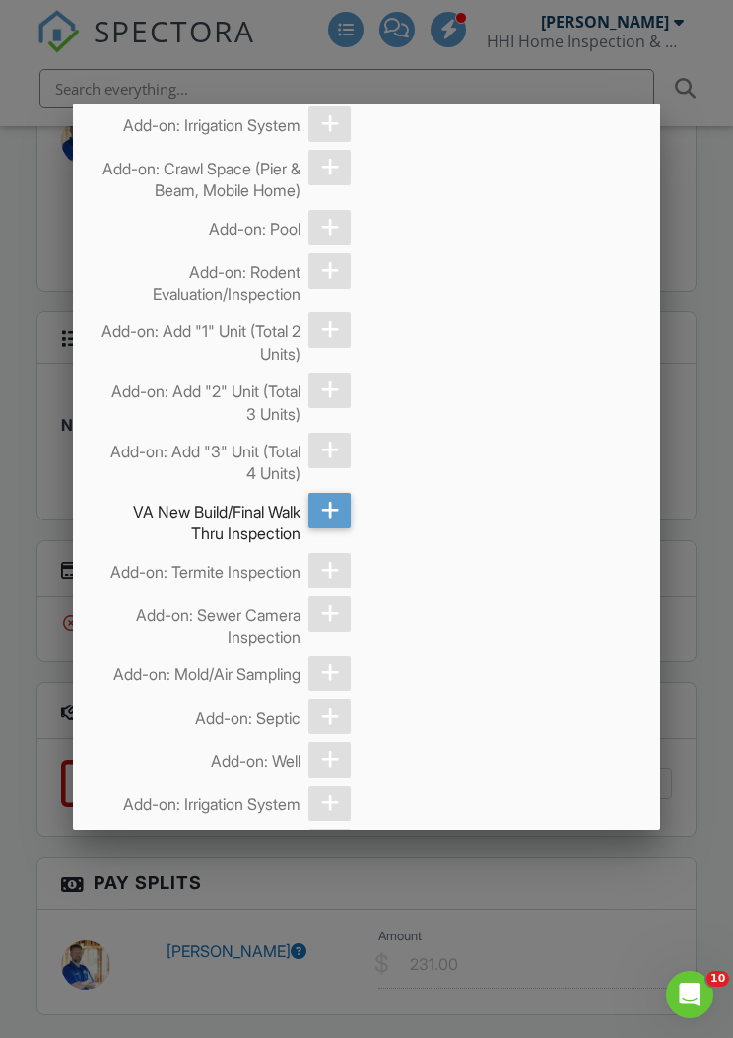
click at [341, 506] on div at bounding box center [330, 510] width 42 height 35
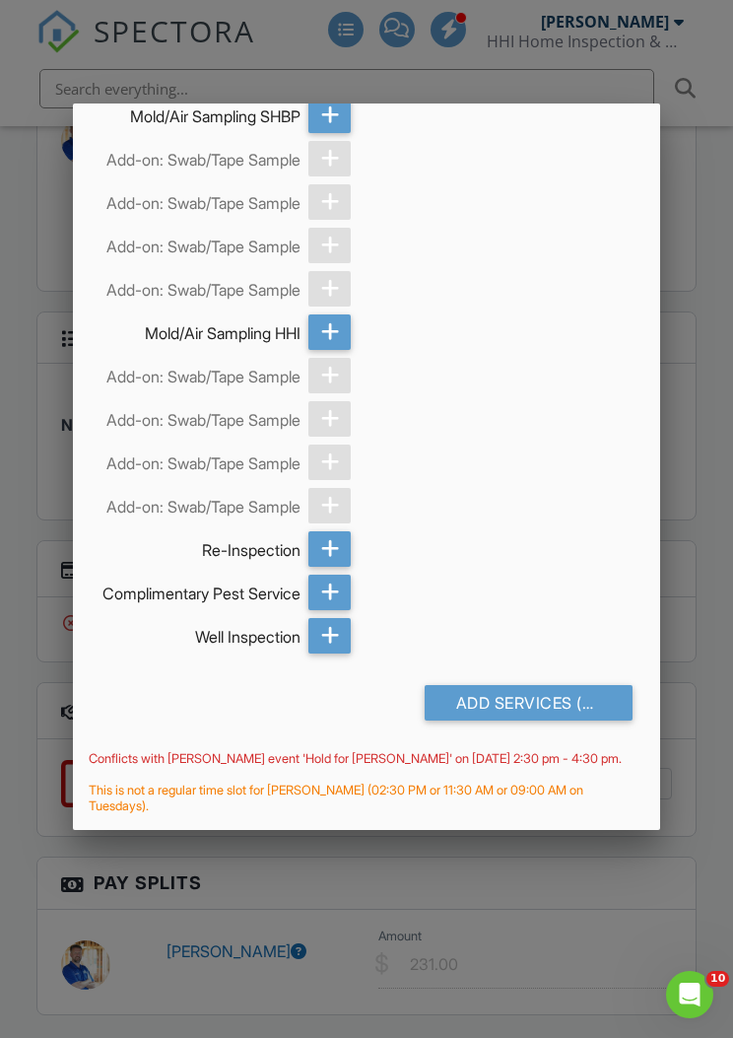
scroll to position [5243, 0]
click at [559, 709] on div "Add Services (+ $375.0)" at bounding box center [529, 702] width 208 height 35
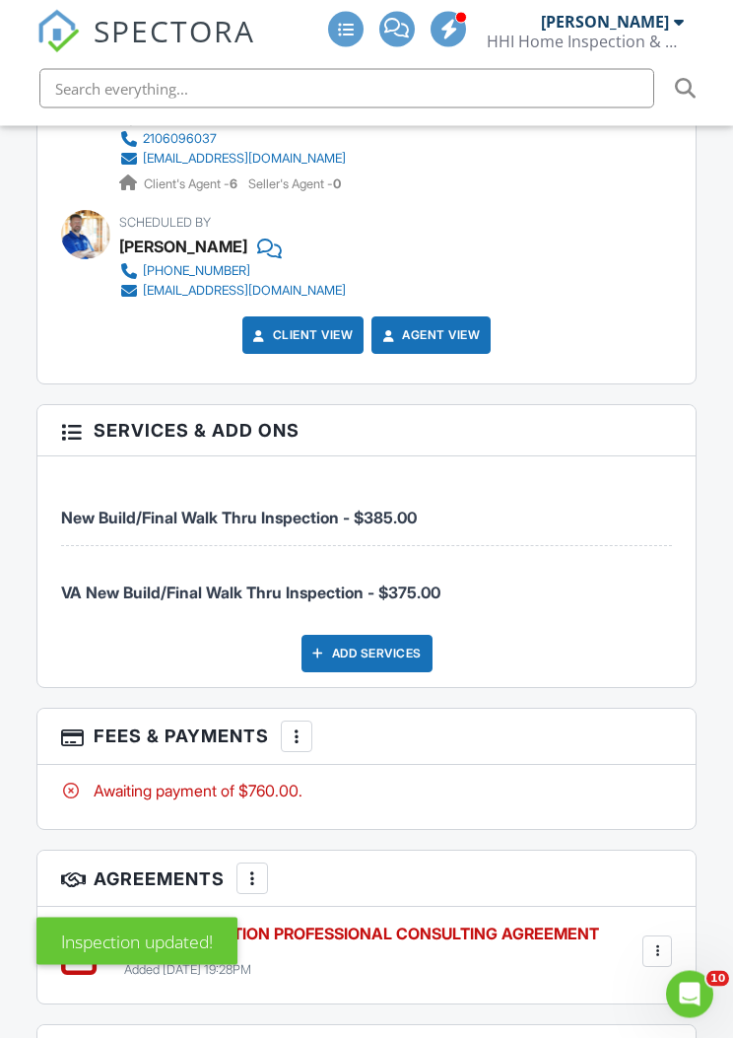
scroll to position [3238, 0]
click at [298, 730] on div at bounding box center [297, 736] width 20 height 20
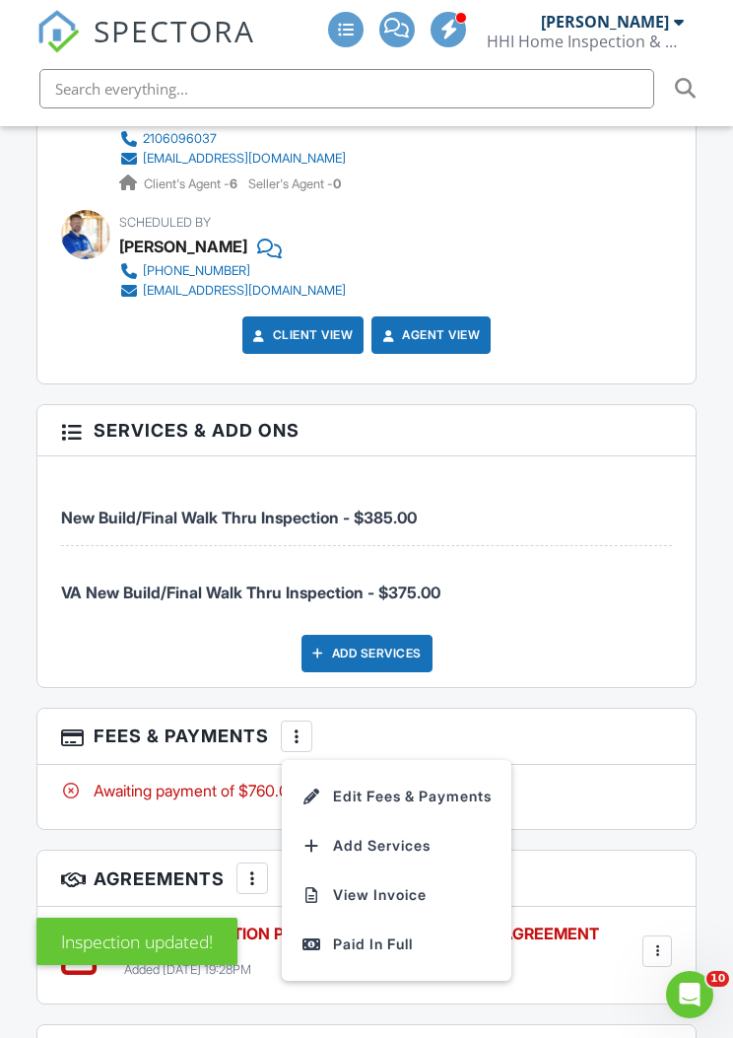
click at [414, 784] on li "Edit Fees & Payments" at bounding box center [397, 796] width 206 height 49
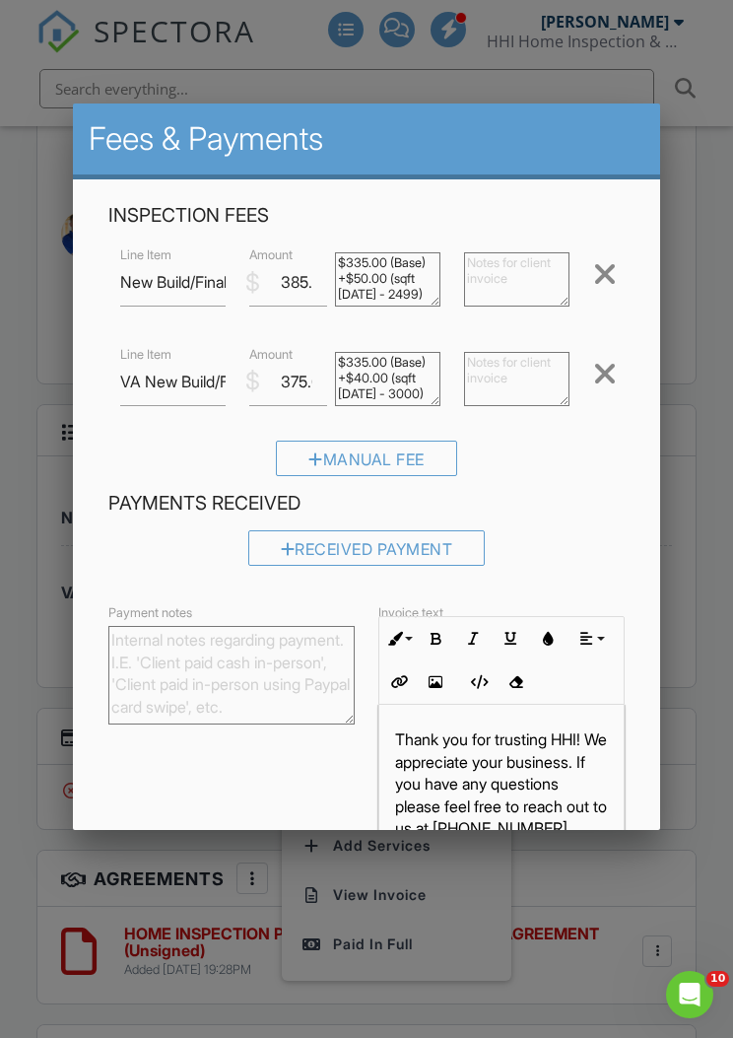
click at [604, 280] on div at bounding box center [605, 274] width 24 height 32
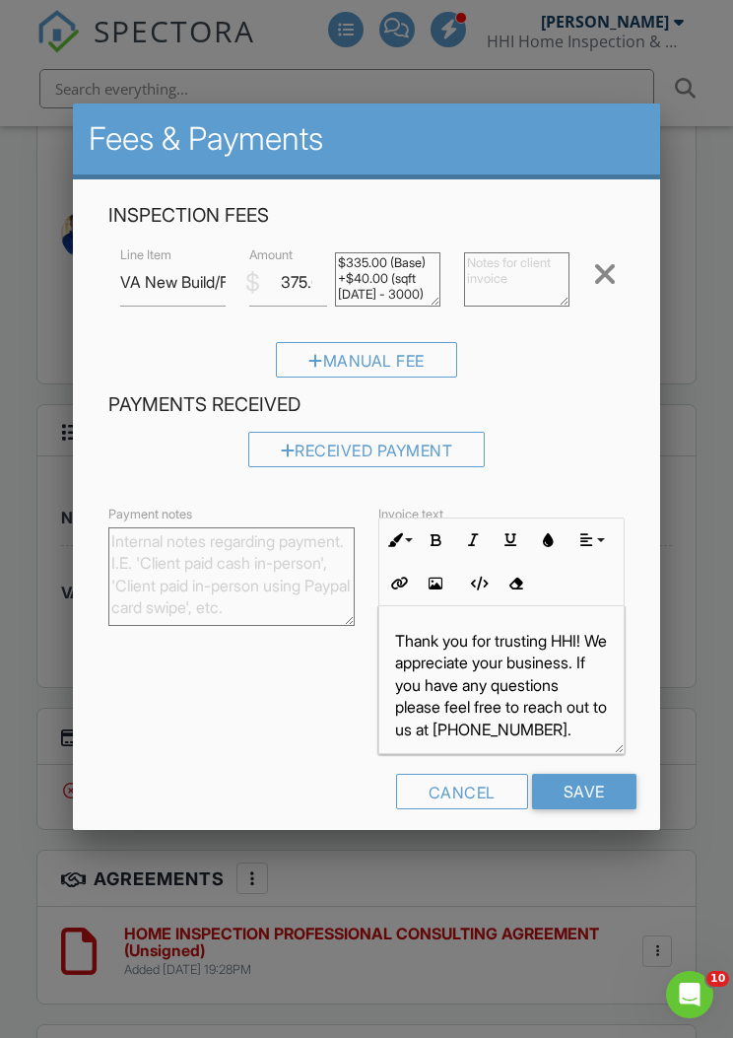
click at [599, 792] on input "Save" at bounding box center [584, 791] width 104 height 35
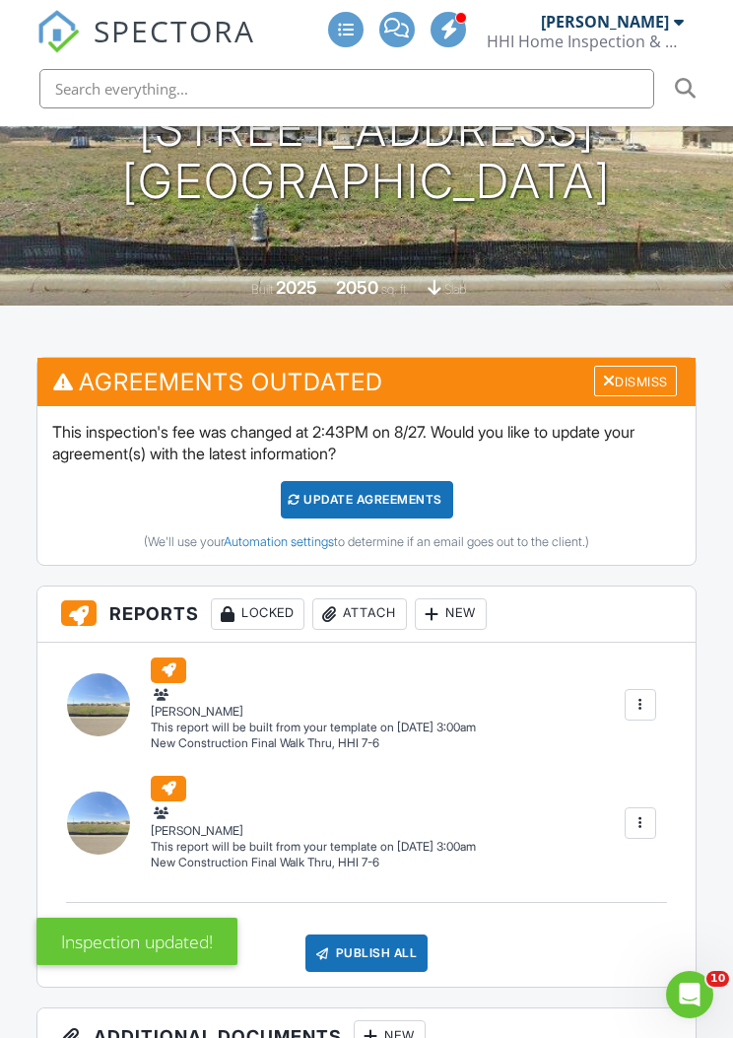
click at [428, 503] on div "Update Agreements" at bounding box center [367, 499] width 173 height 37
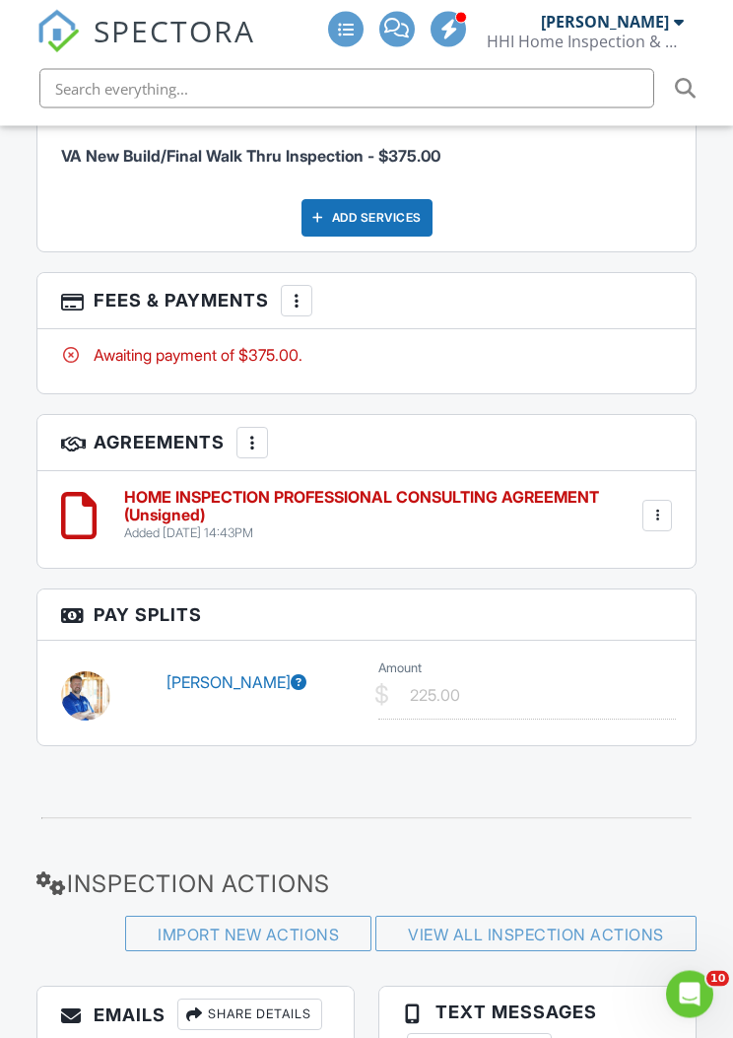
scroll to position [3223, 0]
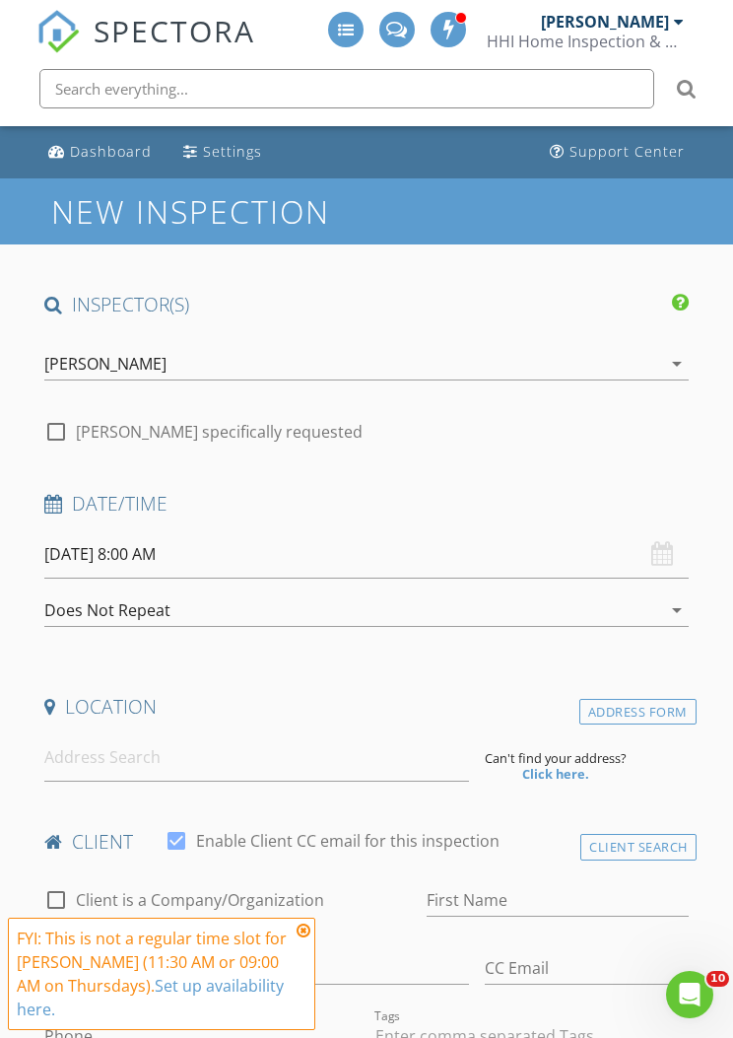
click at [672, 19] on div "[PERSON_NAME]" at bounding box center [612, 22] width 143 height 20
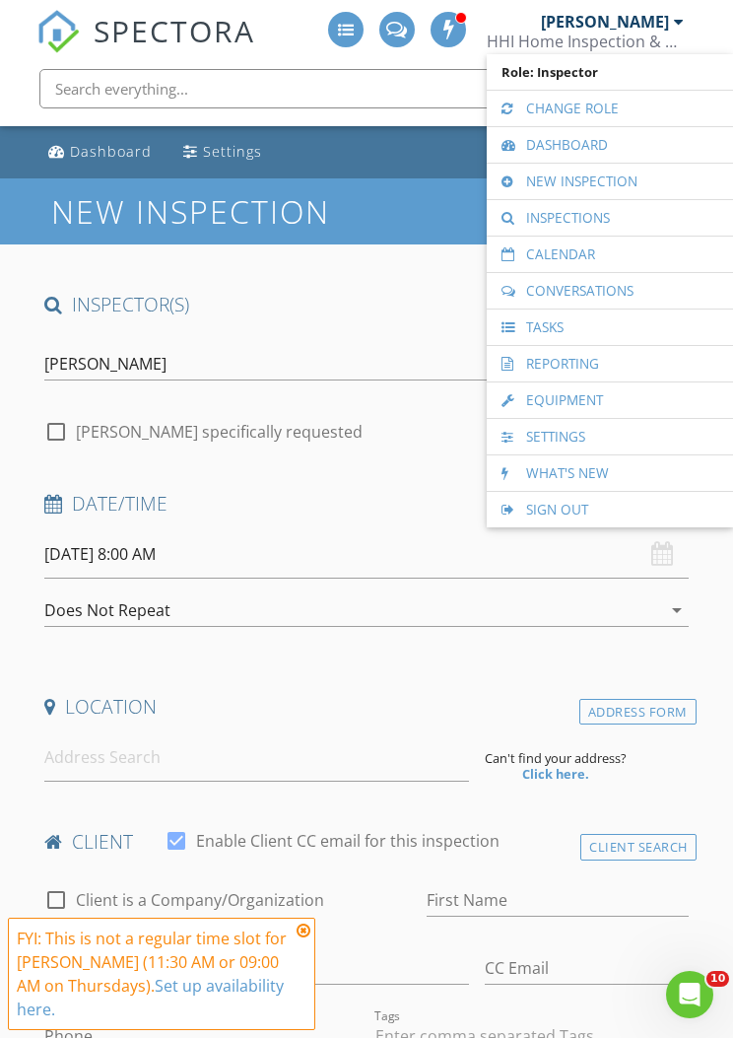
click at [612, 250] on link "Calendar" at bounding box center [610, 254] width 227 height 35
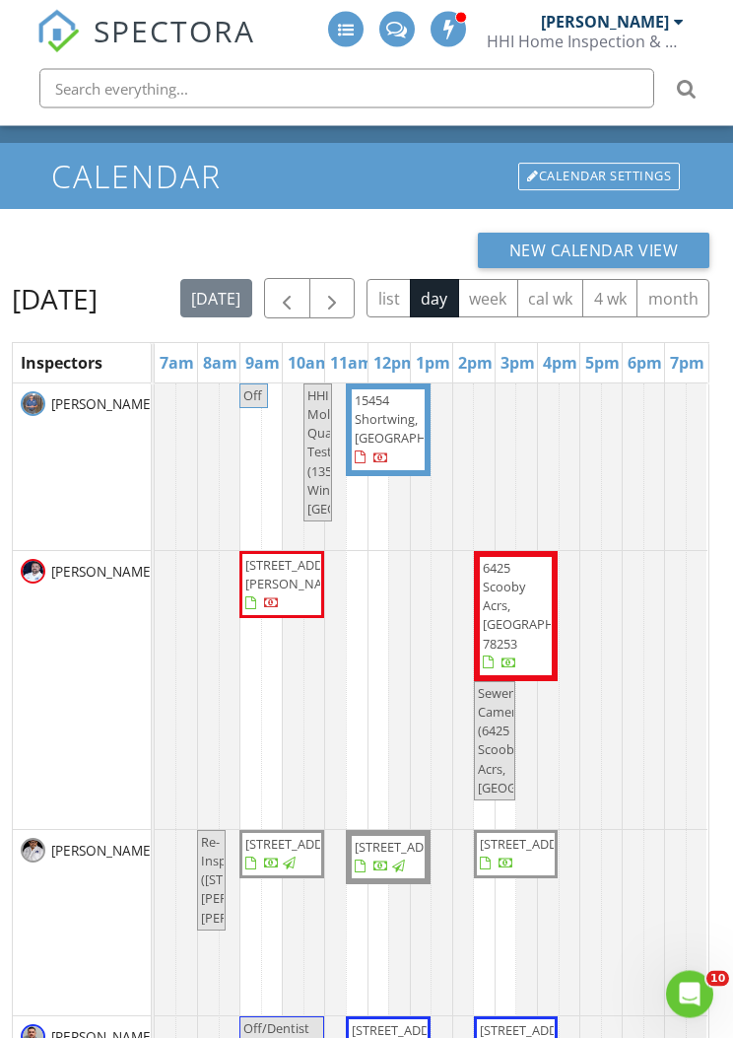
scroll to position [27, 0]
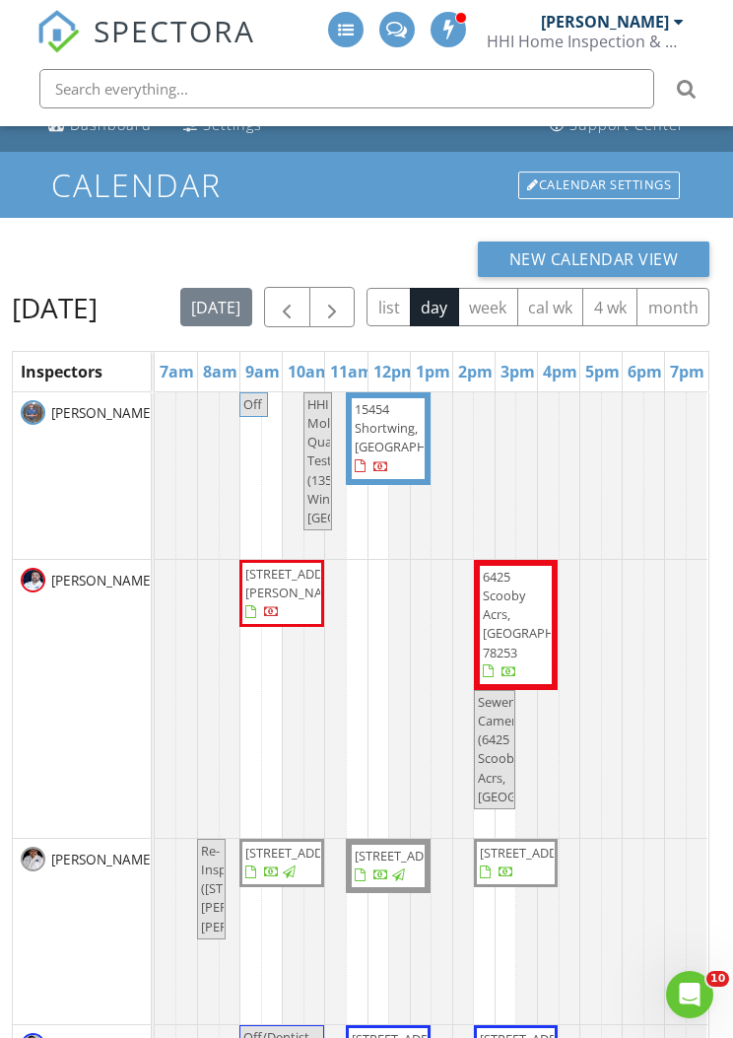
click at [344, 301] on span "button" at bounding box center [332, 308] width 24 height 24
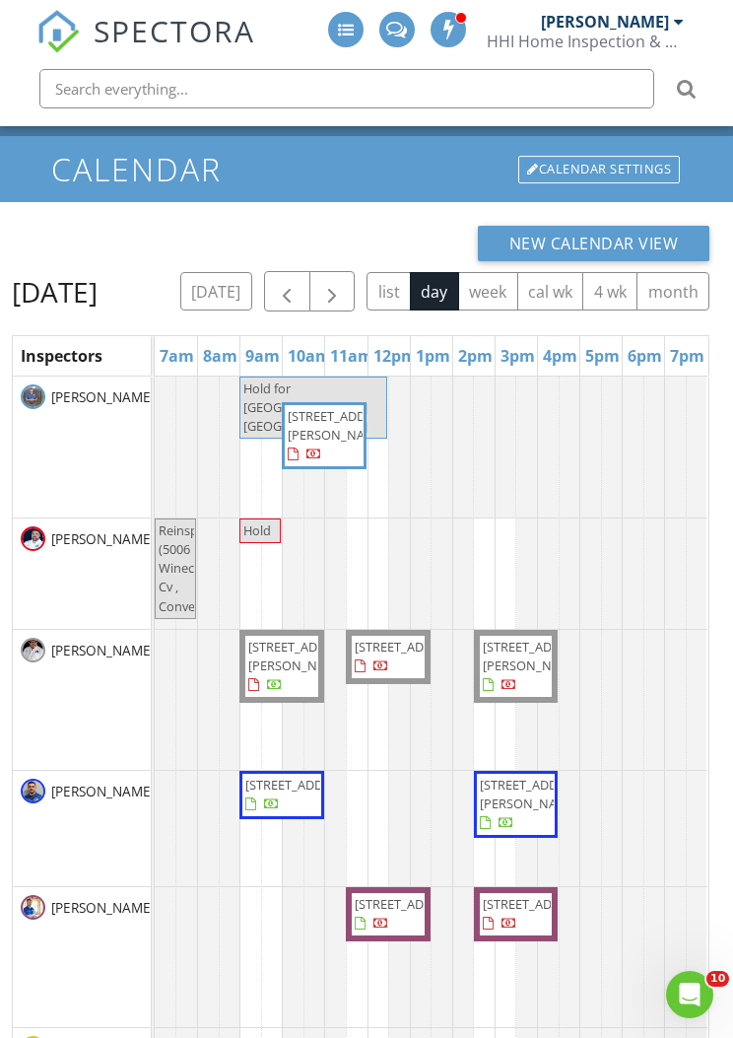
scroll to position [43, 0]
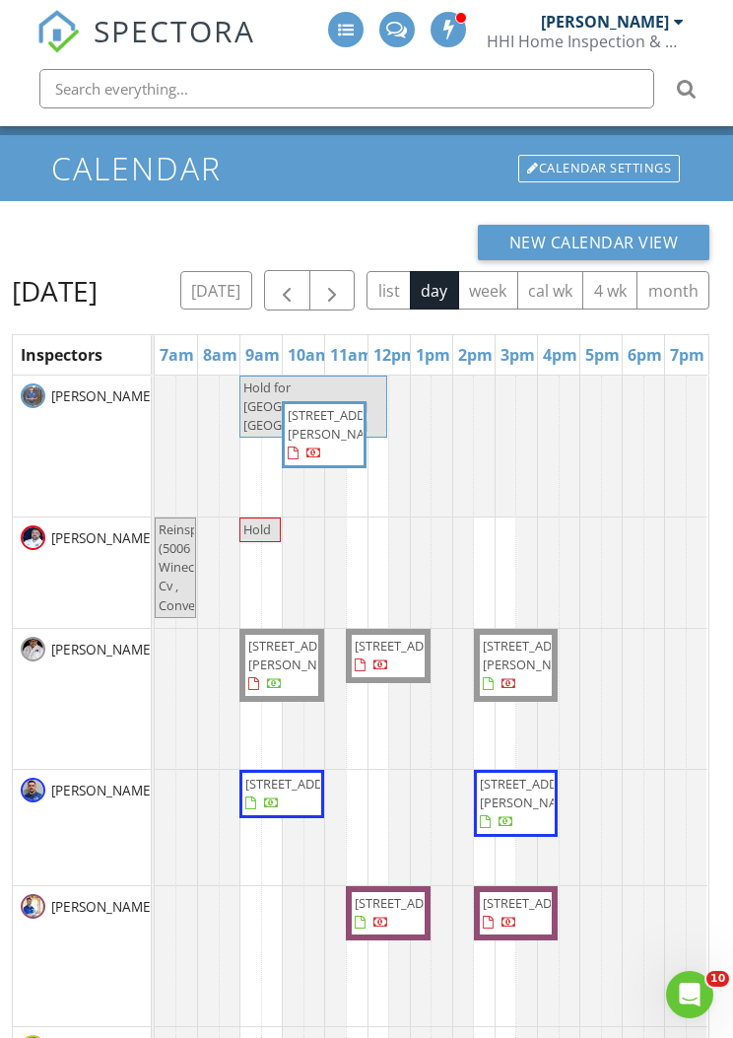
click at [344, 285] on span "button" at bounding box center [332, 291] width 24 height 24
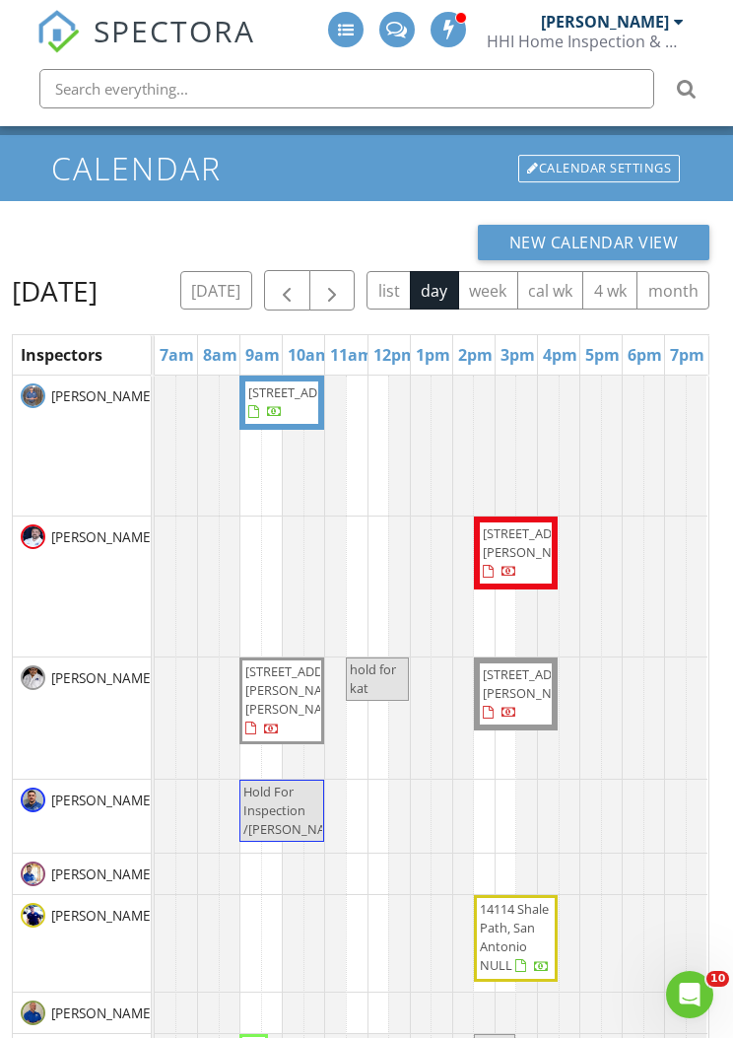
click at [344, 287] on span "button" at bounding box center [332, 291] width 24 height 24
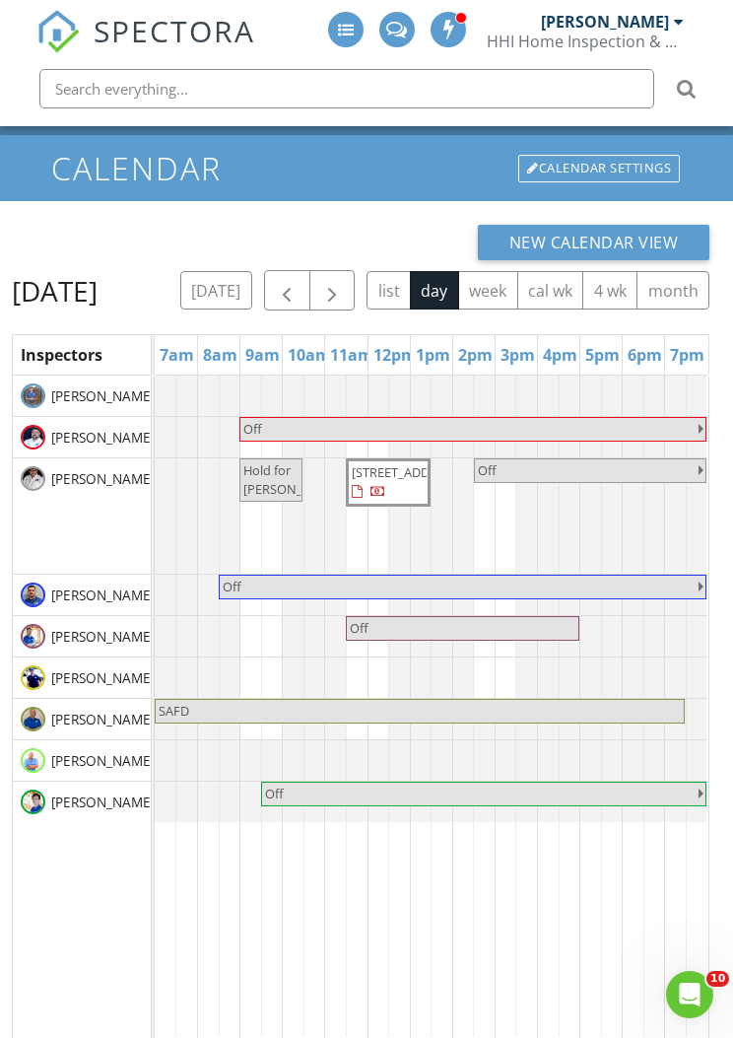
click at [344, 283] on span "button" at bounding box center [332, 291] width 24 height 24
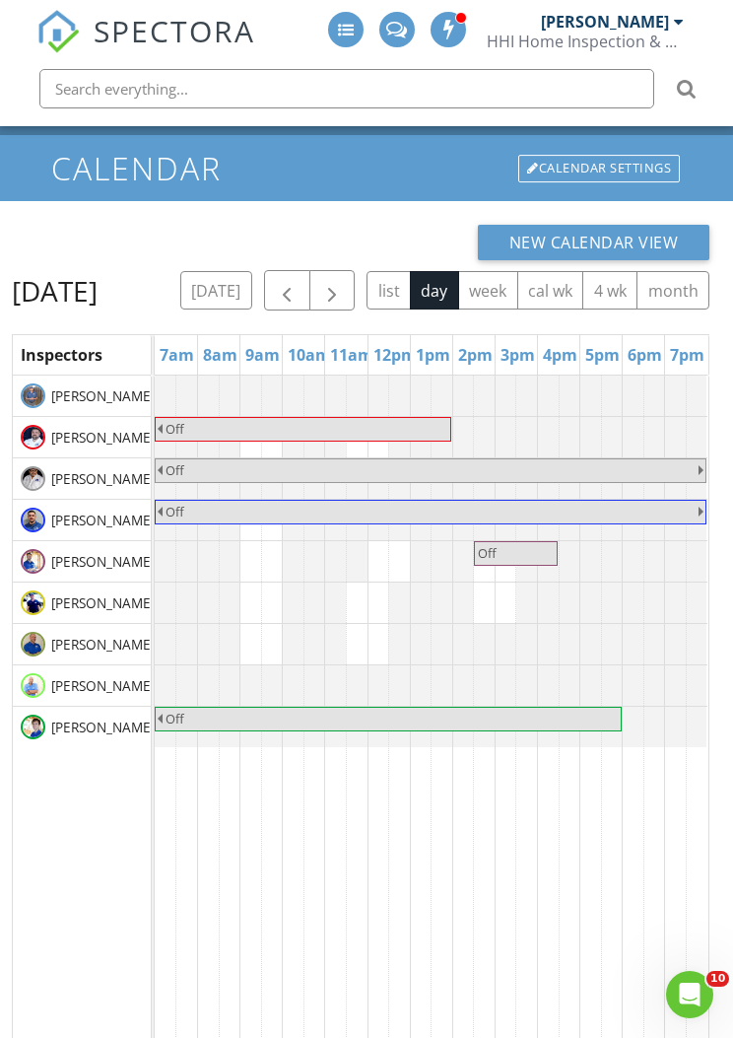
click at [356, 274] on button "button" at bounding box center [333, 290] width 46 height 40
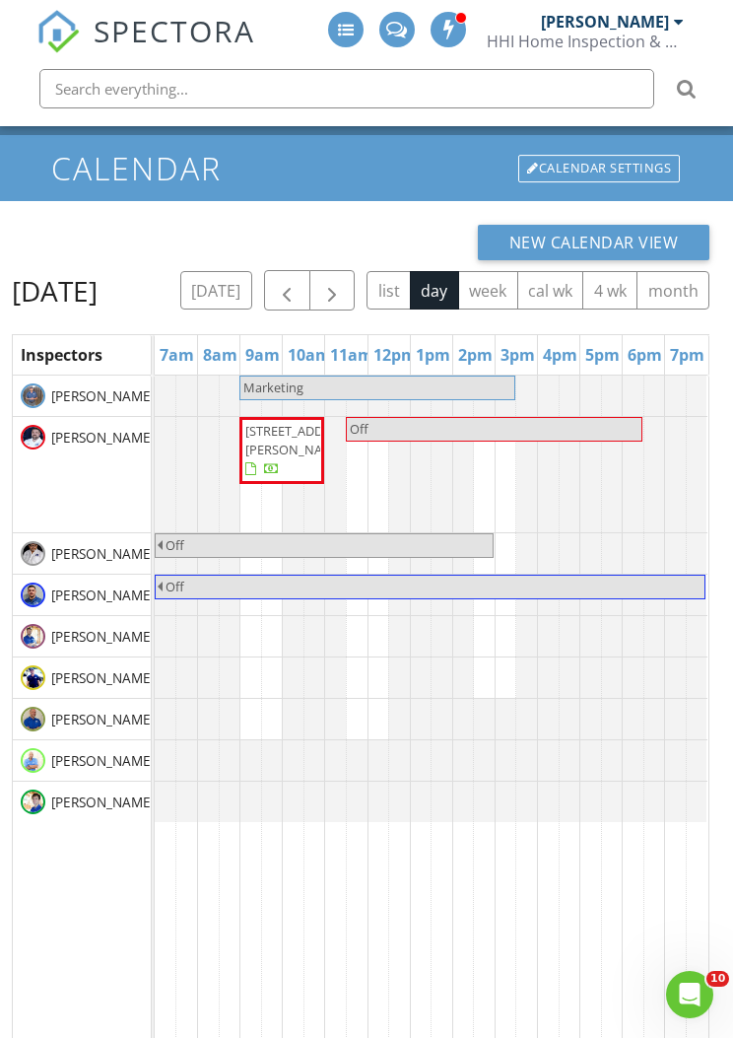
click at [252, 277] on button "[DATE]" at bounding box center [216, 290] width 72 height 38
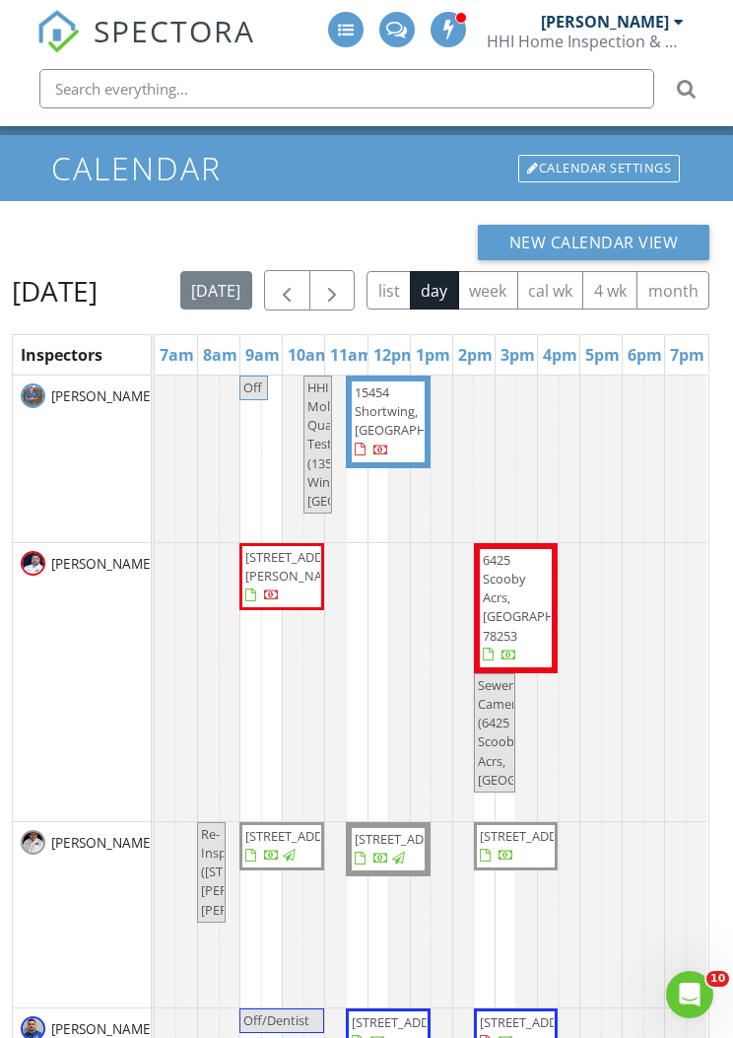
click at [356, 286] on button "button" at bounding box center [333, 290] width 46 height 40
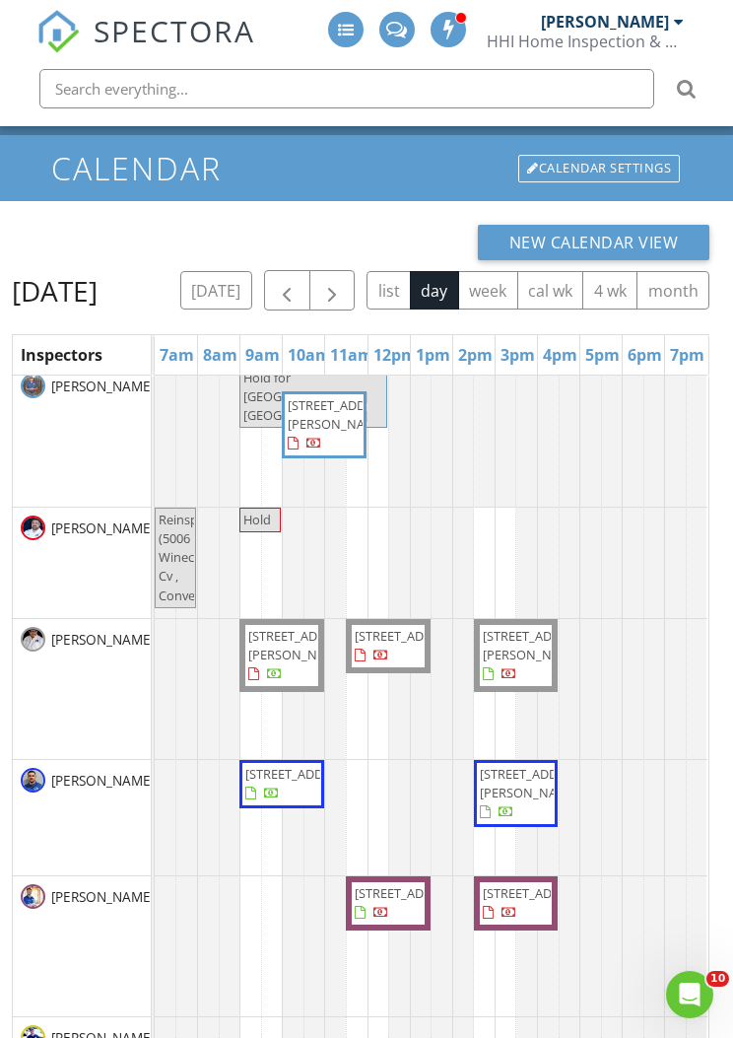
scroll to position [49, 0]
click at [356, 282] on button "button" at bounding box center [333, 290] width 46 height 40
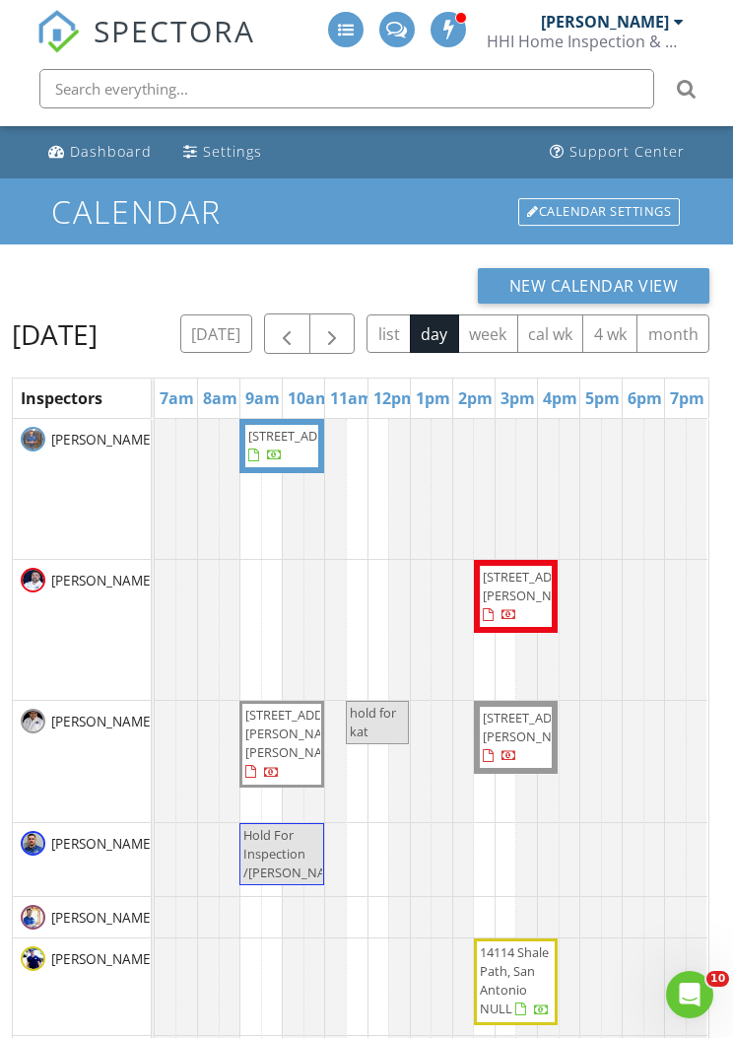
click at [299, 330] on span "button" at bounding box center [287, 334] width 24 height 24
